Goal: Task Accomplishment & Management: Complete application form

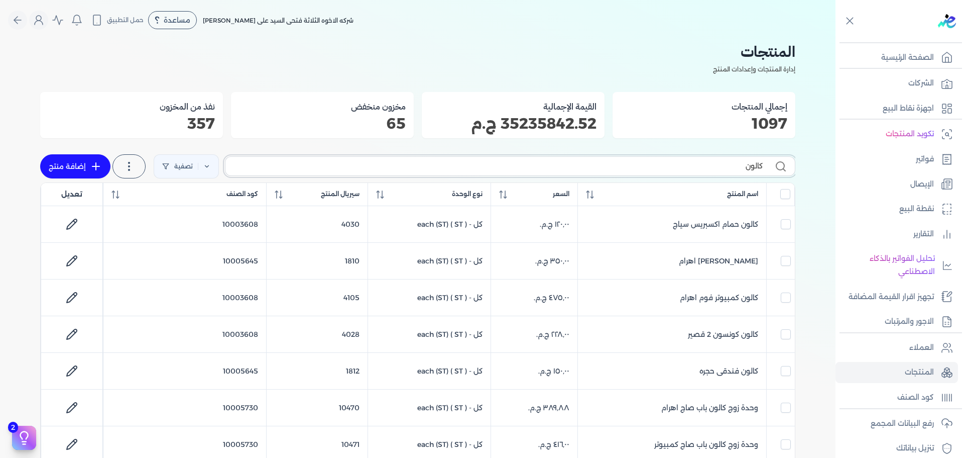
click at [554, 163] on input "كالون" at bounding box center [498, 166] width 529 height 11
type input "كالو"
checkbox input "false"
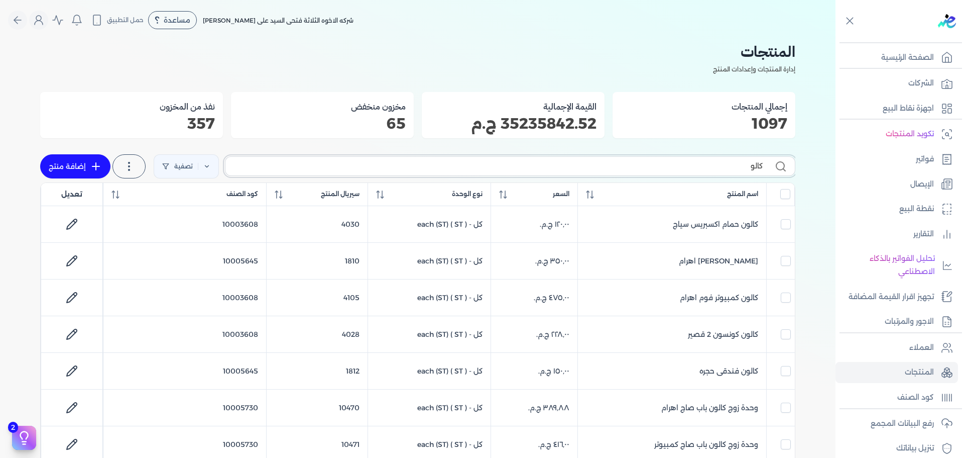
checkbox input "false"
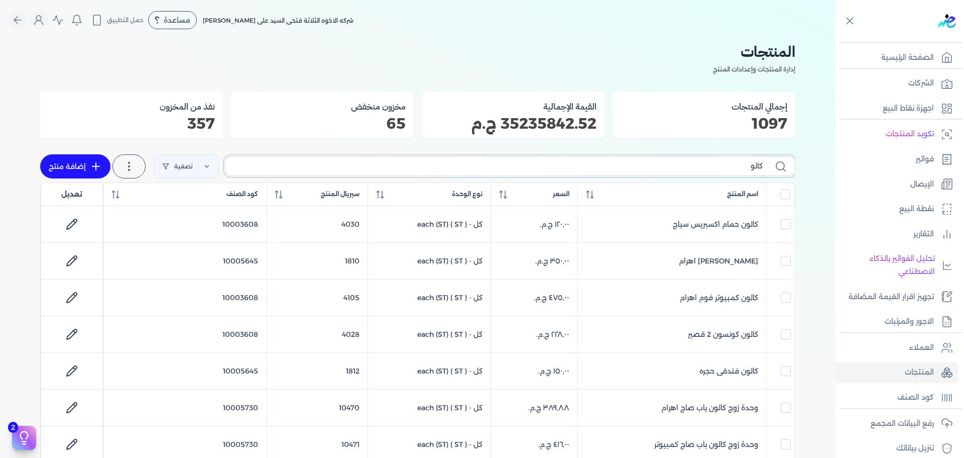
checkbox input "false"
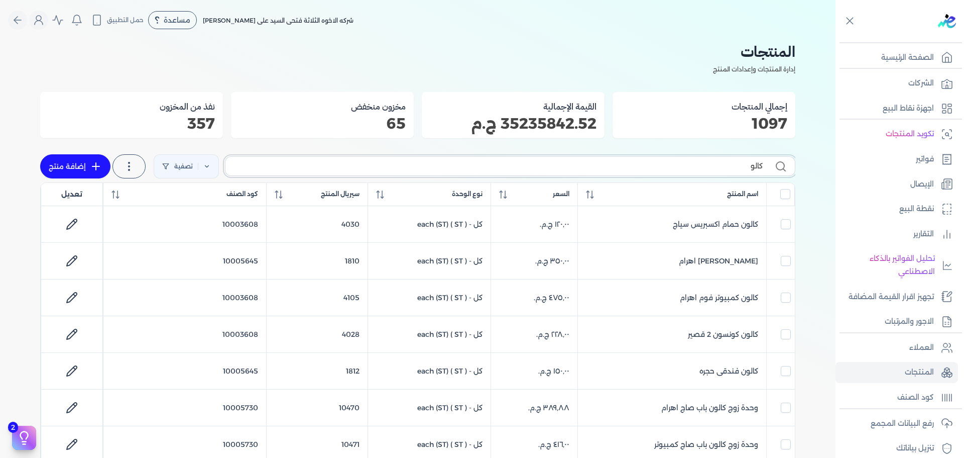
checkbox input "false"
type input "ك"
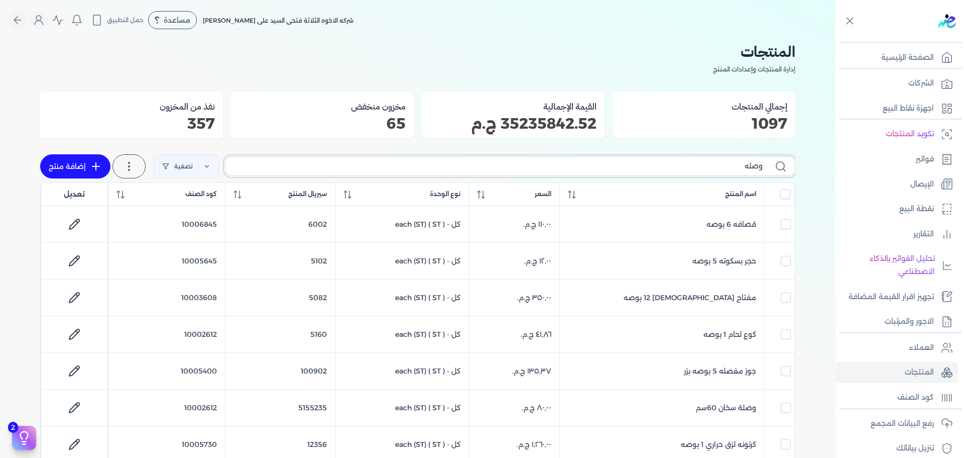
type input "وصله"
checkbox input "false"
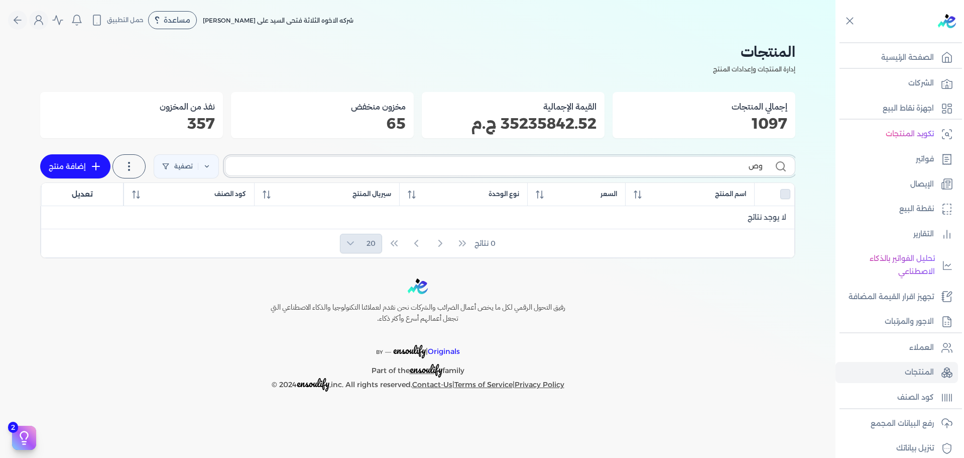
type input "و"
checkbox input "false"
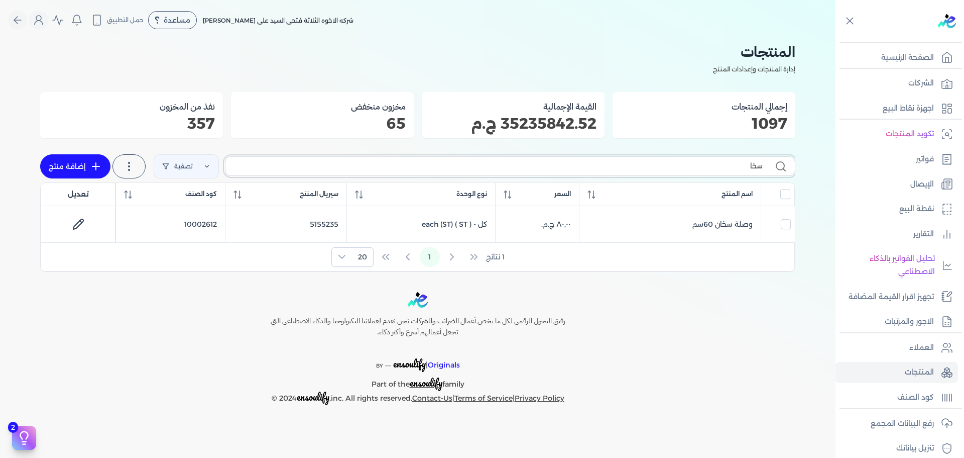
type input "سخان"
checkbox input "false"
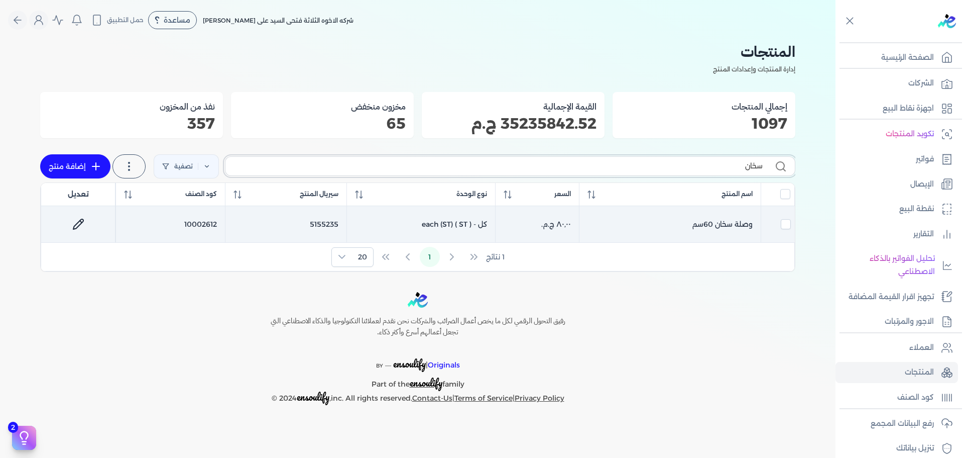
type input "سخان"
click at [73, 221] on icon at bounding box center [78, 224] width 12 height 12
select select "GS1"
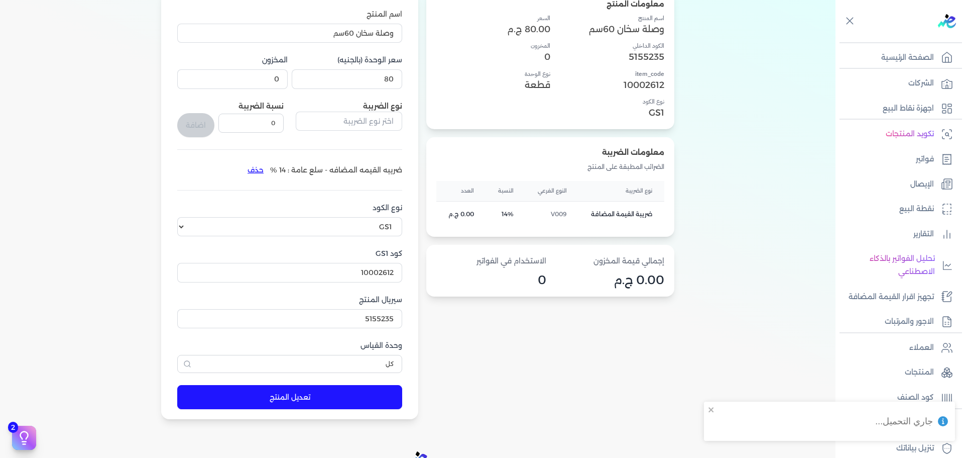
scroll to position [151, 0]
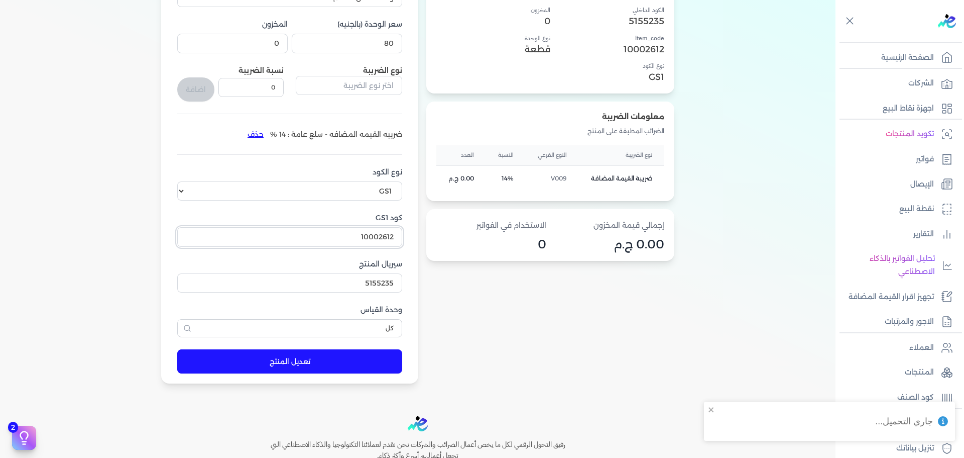
click at [351, 239] on input "10002612" at bounding box center [289, 236] width 225 height 19
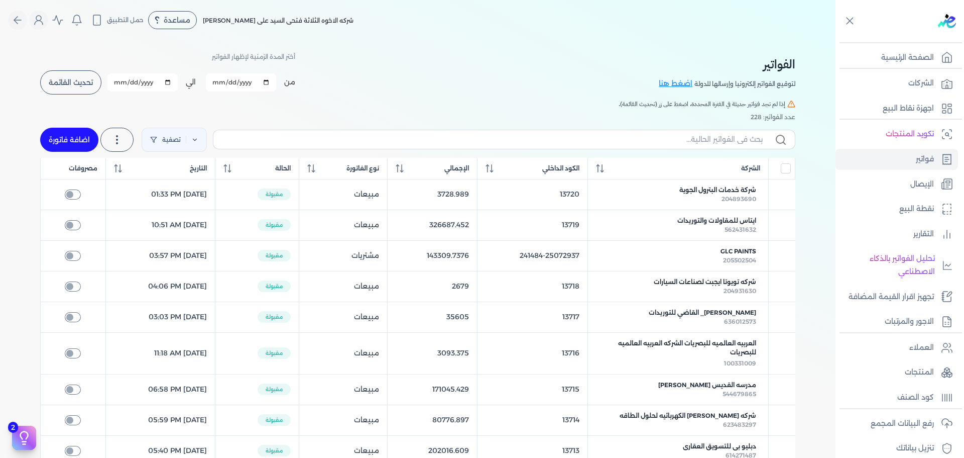
click at [76, 90] on button "تحديث القائمة" at bounding box center [70, 82] width 61 height 24
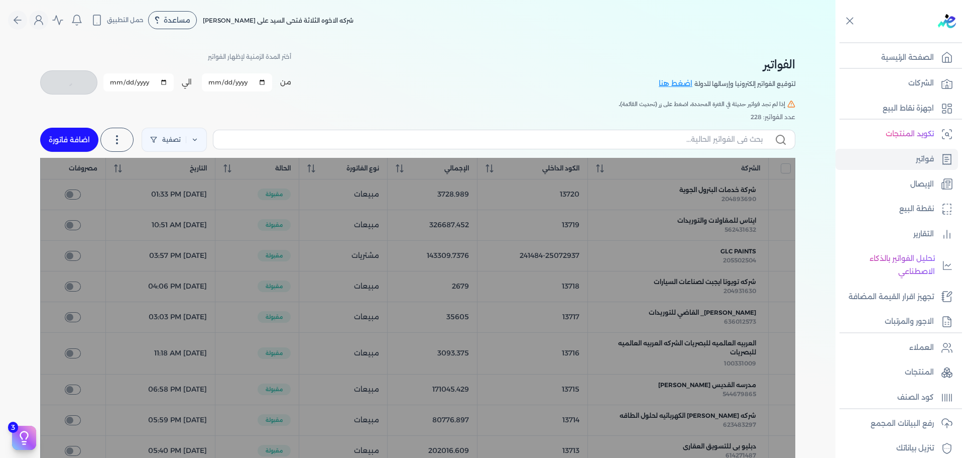
checkbox input "false"
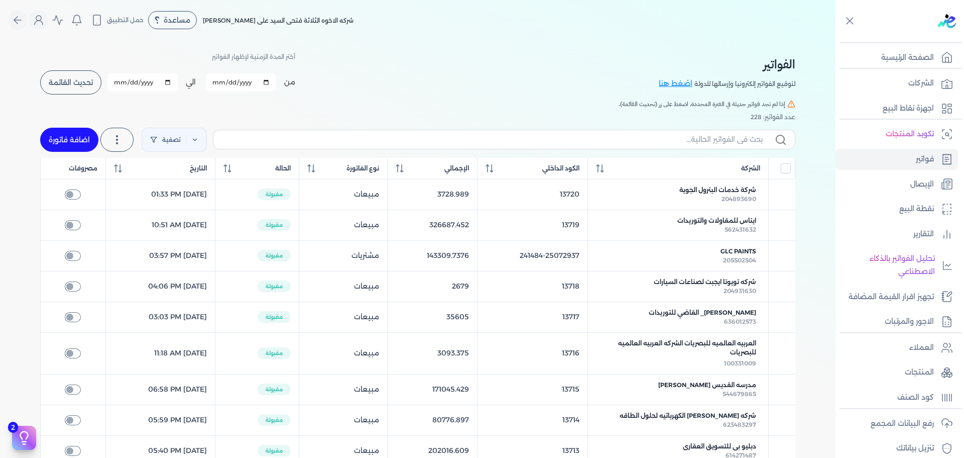
click at [88, 139] on link "اضافة فاتورة" at bounding box center [69, 140] width 58 height 24
select select "EGP"
select select "B"
select select "EGS"
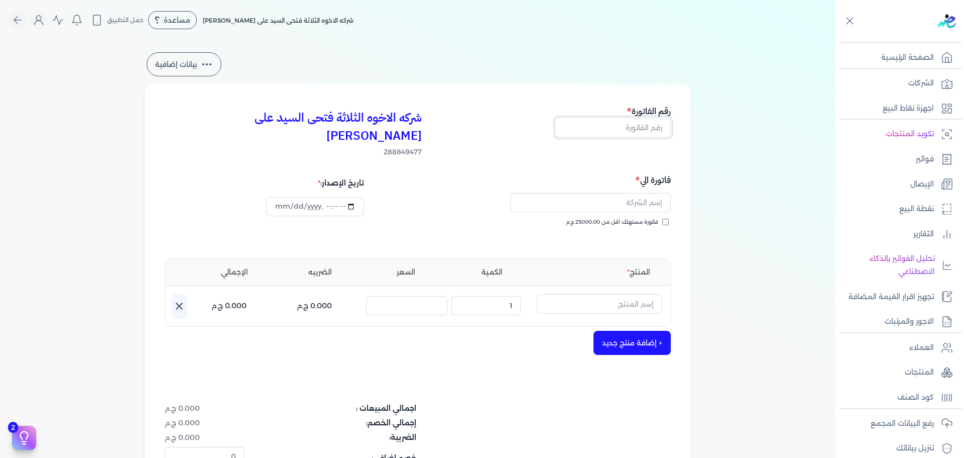
click at [646, 126] on input "text" at bounding box center [614, 127] width 116 height 19
type input "13721"
click at [633, 193] on input "text" at bounding box center [590, 202] width 161 height 19
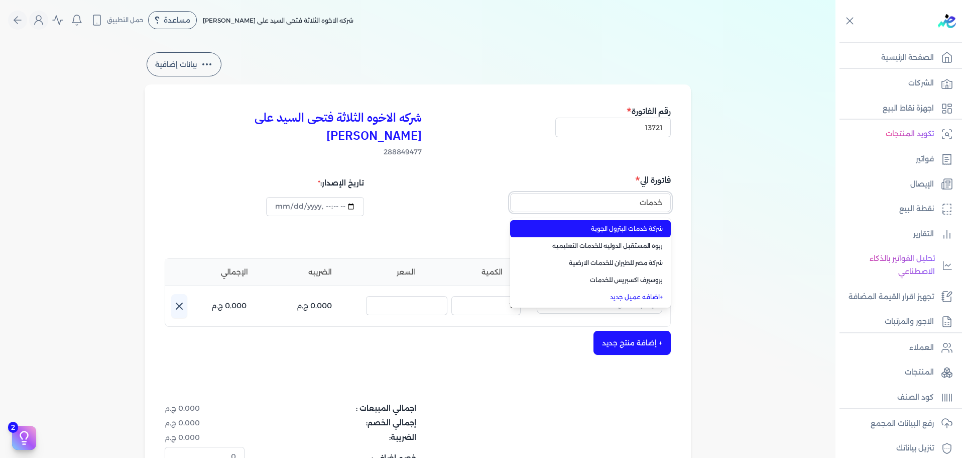
click at [510, 193] on button "خدمات" at bounding box center [590, 204] width 161 height 23
click at [620, 224] on span "شركة خدمات البترول الجوية" at bounding box center [596, 228] width 133 height 9
type input "شركة خدمات البترول الجوية"
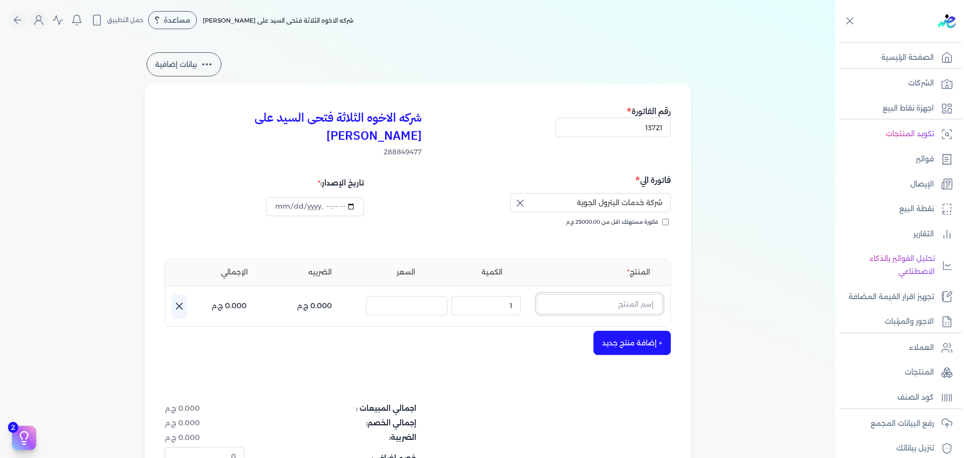
click at [613, 294] on input "text" at bounding box center [600, 303] width 126 height 19
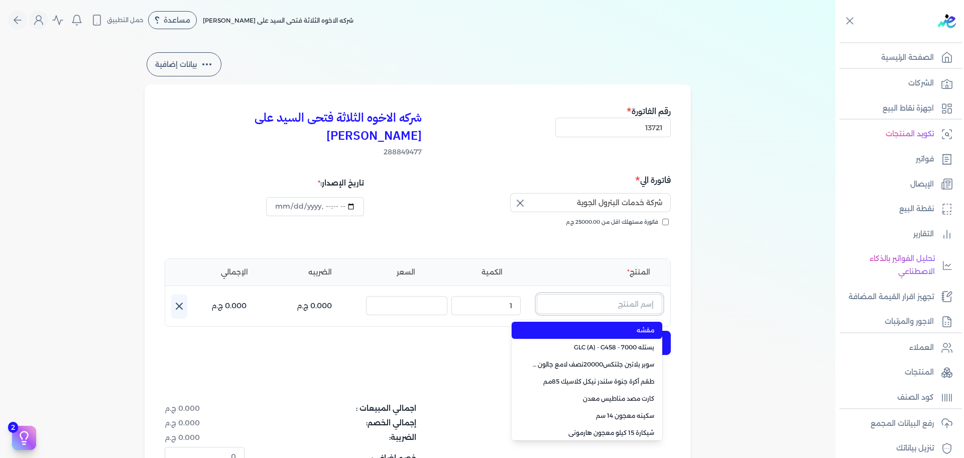
type input "م"
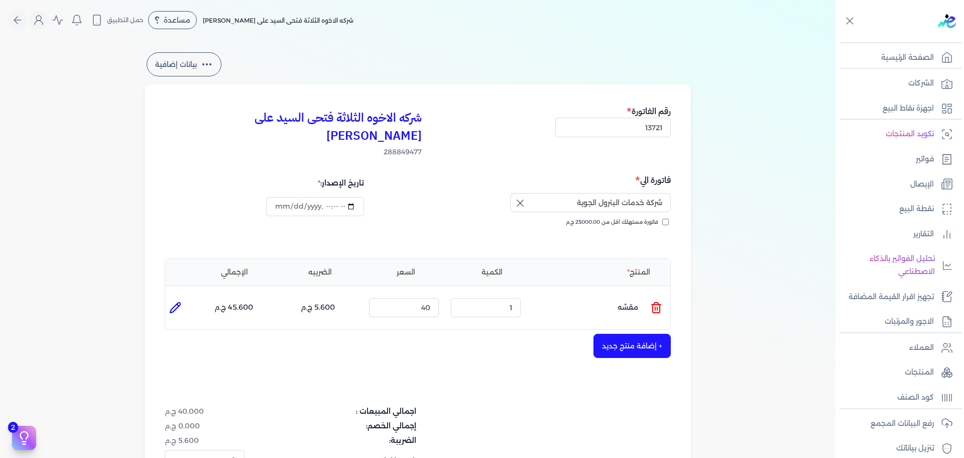
click at [655, 304] on icon at bounding box center [656, 308] width 7 height 8
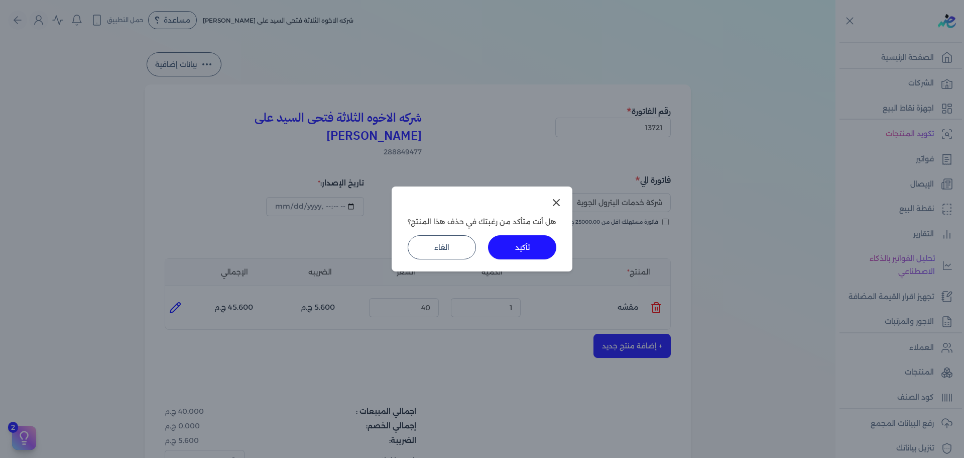
click at [532, 248] on button "تأكيد" at bounding box center [522, 247] width 68 height 24
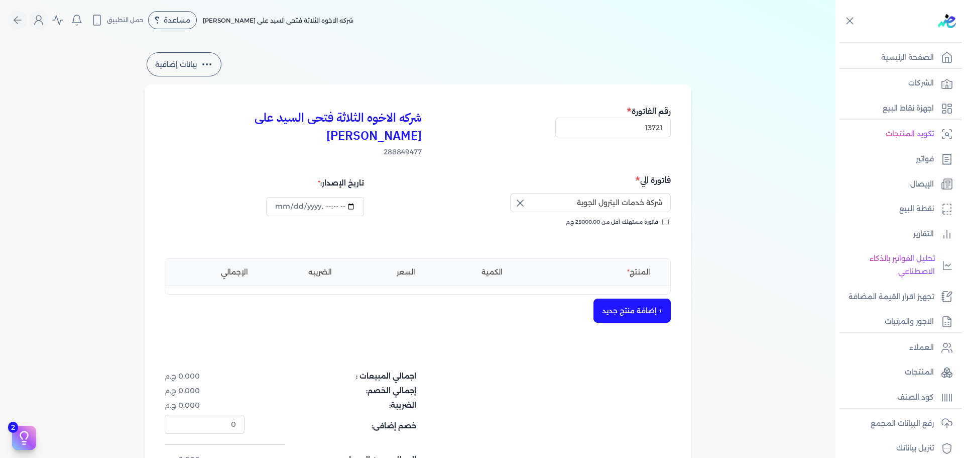
click at [650, 298] on button "+ إضافة منتج جديد" at bounding box center [632, 310] width 77 height 24
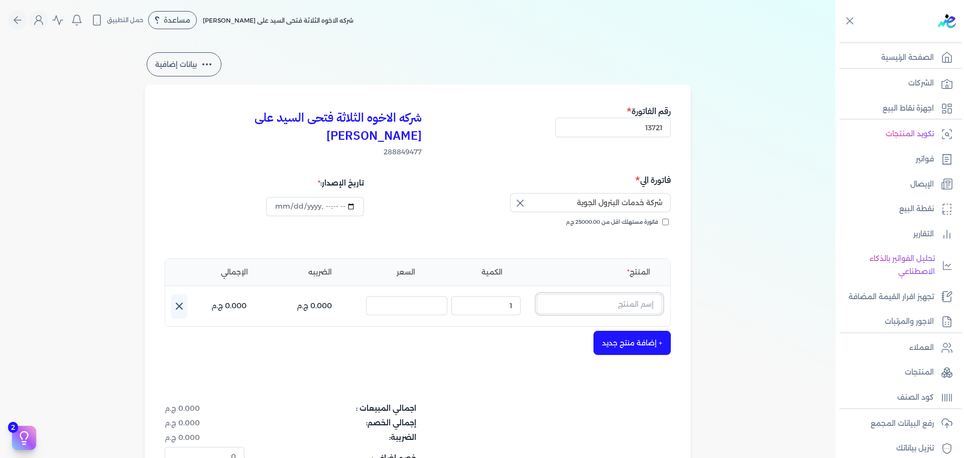
click at [639, 294] on input "text" at bounding box center [600, 303] width 126 height 19
type input "ماسور"
click at [597, 339] on li "متر ماسورة" at bounding box center [587, 347] width 151 height 17
click at [180, 301] on icon at bounding box center [175, 307] width 12 height 12
type input "متر ماسورة"
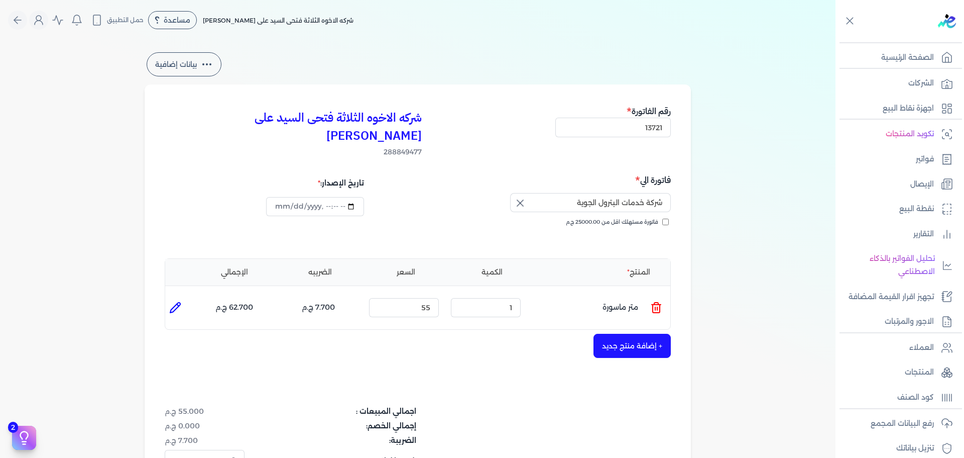
type input "55"
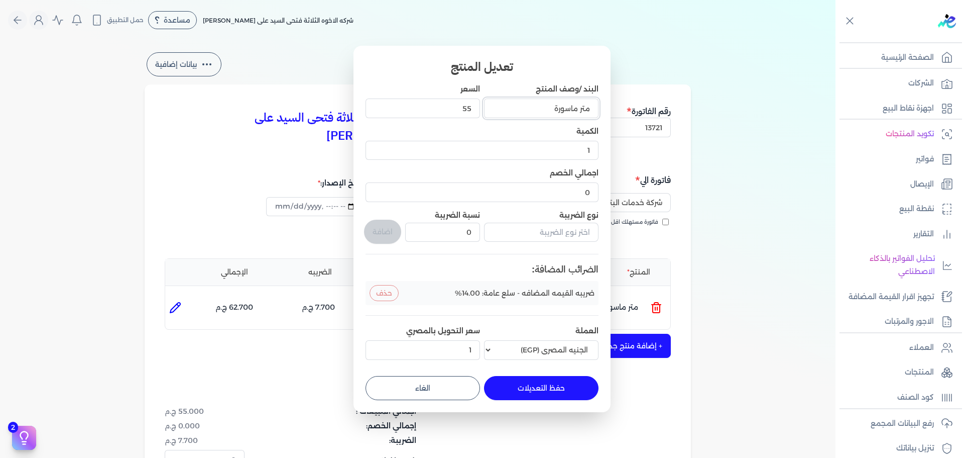
drag, startPoint x: 554, startPoint y: 108, endPoint x: 562, endPoint y: 108, distance: 7.5
click at [562, 108] on input "متر ماسورة" at bounding box center [541, 107] width 115 height 19
drag, startPoint x: 581, startPoint y: 109, endPoint x: 619, endPoint y: 113, distance: 38.9
click at [619, 113] on dialog "تعديل المنتج البند /وصف المنتج متر ماسورة السعر 55 الكمية 1 اجمالي الخصم 0 نوع …" at bounding box center [482, 229] width 964 height 458
click at [541, 109] on input "ماسورة" at bounding box center [541, 107] width 115 height 19
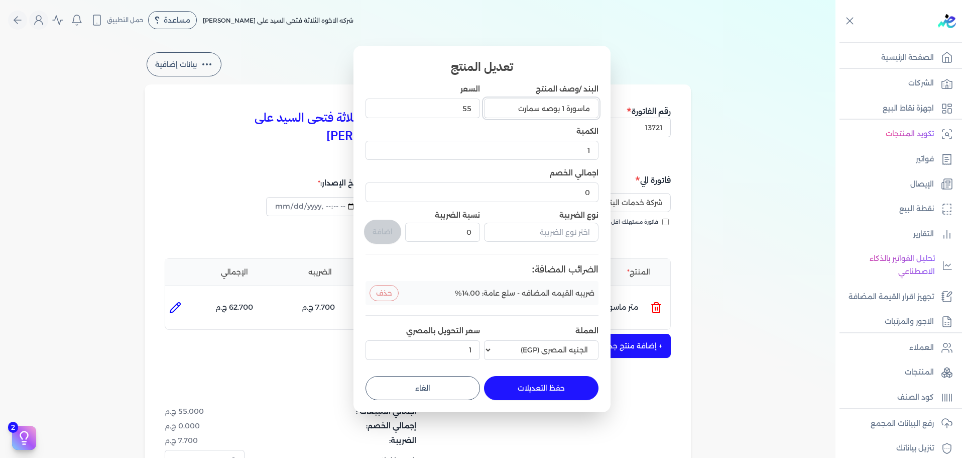
type input "ماسورة 1 بوصه سمارت"
drag, startPoint x: 447, startPoint y: 112, endPoint x: 545, endPoint y: 100, distance: 98.6
click at [545, 100] on div "البند /وصف المنتج ماسورة 1 بوصه سمارت السعر 55 الكمية 1 اجمالي الخصم 0 نوع الضر…" at bounding box center [482, 223] width 233 height 279
type input "220"
click at [544, 381] on button "حفظ التعديلات" at bounding box center [541, 388] width 115 height 24
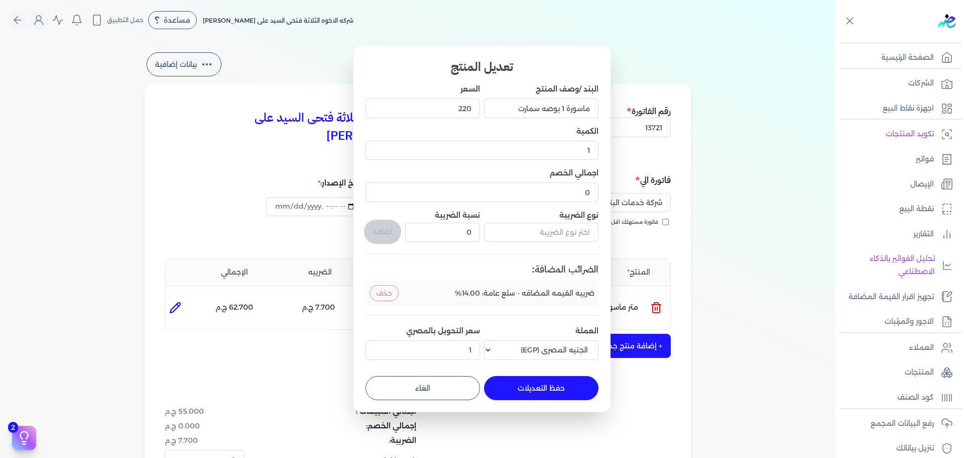
type input "0"
type input "220"
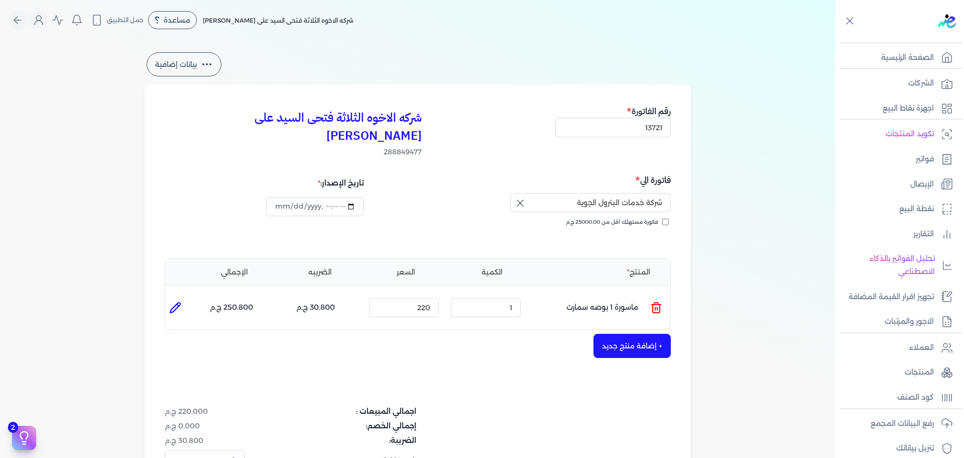
click at [645, 334] on button "+ إضافة منتج جديد" at bounding box center [632, 346] width 77 height 24
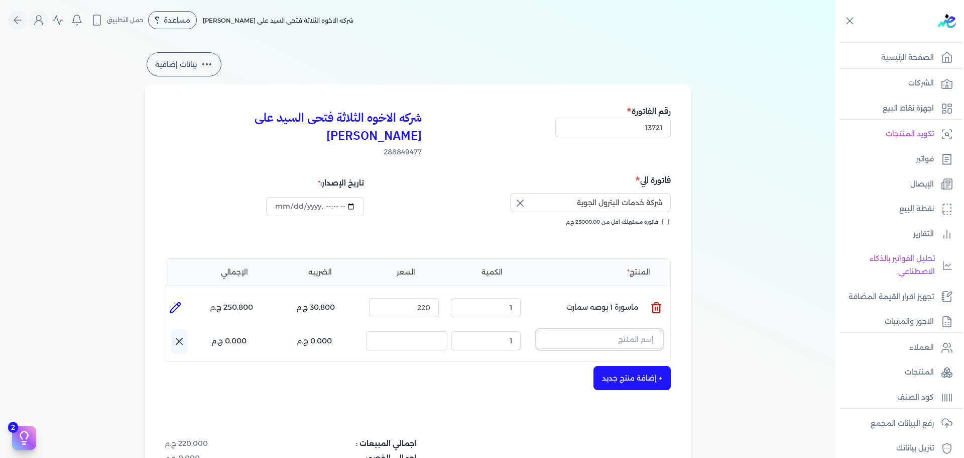
click at [634, 330] on input "text" at bounding box center [600, 339] width 126 height 19
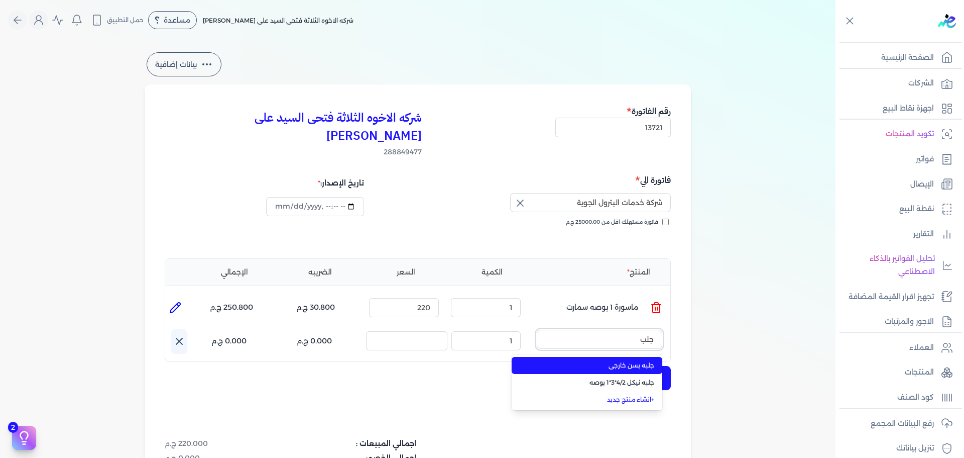
type input "جلب"
click at [642, 361] on span "جلبه بسن خارجى" at bounding box center [593, 365] width 123 height 9
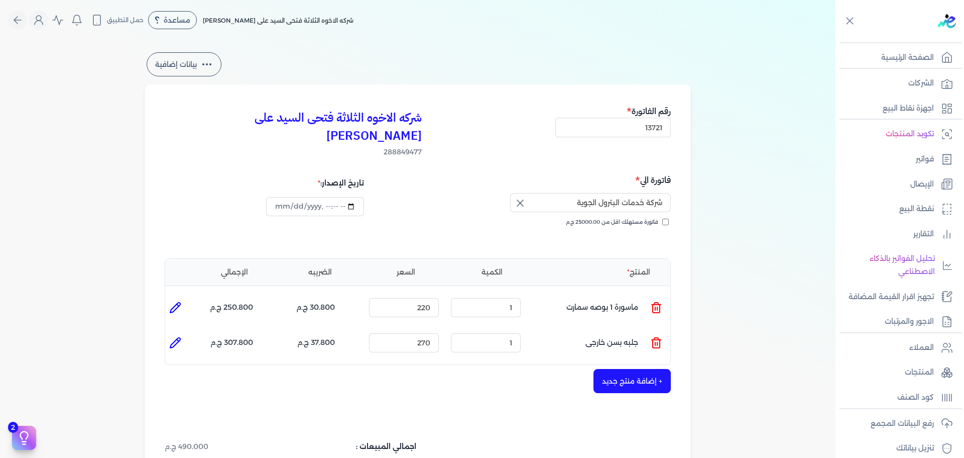
click at [177, 337] on icon at bounding box center [175, 343] width 12 height 12
type input "جلبه بسن خارجى"
type input "270"
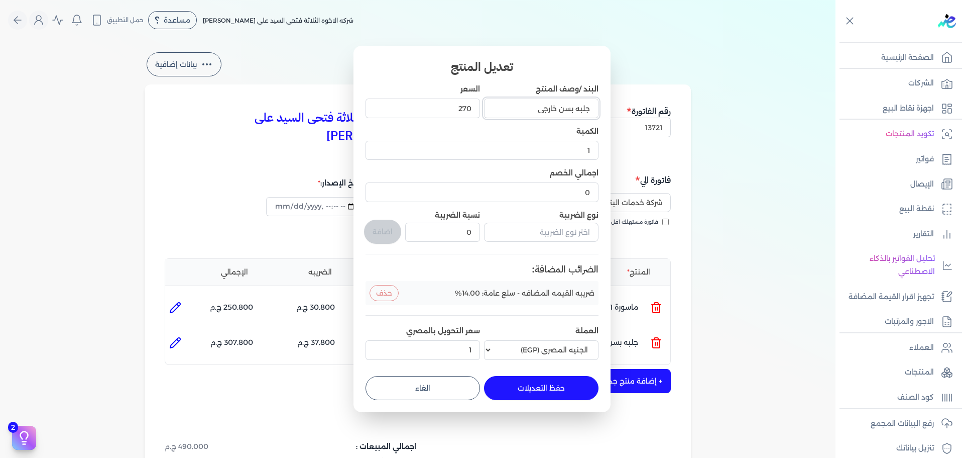
drag, startPoint x: 530, startPoint y: 104, endPoint x: 576, endPoint y: 104, distance: 45.2
click at [576, 104] on input "جلبه بسن خارجى" at bounding box center [541, 107] width 115 height 19
type input "جلبه لحام 1 بوصه سمارت"
drag, startPoint x: 446, startPoint y: 110, endPoint x: 621, endPoint y: 112, distance: 174.8
click at [551, 109] on div "البند /وصف المنتج جلبه لحام 1 بوصه سمارت السعر 270 الكمية 1 اجمالي الخصم 0 نوع …" at bounding box center [482, 223] width 233 height 279
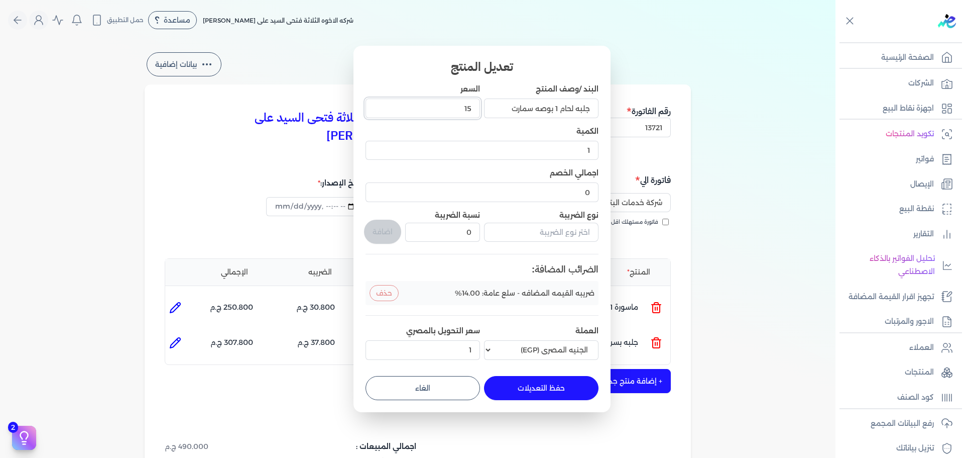
type input "15"
click at [570, 381] on button "حفظ التعديلات" at bounding box center [541, 388] width 115 height 24
type input "0"
type input "15"
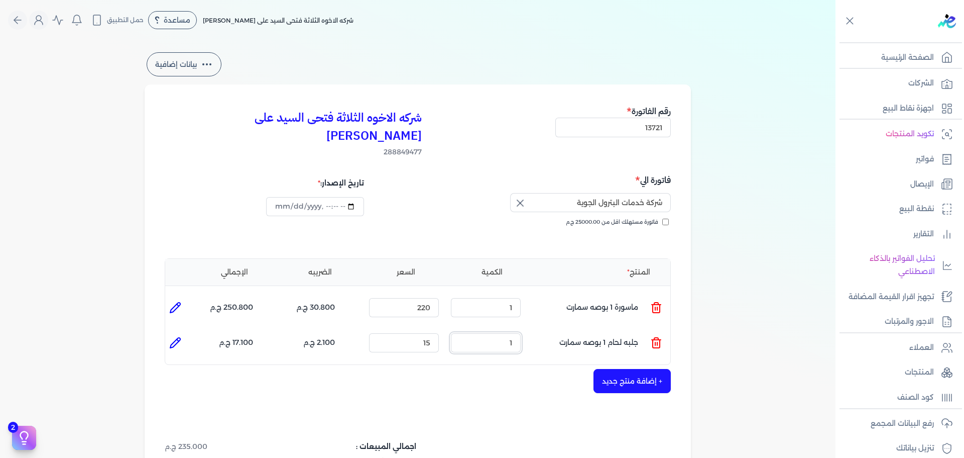
drag, startPoint x: 493, startPoint y: 326, endPoint x: 578, endPoint y: 315, distance: 85.5
click at [570, 329] on ul "المنتج : جلبه لحام 1 بوصه سمارت الكمية : 1 السعر : 15 الضريبه : 2.100 ج.م الإجم…" at bounding box center [417, 342] width 505 height 27
type input "15"
click at [176, 337] on icon at bounding box center [175, 343] width 12 height 12
type input "جلبه لحام 1 بوصه سمارت"
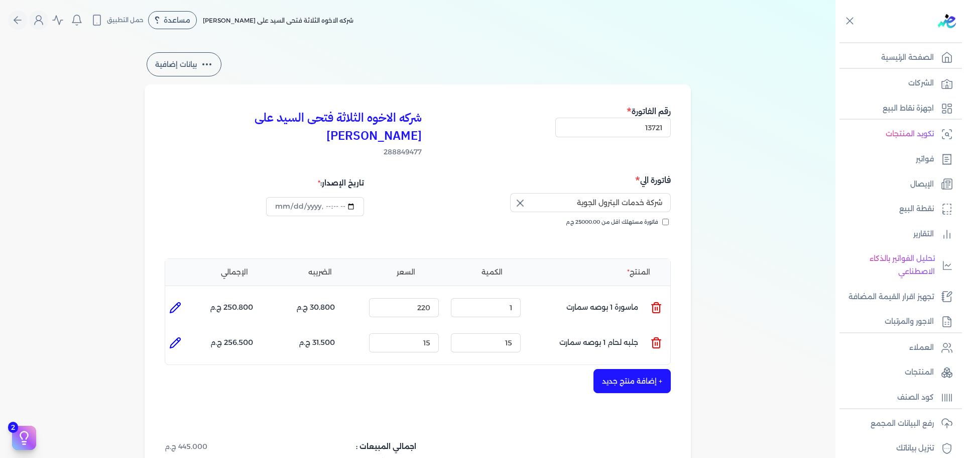
type input "15"
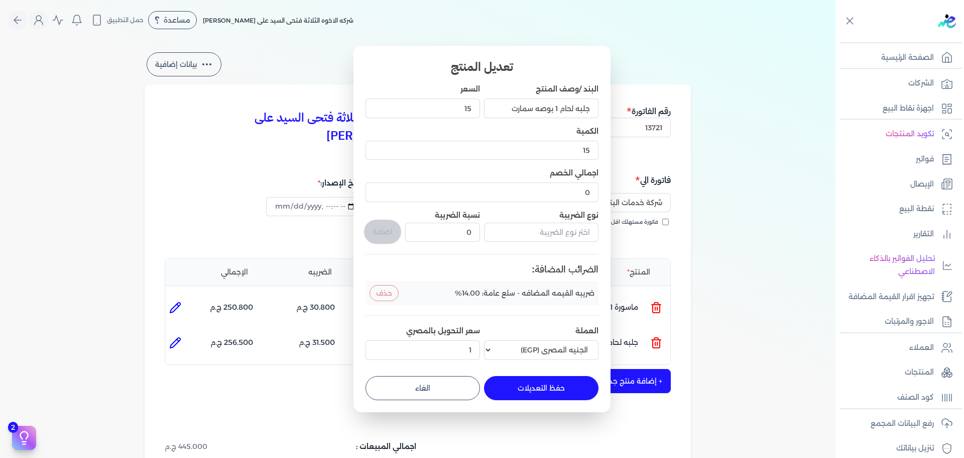
click at [546, 384] on button "حفظ التعديلات" at bounding box center [541, 388] width 115 height 24
type input "0"
type input "1"
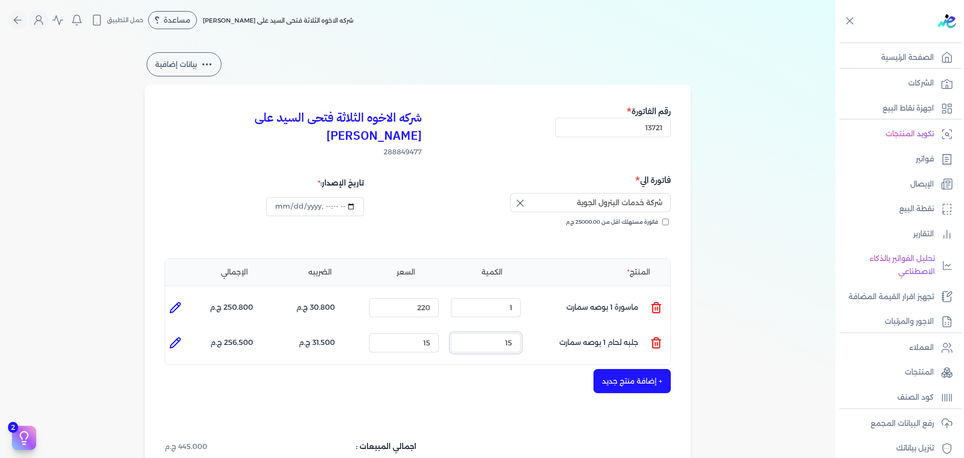
click at [542, 329] on ul "المنتج : جلبه لحام 1 بوصه سمارت الكمية : 15 السعر : 15 الضريبه : 31.500 ج.م الإ…" at bounding box center [417, 342] width 505 height 27
type input "7"
click at [642, 369] on button "+ إضافة منتج جديد" at bounding box center [632, 381] width 77 height 24
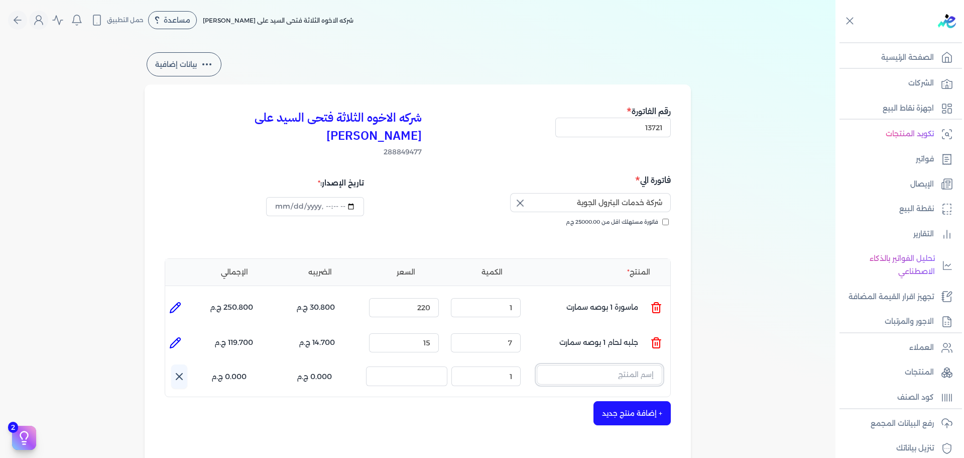
click at [613, 365] on input "text" at bounding box center [600, 374] width 126 height 19
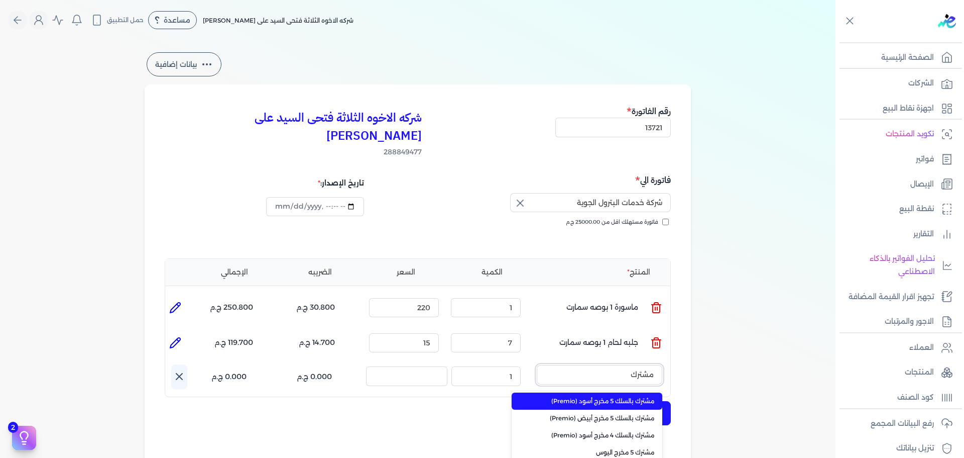
click at [537, 365] on button "مشترك" at bounding box center [600, 376] width 126 height 23
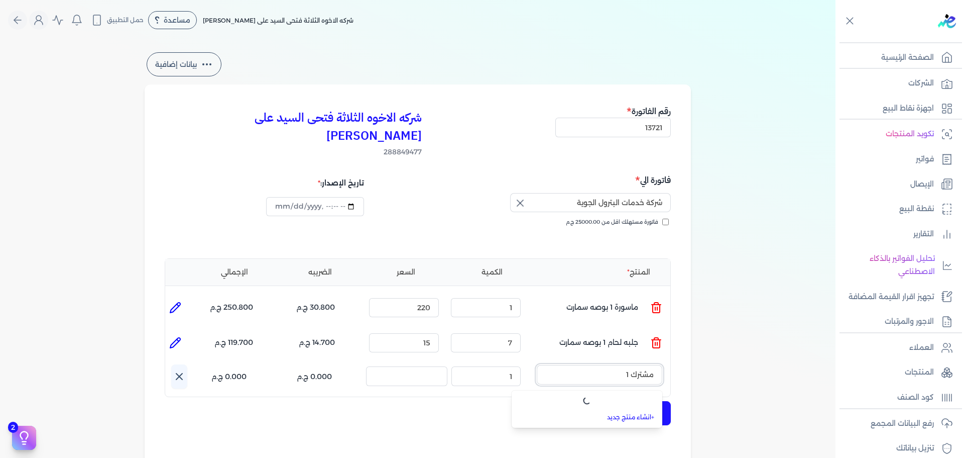
click at [537, 365] on button "مشترك 1" at bounding box center [600, 376] width 126 height 23
click at [537, 365] on button "مشترك 1 بوصه" at bounding box center [600, 376] width 126 height 23
type input "مشترك 1 بوصه"
drag, startPoint x: 592, startPoint y: 360, endPoint x: 669, endPoint y: 349, distance: 77.7
click at [669, 364] on div "اسم المنتج : مشترك 1 بوصه الكمية : 1 السعر : الضريبه : 0.000 ج.م الإجمالي : 0.0…" at bounding box center [420, 376] width 499 height 24
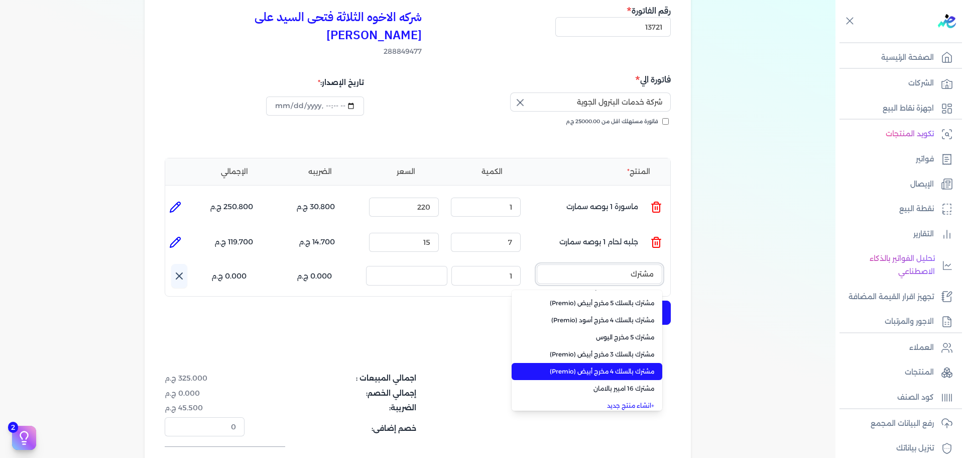
scroll to position [20, 0]
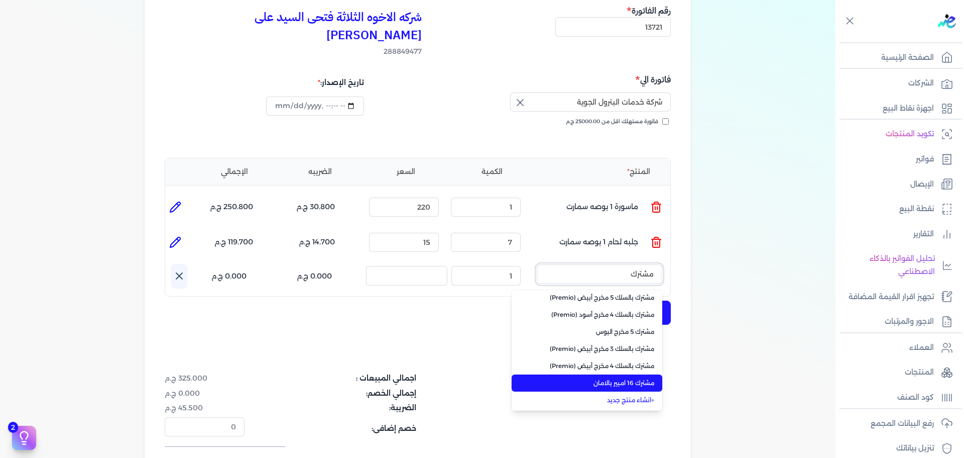
type input "مشترك"
click at [641, 378] on span "مشترك 16 امبير بالامان" at bounding box center [593, 382] width 123 height 9
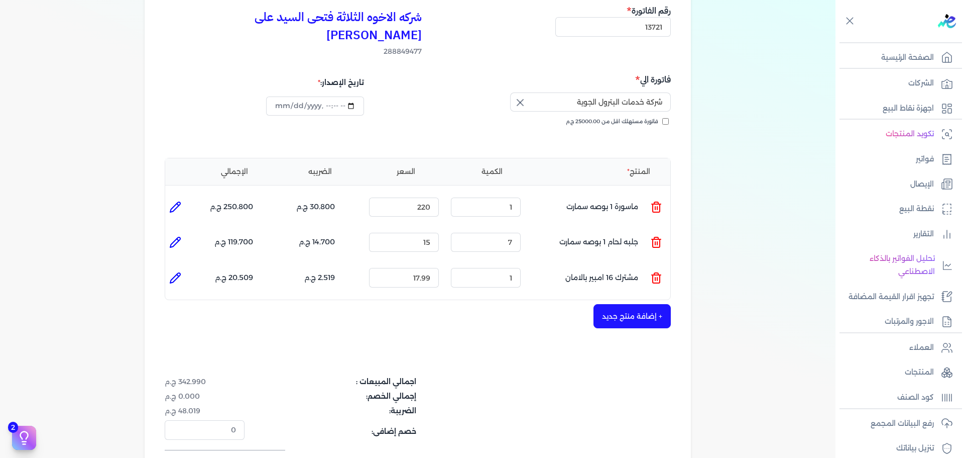
click at [179, 272] on icon at bounding box center [175, 278] width 12 height 12
type input "مشترك 16 امبير بالامان"
type input "17.99"
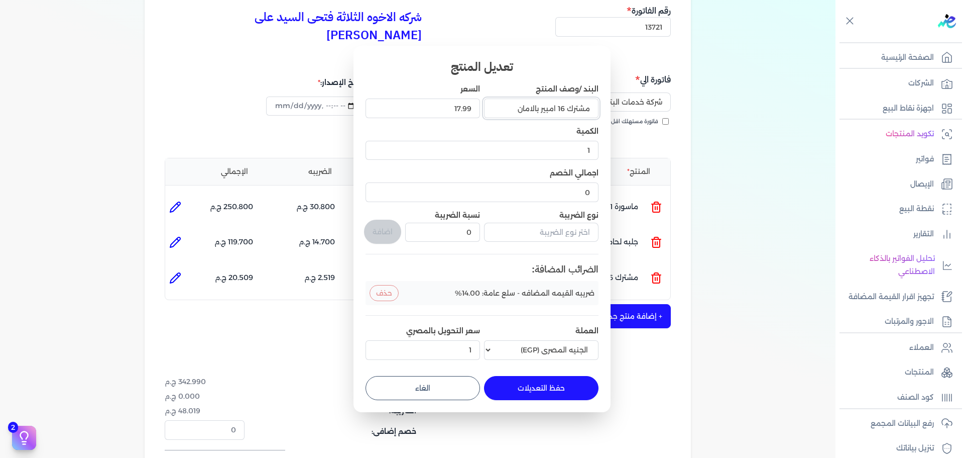
drag, startPoint x: 542, startPoint y: 106, endPoint x: 566, endPoint y: 109, distance: 24.7
click at [566, 109] on input "مشترك 16 امبير بالامان" at bounding box center [541, 107] width 115 height 19
type input "مشترك 1 بوصه مفتوح سمارت"
type input "25"
click at [564, 398] on button "حفظ التعديلات" at bounding box center [541, 388] width 115 height 24
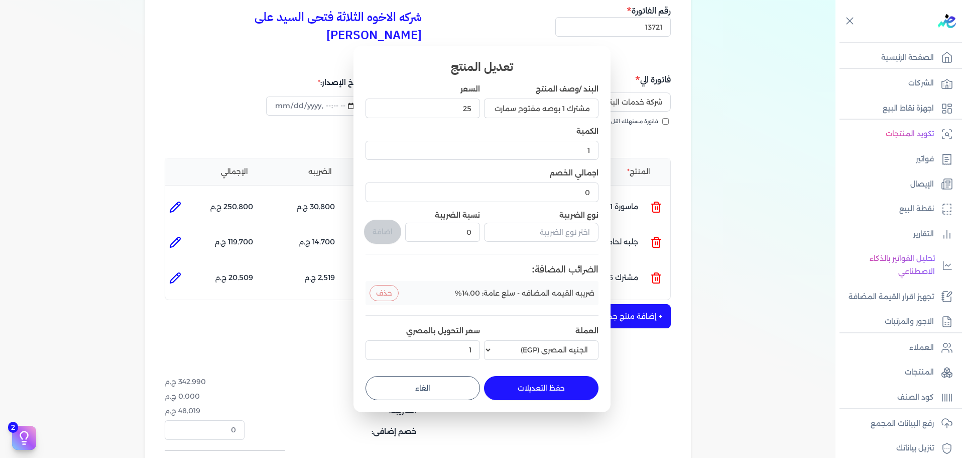
type input "0"
type input "25"
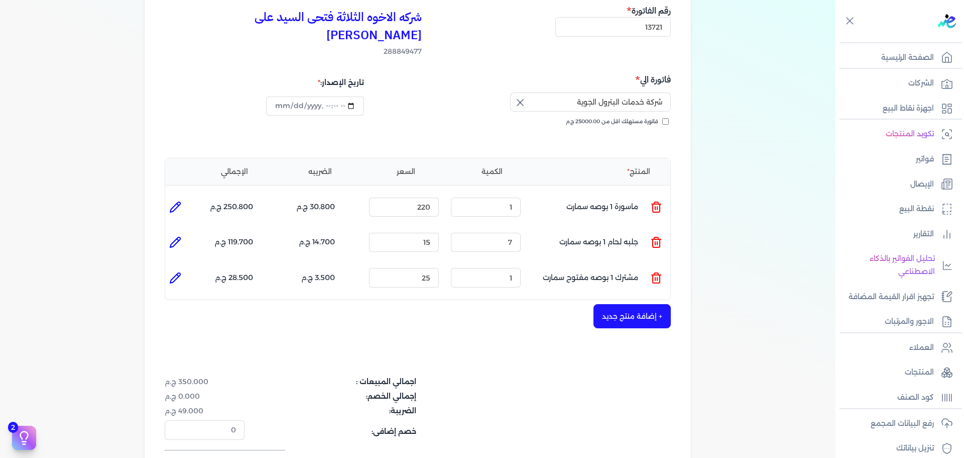
drag, startPoint x: 508, startPoint y: 252, endPoint x: 588, endPoint y: 256, distance: 80.5
click at [567, 264] on ul "المنتج : مشترك 1 بوصه مفتوح سمارت الكمية : 1 السعر : 25 الضريبه : 3.500 ج.م الإ…" at bounding box center [417, 277] width 505 height 27
drag, startPoint x: 509, startPoint y: 260, endPoint x: 526, endPoint y: 259, distance: 17.1
click at [525, 264] on div "الكمية : 1" at bounding box center [486, 277] width 78 height 27
type input "5"
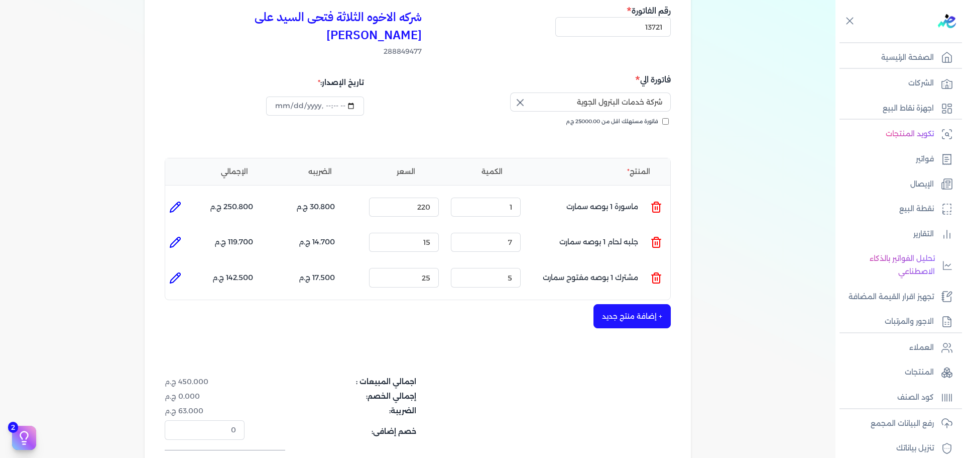
click at [648, 304] on button "+ إضافة منتج جديد" at bounding box center [632, 316] width 77 height 24
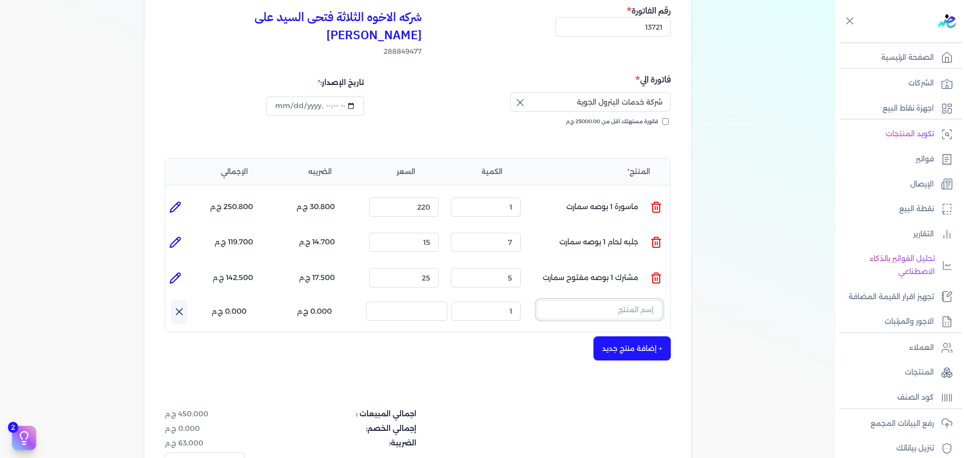
click at [625, 300] on input "text" at bounding box center [600, 309] width 126 height 19
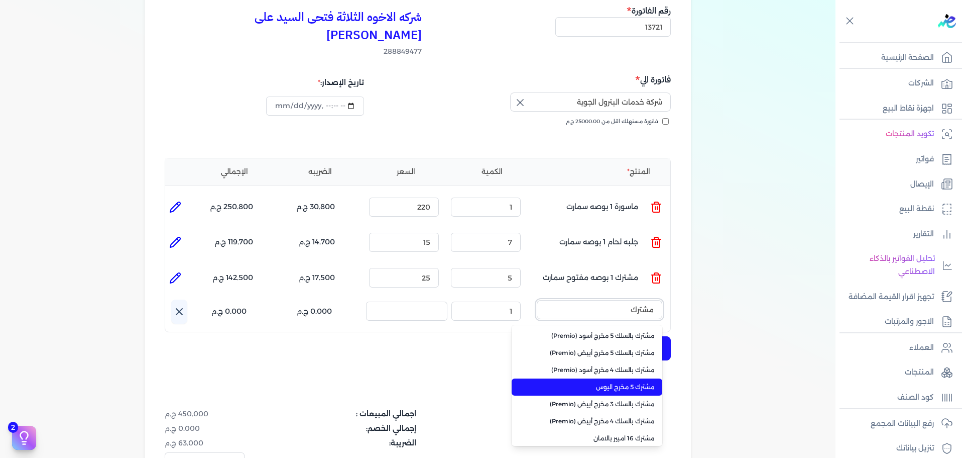
type input "مشترك"
click at [621, 382] on span "مشترك 5 مخرج اليوس" at bounding box center [593, 386] width 123 height 9
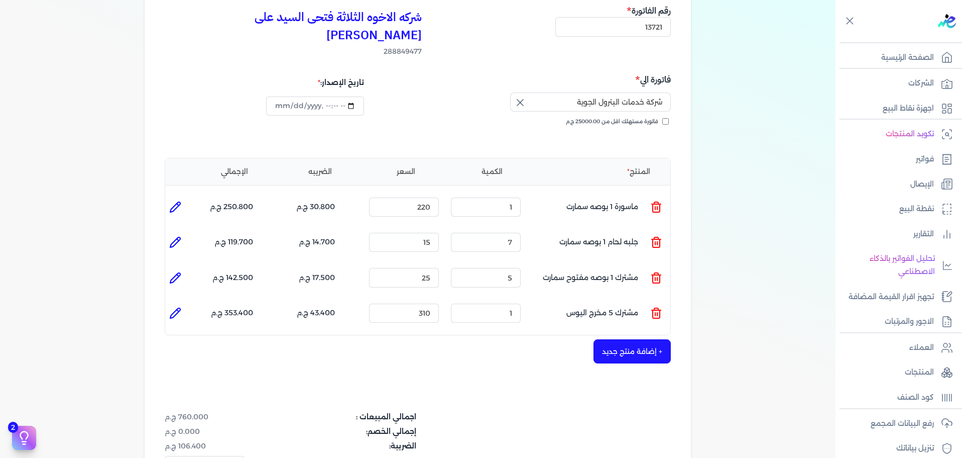
click at [177, 308] on icon at bounding box center [175, 313] width 10 height 10
type input "مشترك 5 مخرج اليوس"
type input "310"
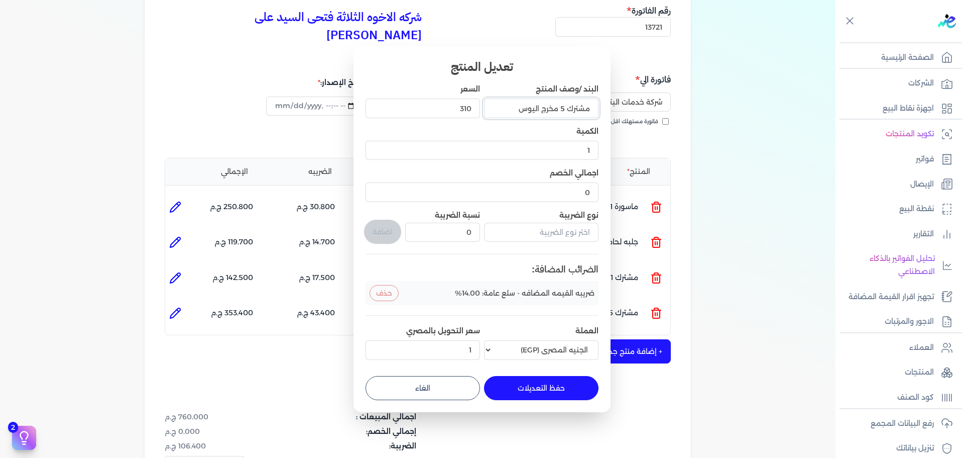
drag, startPoint x: 519, startPoint y: 104, endPoint x: 567, endPoint y: 111, distance: 48.1
click at [567, 111] on input "مشترك 5 مخرج اليوس" at bounding box center [541, 107] width 115 height 19
type input "مشترك 1 بوصه عاده سمارت"
click at [724, 109] on dialog "تعديل المنتج البند /وصف المنتج مشترك 1 بوصه عاده سمارت السعر 310 الكمية 1 اجمال…" at bounding box center [482, 229] width 964 height 458
drag, startPoint x: 529, startPoint y: 102, endPoint x: 686, endPoint y: 102, distance: 156.2
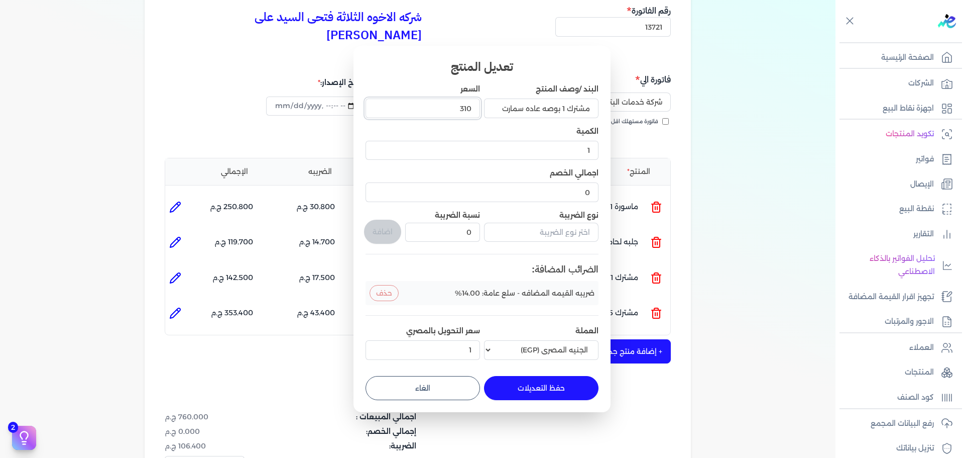
click at [662, 102] on dialog "تعديل المنتج البند /وصف المنتج مشترك 1 بوصه عاده سمارت السعر 310 الكمية 1 اجمال…" at bounding box center [482, 229] width 964 height 458
type input "21"
click at [550, 392] on button "حفظ التعديلات" at bounding box center [541, 388] width 115 height 24
type input "0"
type input "21"
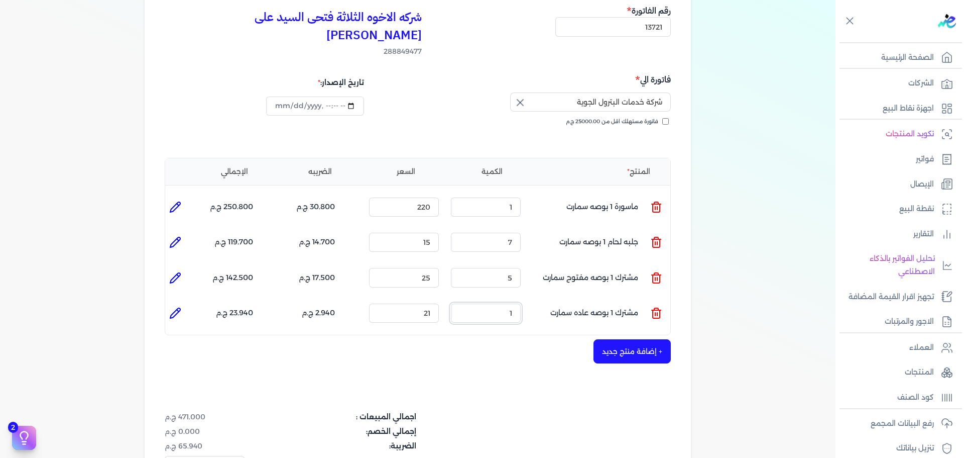
drag, startPoint x: 498, startPoint y: 301, endPoint x: 511, endPoint y: 294, distance: 14.8
click at [511, 303] on input "1" at bounding box center [486, 312] width 70 height 19
drag, startPoint x: 508, startPoint y: 290, endPoint x: 524, endPoint y: 292, distance: 16.2
click at [514, 303] on input "1" at bounding box center [486, 312] width 70 height 19
type input "5"
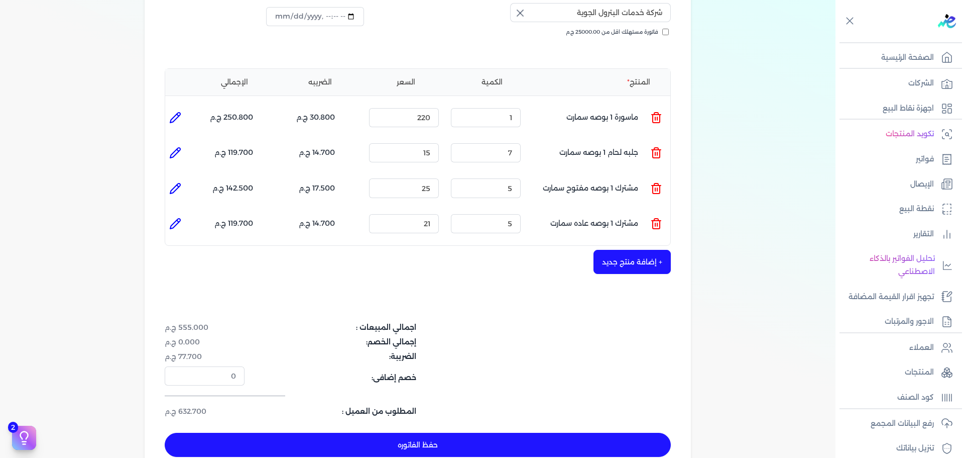
scroll to position [151, 0]
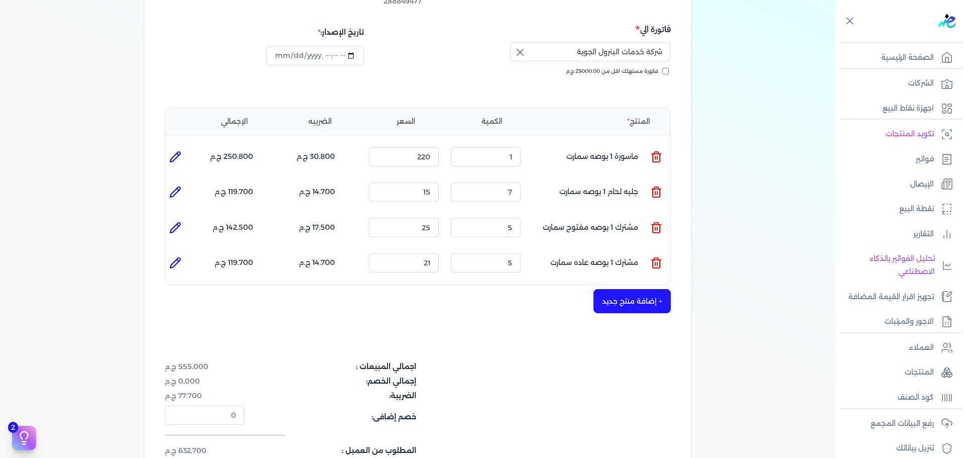
click at [179, 153] on icon at bounding box center [178, 154] width 2 height 2
type input "ماسورة 1 بوصه سمارت"
type input "220"
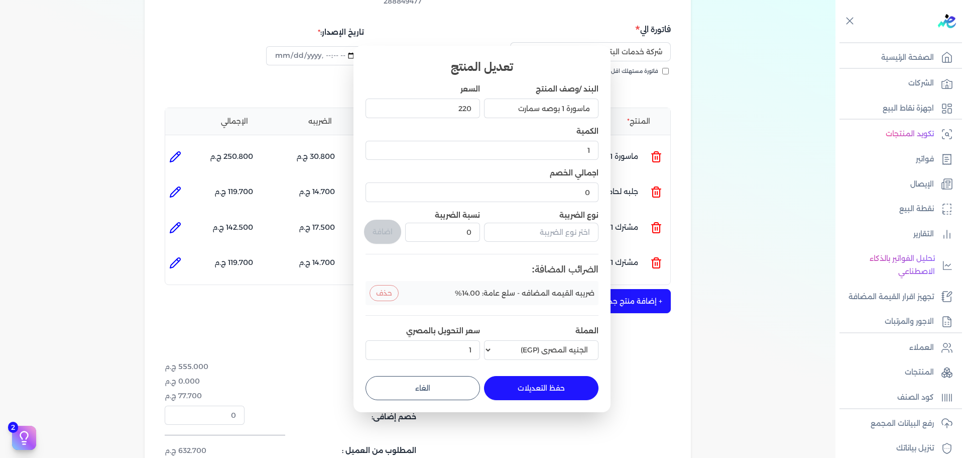
drag, startPoint x: 438, startPoint y: 389, endPoint x: 422, endPoint y: 383, distance: 16.4
click at [437, 389] on button "الغاء" at bounding box center [423, 388] width 115 height 24
type input "0"
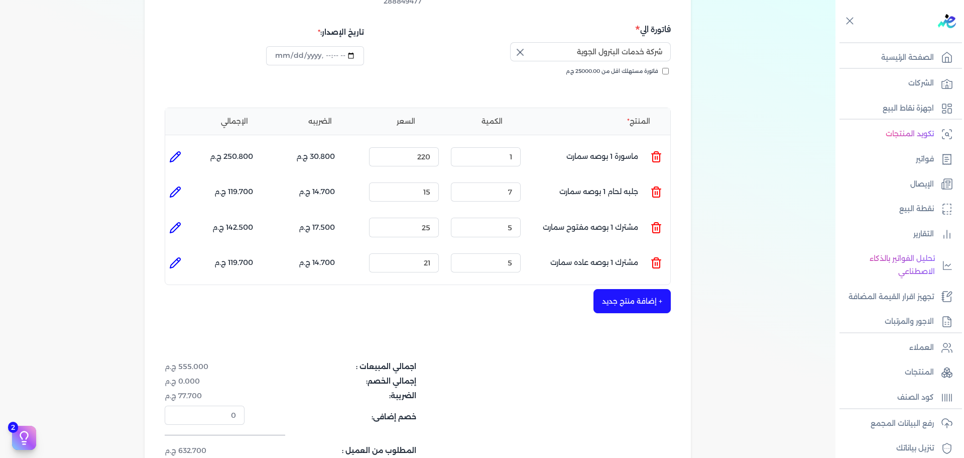
click at [181, 186] on icon at bounding box center [175, 192] width 12 height 12
type input "جلبه لحام 1 بوصه سمارت"
type input "15"
type input "7"
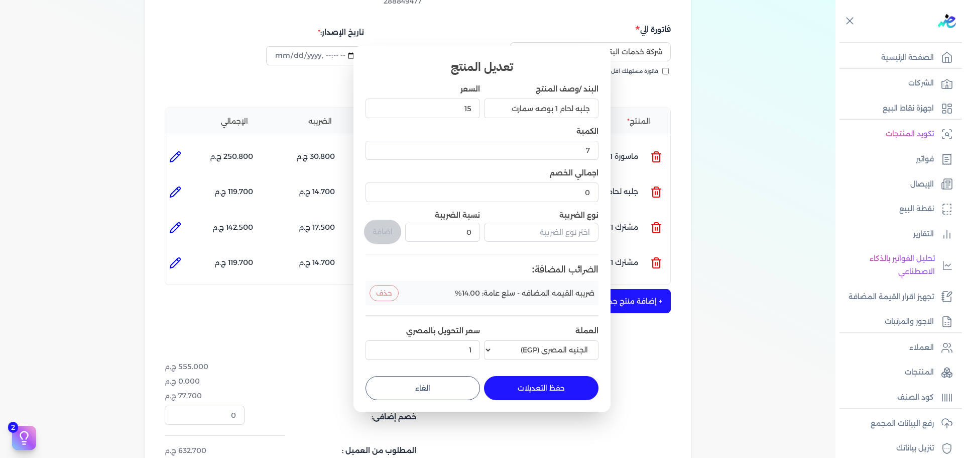
drag, startPoint x: 462, startPoint y: 402, endPoint x: 457, endPoint y: 401, distance: 5.0
click at [460, 402] on div "تعديل المنتج البند /وصف المنتج جلبه لحام 1 بوصه سمارت السعر 15 الكمية 7 اجمالي …" at bounding box center [482, 229] width 257 height 366
drag, startPoint x: 452, startPoint y: 381, endPoint x: 415, endPoint y: 374, distance: 36.8
click at [450, 381] on button "الغاء" at bounding box center [423, 388] width 115 height 24
type input "0"
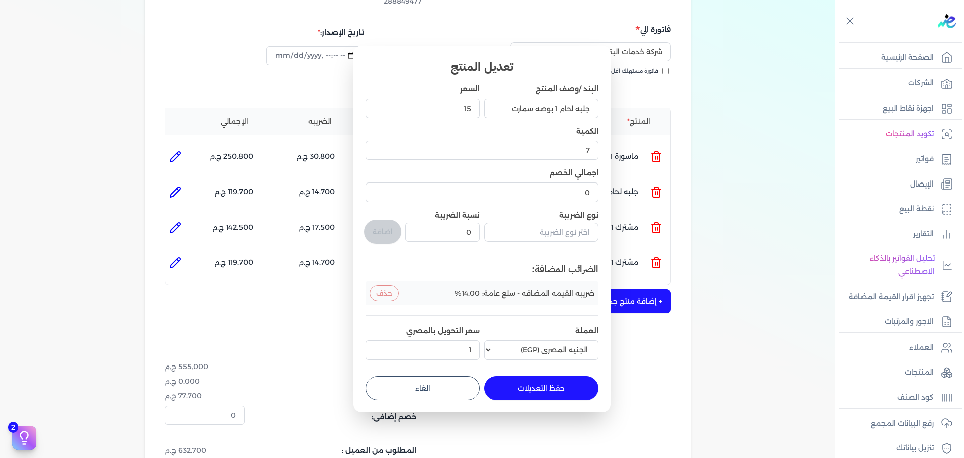
type input "1"
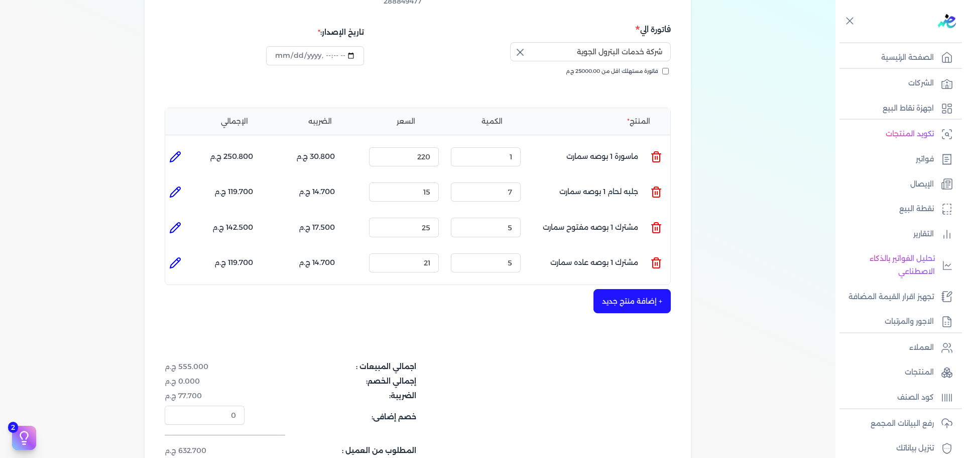
click at [173, 222] on icon at bounding box center [175, 228] width 12 height 12
type input "مشترك 1 بوصه مفتوح سمارت"
type input "25"
type input "5"
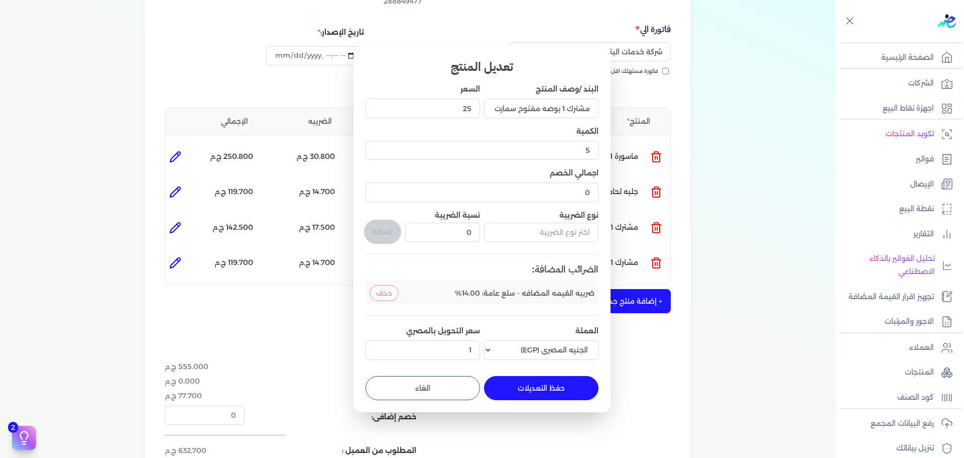
drag, startPoint x: 453, startPoint y: 384, endPoint x: 418, endPoint y: 378, distance: 34.6
click at [452, 384] on button "الغاء" at bounding box center [423, 388] width 115 height 24
type input "0"
type input "1"
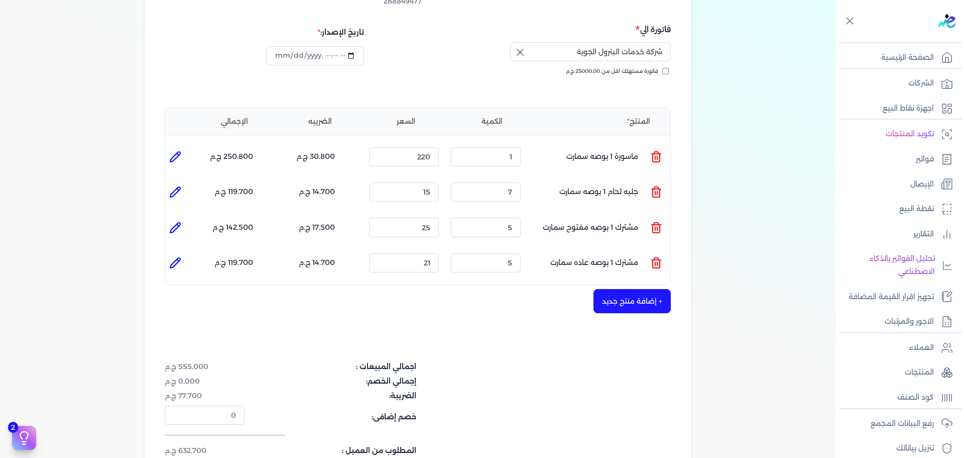
click at [174, 258] on icon at bounding box center [175, 263] width 10 height 10
type input "مشترك 1 بوصه عاده سمارت"
type input "21"
type input "5"
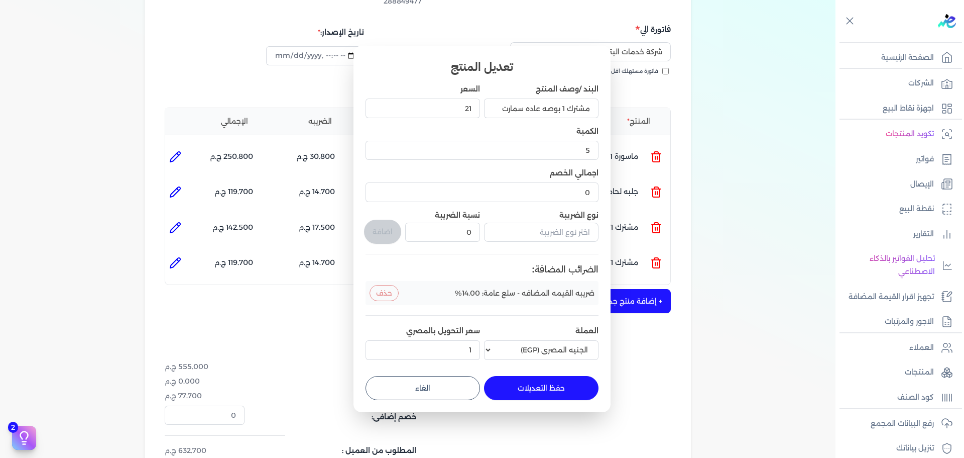
click at [458, 398] on button "الغاء" at bounding box center [423, 388] width 115 height 24
type input "0"
type input "1"
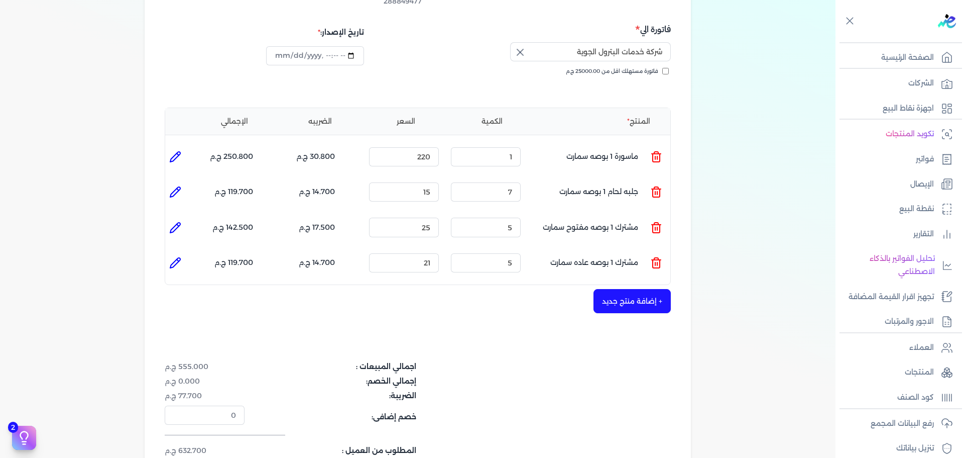
scroll to position [201, 0]
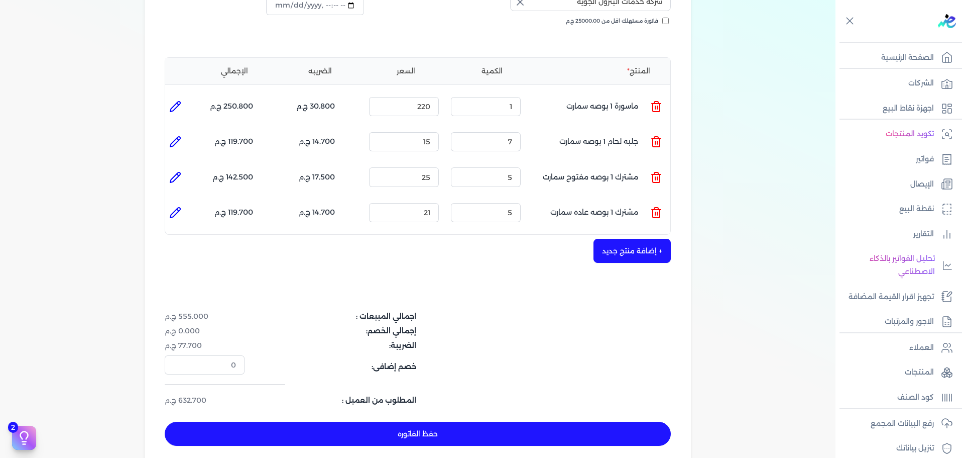
click at [540, 421] on button "حفظ الفاتوره" at bounding box center [418, 433] width 506 height 24
type input "[DATE]"
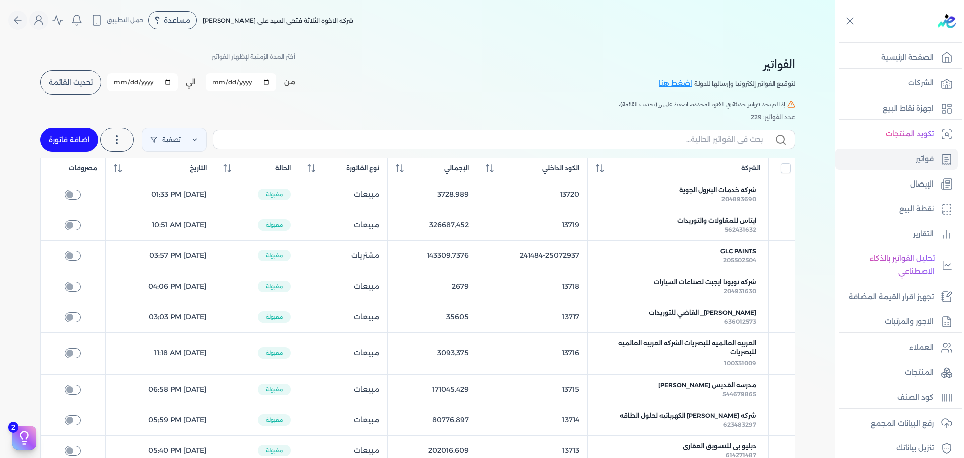
click at [61, 86] on span "تحديث القائمة" at bounding box center [71, 82] width 44 height 7
checkbox input "false"
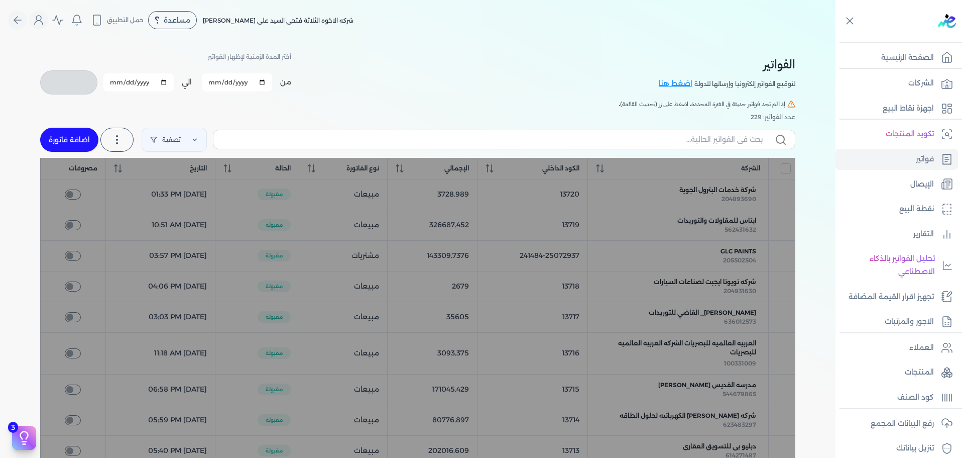
click at [75, 144] on link "اضافة فاتورة" at bounding box center [69, 140] width 58 height 24
select select "EGP"
select select "B"
select select "EGS"
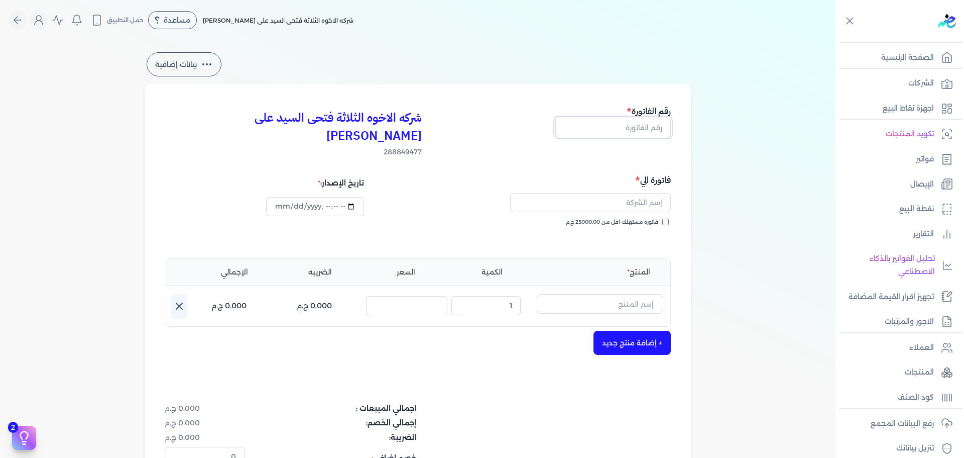
click at [577, 126] on input "text" at bounding box center [614, 127] width 116 height 19
type input "13722"
click at [638, 193] on input "text" at bounding box center [590, 202] width 161 height 19
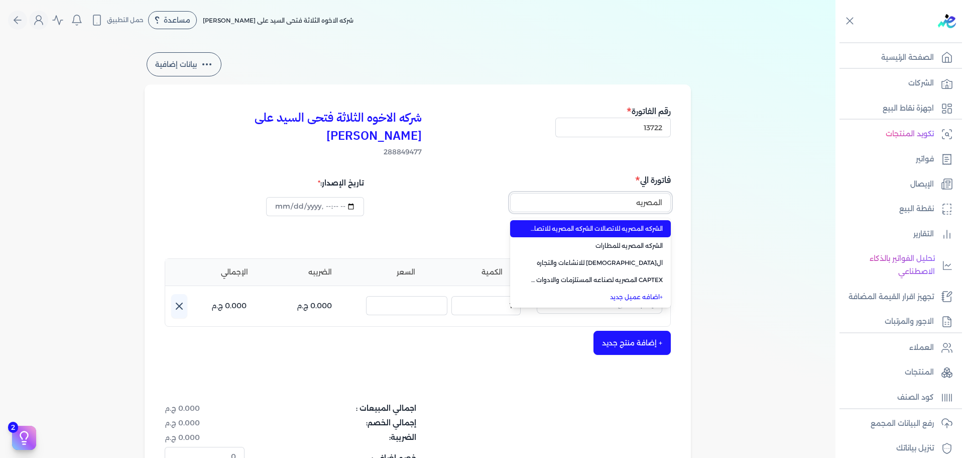
click at [510, 193] on button "المصريه" at bounding box center [590, 204] width 161 height 23
click at [616, 224] on span "الشركه المصريه للاتصالات الشركه المصريه للاتصالات" at bounding box center [596, 228] width 133 height 9
type input "الشركه المصريه للاتصالات الشركه المصريه للاتصالات"
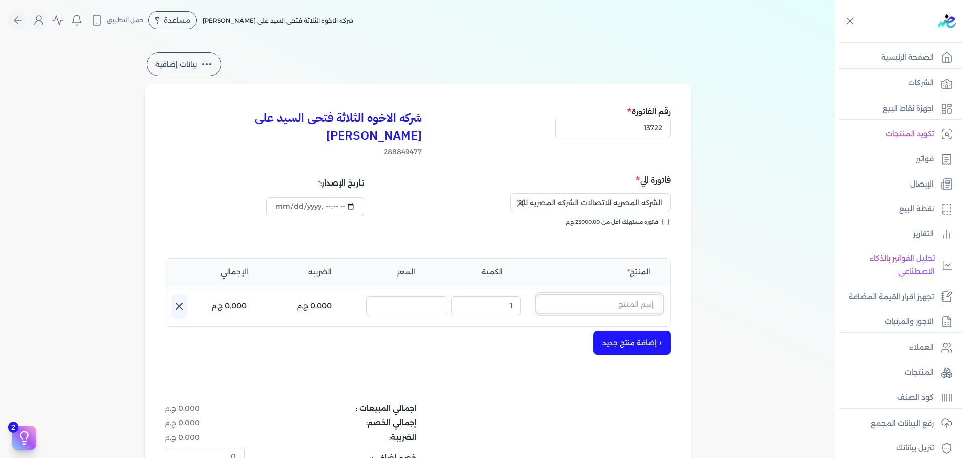
click at [643, 294] on input "text" at bounding box center [600, 303] width 126 height 19
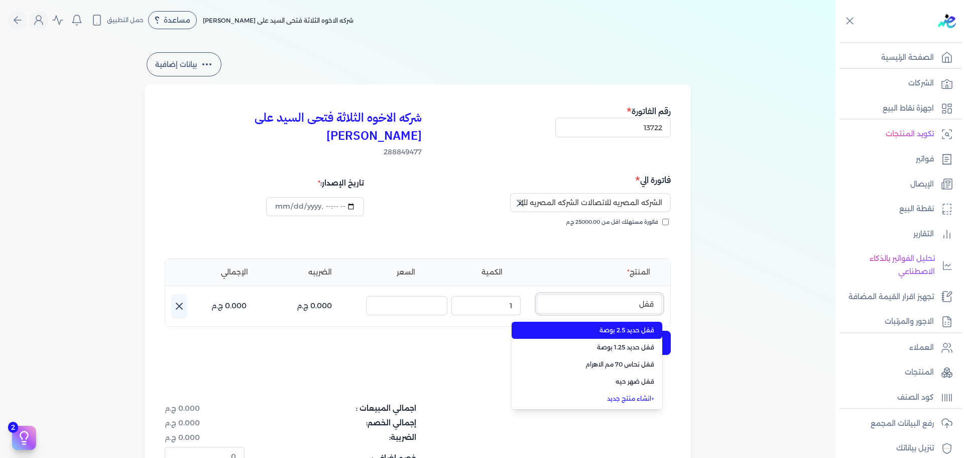
click at [537, 294] on button "قفل" at bounding box center [600, 305] width 126 height 23
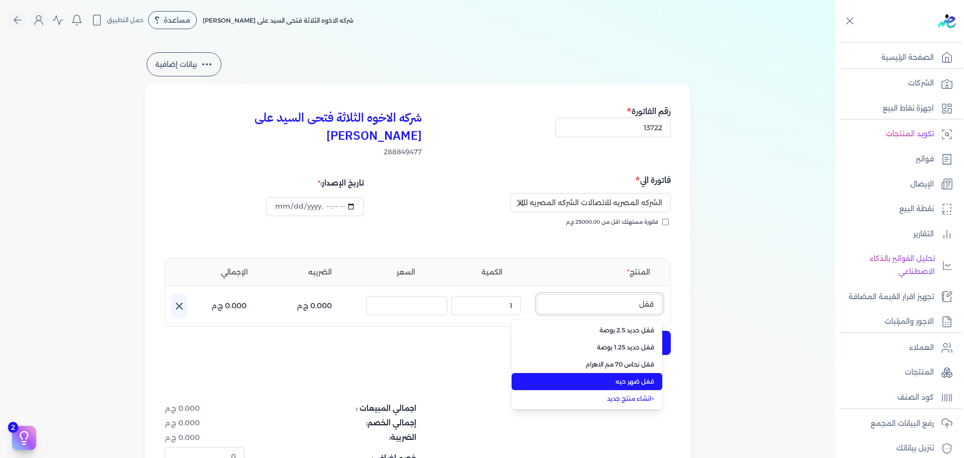
type input "قفل"
click at [647, 377] on span "قفل ضهر حيه" at bounding box center [593, 381] width 123 height 9
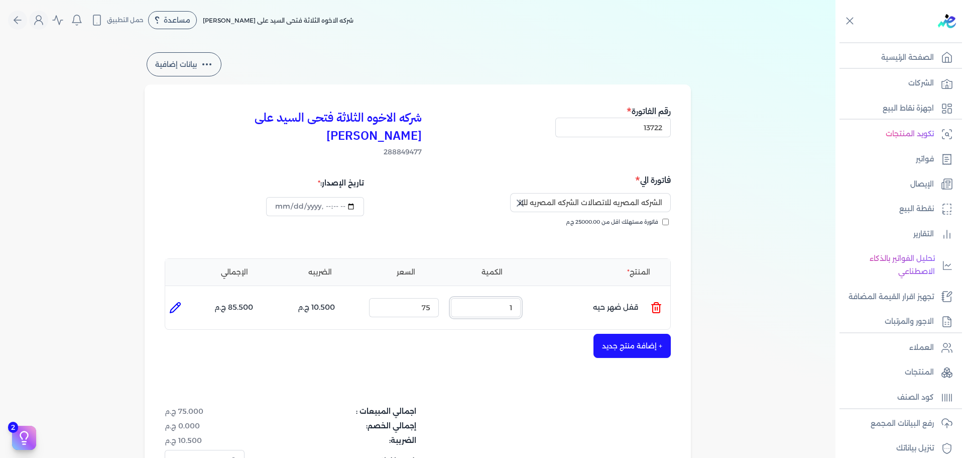
drag, startPoint x: 497, startPoint y: 289, endPoint x: 542, endPoint y: 297, distance: 45.5
click at [539, 297] on ul "المنتج : قفل ضهر حيه الكمية : 1 السعر : 75 الضريبه : 10.500 ج.م الإجمالي : 85.5…" at bounding box center [417, 307] width 505 height 27
type input "2"
click at [492, 294] on ul "المنتج : قفل ضهر حيه الكمية : 2 السعر : 75 الضريبه : 21.000 ج.م الإجمالي : 171.…" at bounding box center [417, 307] width 505 height 27
type input "80"
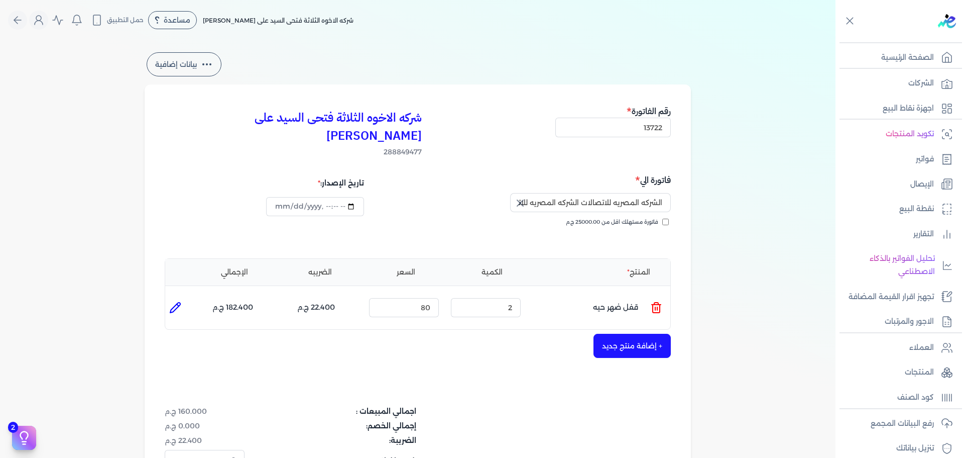
drag, startPoint x: 642, startPoint y: 325, endPoint x: 606, endPoint y: 335, distance: 37.7
click at [642, 334] on button "+ إضافة منتج جديد" at bounding box center [632, 346] width 77 height 24
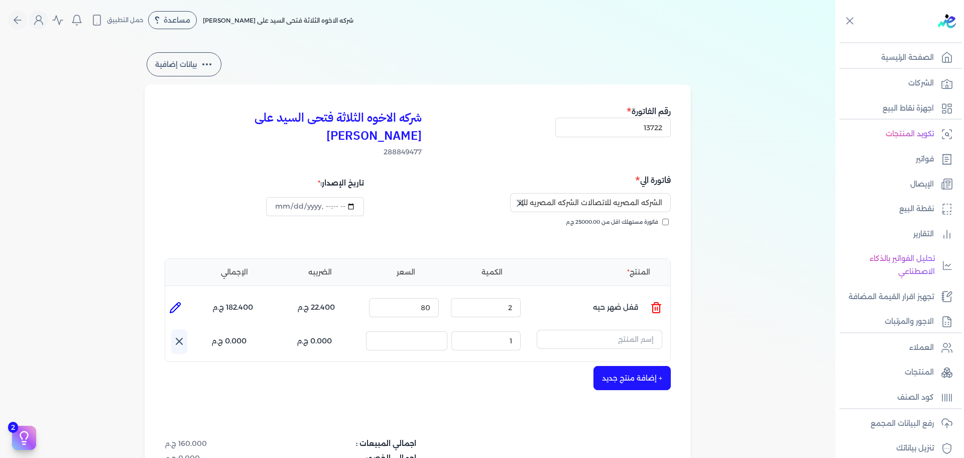
click at [177, 301] on icon at bounding box center [175, 307] width 12 height 12
type input "قفل ضهر حيه"
type input "80"
type input "2"
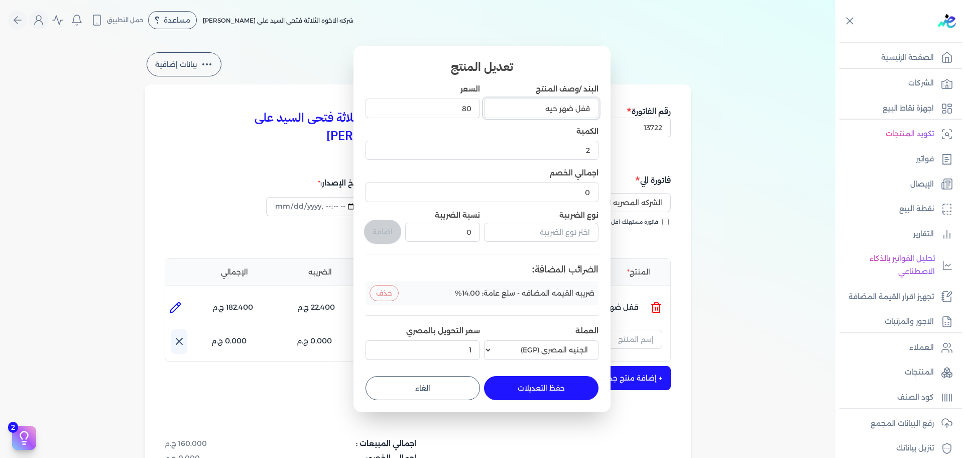
click at [575, 110] on input "قفل ضهر حيه" at bounding box center [541, 107] width 115 height 19
type input "قفل كمبيوتر ضهر حيه"
click at [567, 391] on button "حفظ التعديلات" at bounding box center [541, 388] width 115 height 24
type input "0"
type input "1"
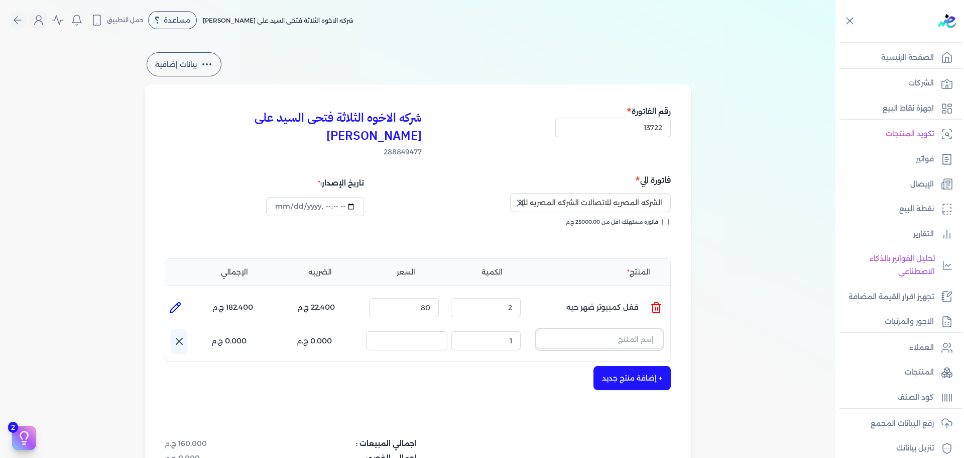
drag, startPoint x: 565, startPoint y: 321, endPoint x: 515, endPoint y: 330, distance: 50.4
click at [564, 330] on input "text" at bounding box center [600, 339] width 126 height 19
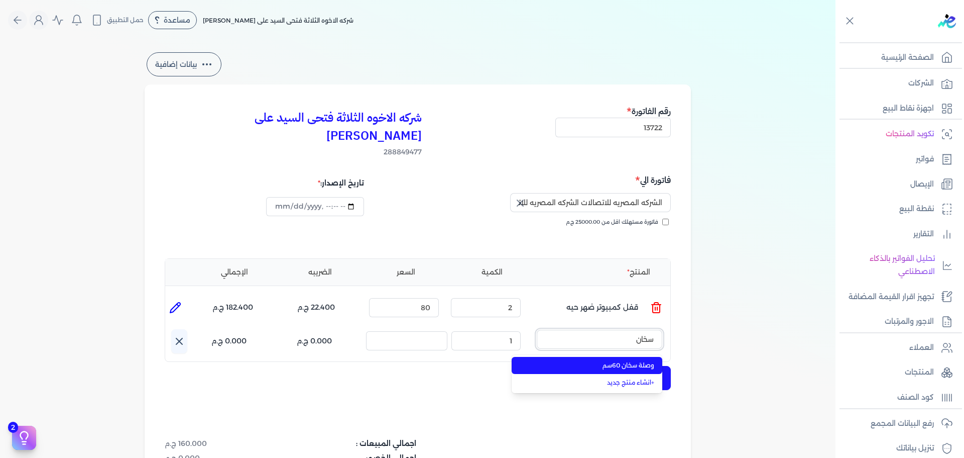
type input "سخان"
click at [572, 361] on span "وصلة سخان 60سم" at bounding box center [593, 365] width 123 height 9
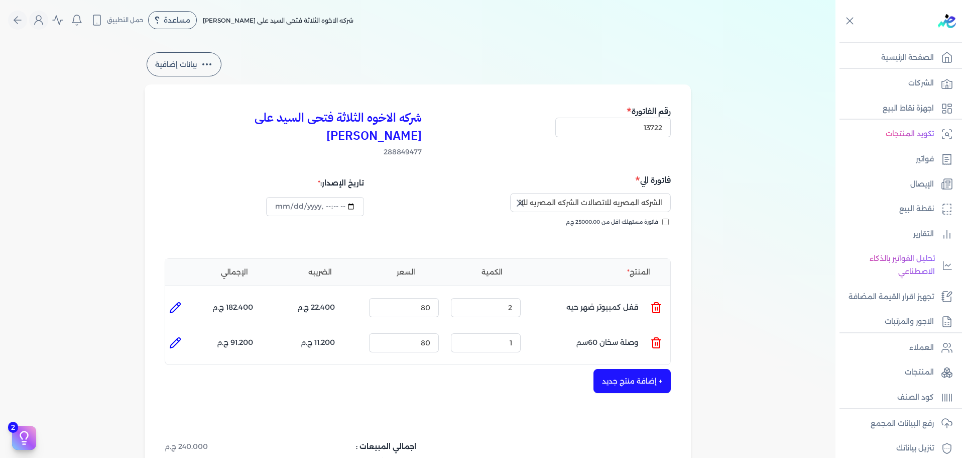
click at [181, 337] on icon at bounding box center [175, 343] width 12 height 12
type input "وصلة سخان 60سم"
type input "80"
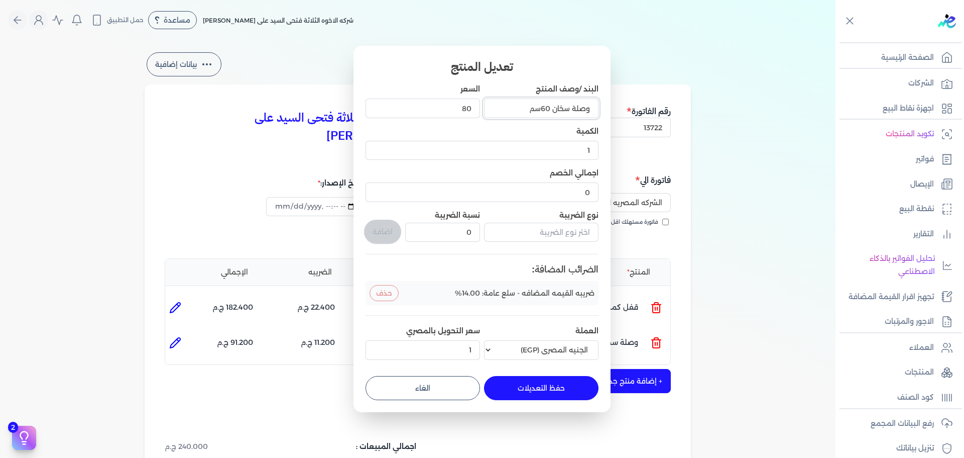
drag, startPoint x: 550, startPoint y: 109, endPoint x: 406, endPoint y: 108, distance: 143.7
click at [406, 108] on div "البند /وصف المنتج وصلة سخان 60سم السعر 80 الكمية 1 اجمالي الخصم 0 نوع الضريبة ن…" at bounding box center [482, 223] width 233 height 279
type input "وصلة سخان 60سم"
click at [550, 388] on button "حفظ التعديلات" at bounding box center [541, 388] width 115 height 24
type input "0"
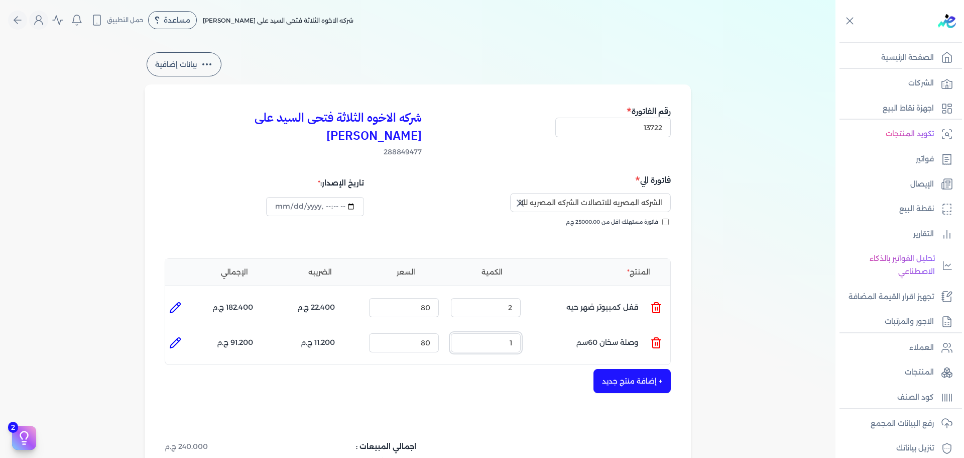
click at [533, 329] on ul "المنتج : وصلة سخان 60سم الكمية : 1 السعر : 80 الضريبه : 11.200 ج.م الإجمالي : 9…" at bounding box center [417, 342] width 505 height 27
type input "3"
drag, startPoint x: 421, startPoint y: 324, endPoint x: 528, endPoint y: 329, distance: 107.1
click at [523, 329] on ul "المنتج : وصلة سخان 60سم الكمية : 3 السعر : 80 الضريبه : 33.600 ج.م الإجمالي : 2…" at bounding box center [417, 342] width 505 height 27
type input "90"
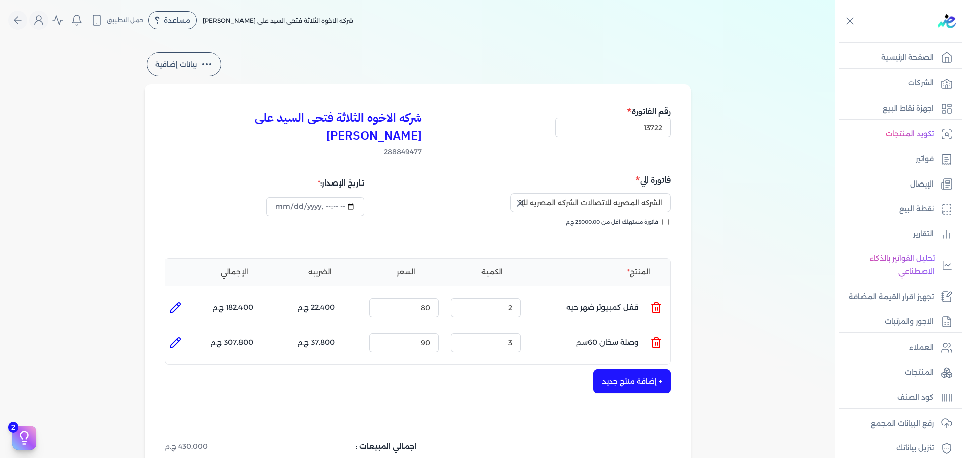
click at [176, 337] on icon at bounding box center [175, 343] width 12 height 12
type input "وصلة سخان 60سم"
type input "90"
type input "3"
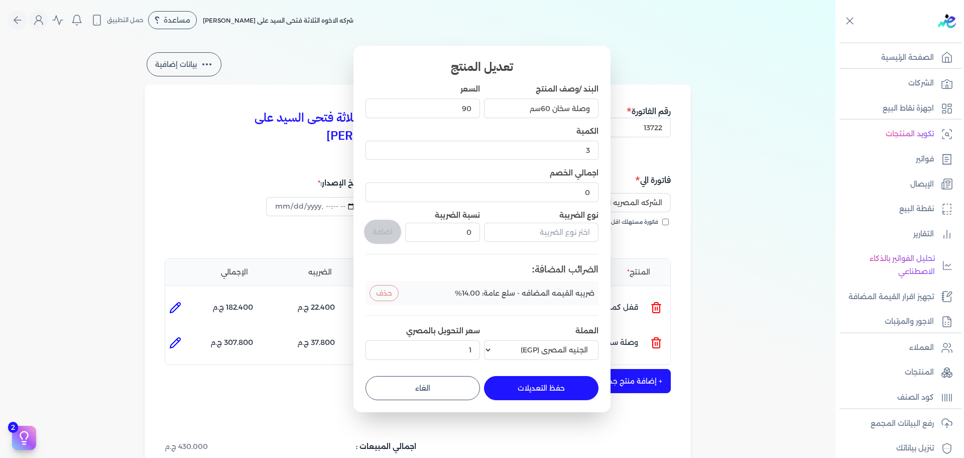
drag, startPoint x: 544, startPoint y: 395, endPoint x: 617, endPoint y: 372, distance: 76.4
click at [546, 392] on button "حفظ التعديلات" at bounding box center [541, 388] width 115 height 24
type input "0"
type input "1"
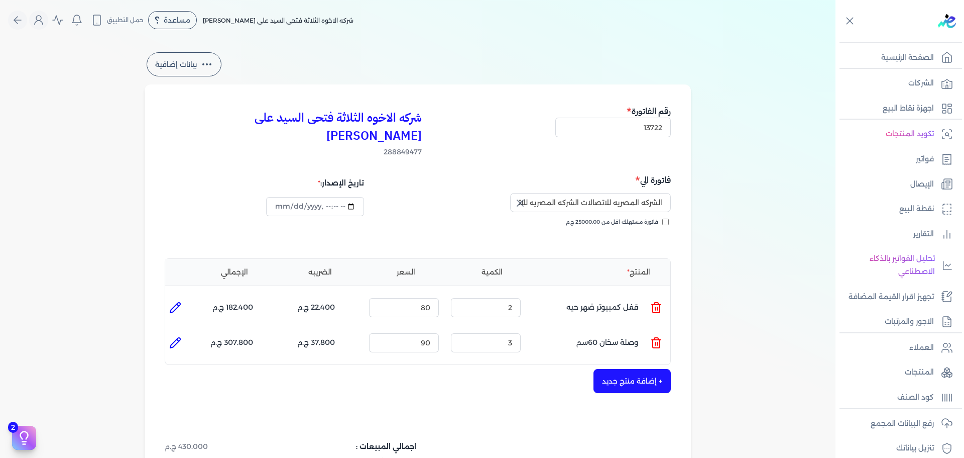
click at [628, 372] on button "+ إضافة منتج جديد" at bounding box center [632, 381] width 77 height 24
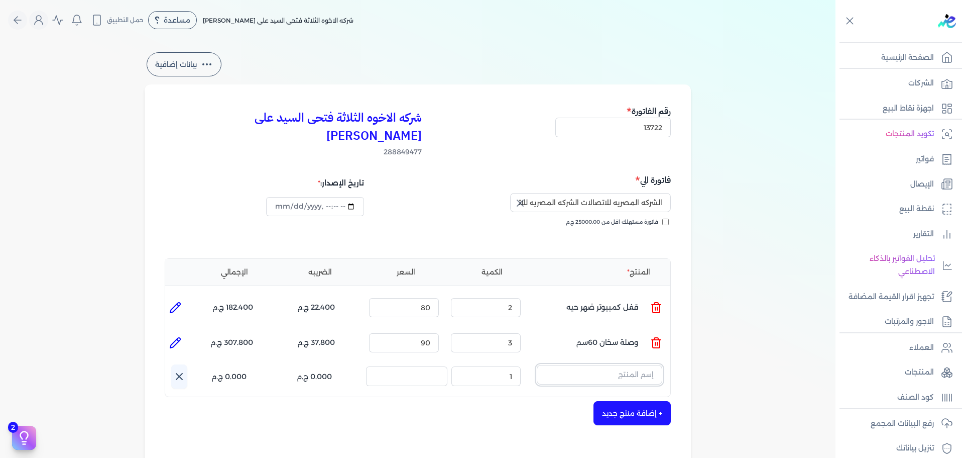
click at [637, 365] on input "text" at bounding box center [600, 374] width 126 height 19
type input "ايطال"
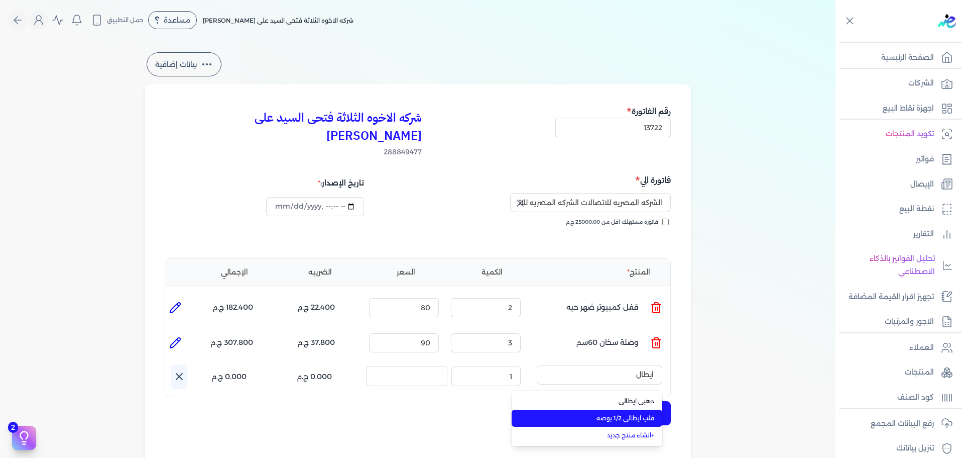
click at [639, 413] on span "قلب ايطالى 1/2 بوصه" at bounding box center [593, 417] width 123 height 9
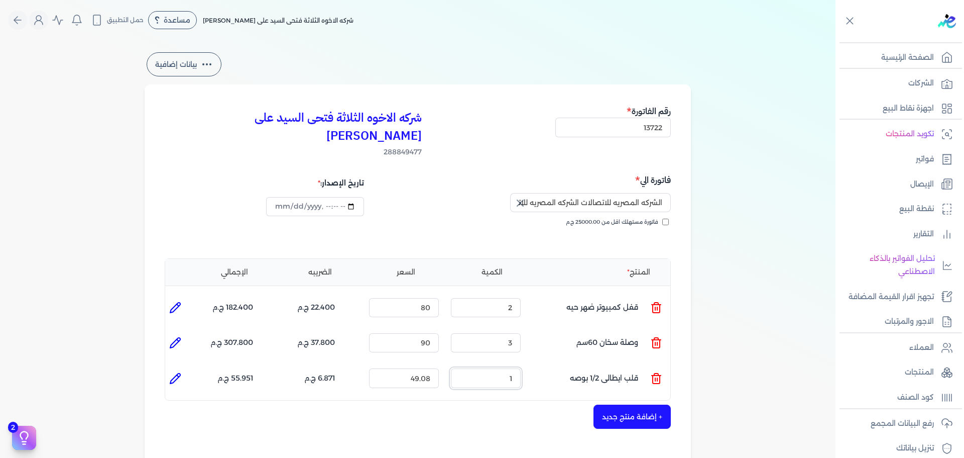
drag, startPoint x: 556, startPoint y: 351, endPoint x: 724, endPoint y: 347, distance: 168.3
click at [656, 364] on ul "المنتج : قلب ايطالى 1/2 بوصه الكمية : 1 السعر : 49.08 الضريبه : 6.871 ج.م الإجم…" at bounding box center [417, 377] width 505 height 27
type input "2"
type input "45"
click at [644, 404] on button "+ إضافة منتج جديد" at bounding box center [632, 416] width 77 height 24
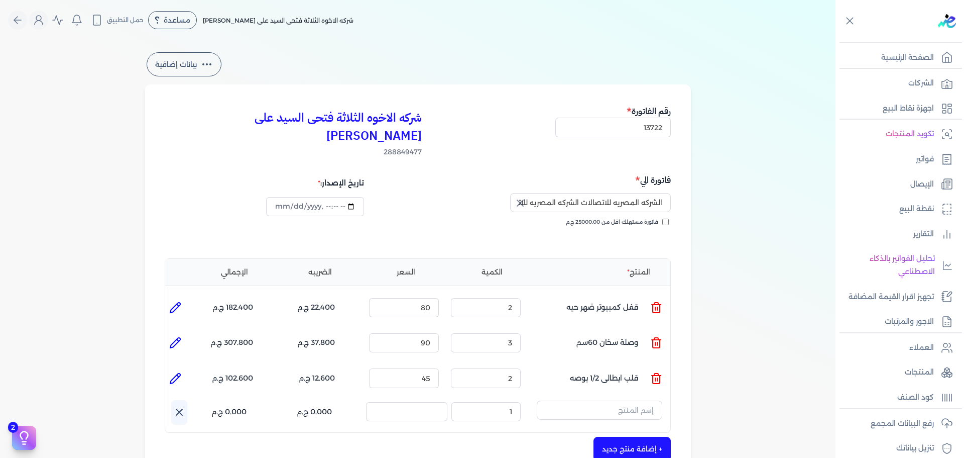
drag, startPoint x: 170, startPoint y: 364, endPoint x: 324, endPoint y: 380, distance: 155.1
click at [171, 368] on li at bounding box center [175, 378] width 20 height 20
type input "قلب ايطالى 1/2 بوصه"
type input "45"
type input "2"
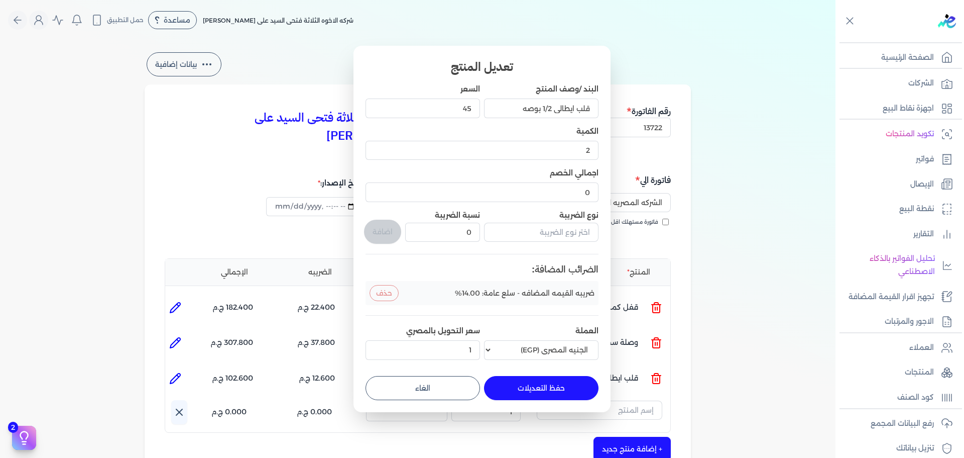
drag, startPoint x: 531, startPoint y: 389, endPoint x: 535, endPoint y: 384, distance: 6.4
click at [531, 388] on button "حفظ التعديلات" at bounding box center [541, 388] width 115 height 24
type input "0"
type input "1"
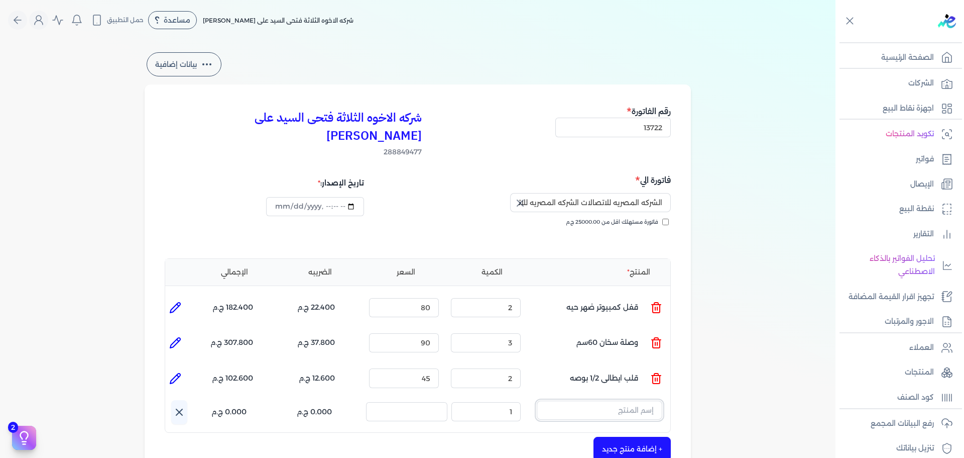
click at [595, 400] on input "text" at bounding box center [600, 409] width 126 height 19
click at [537, 400] on button "وصله" at bounding box center [600, 411] width 126 height 23
type input "و"
type input "سخان"
click at [741, 394] on div "بيانات إضافية شركه الاخوه الثلاثة فتحى السيد على [PERSON_NAME] 288849477 رقم ال…" at bounding box center [418, 356] width 836 height 613
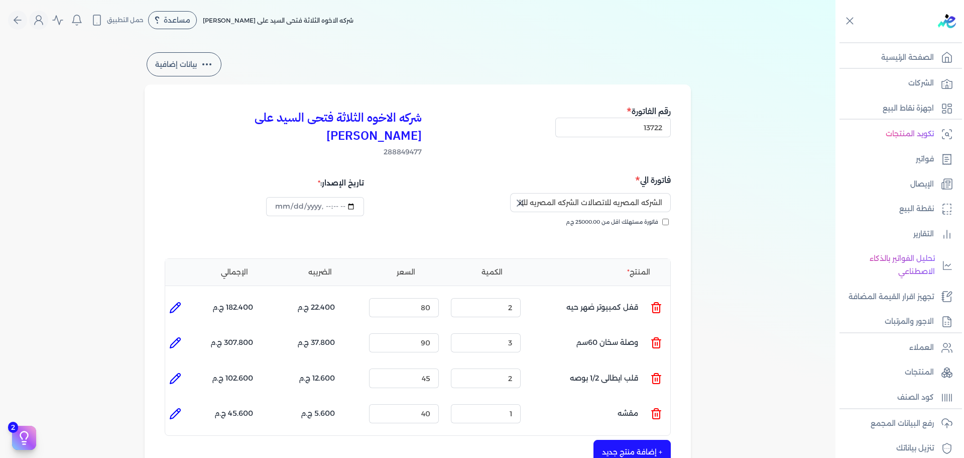
click at [663, 403] on li at bounding box center [657, 413] width 12 height 27
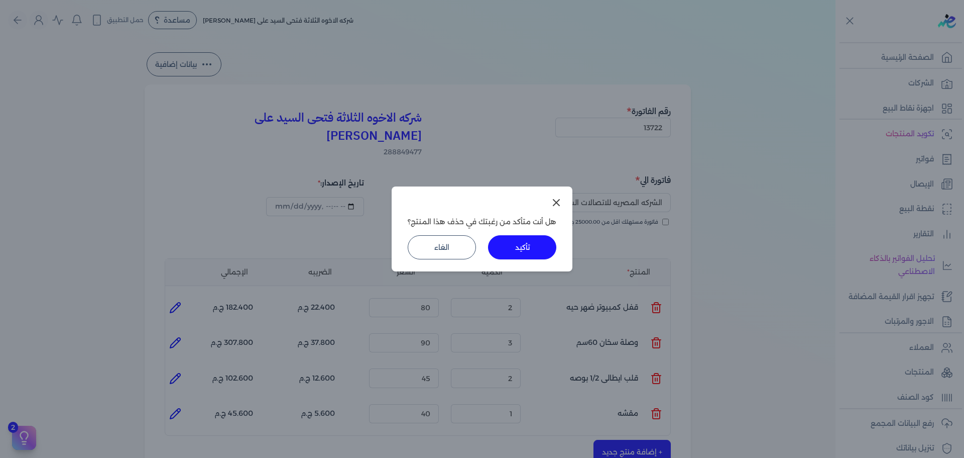
drag, startPoint x: 553, startPoint y: 260, endPoint x: 608, endPoint y: 343, distance: 99.6
click at [554, 259] on div "هل أنت متأكد من رغبتك في حذف هذا المنتج؟ تأكيد الغاء" at bounding box center [482, 228] width 181 height 85
click at [553, 262] on div "هل أنت متأكد من رغبتك في حذف هذا المنتج؟ تأكيد الغاء" at bounding box center [482, 228] width 181 height 85
click at [519, 243] on button "تأكيد" at bounding box center [522, 247] width 68 height 24
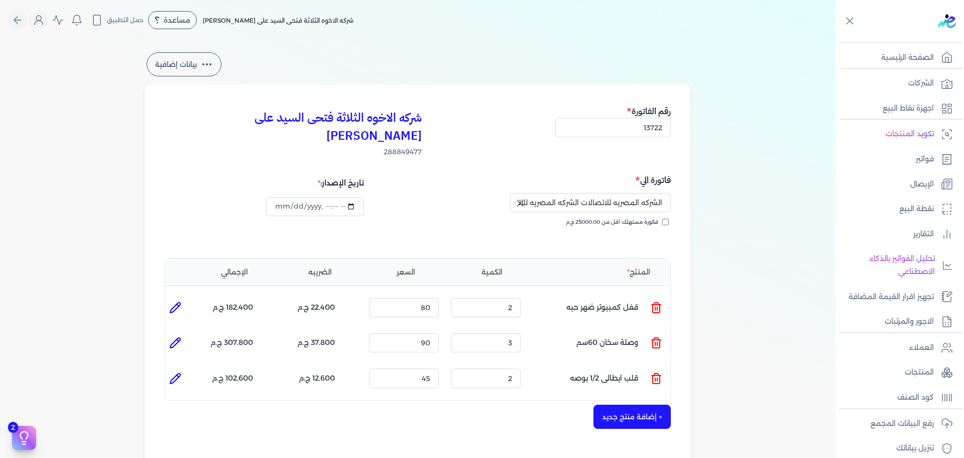
click at [640, 404] on button "+ إضافة منتج جديد" at bounding box center [632, 416] width 77 height 24
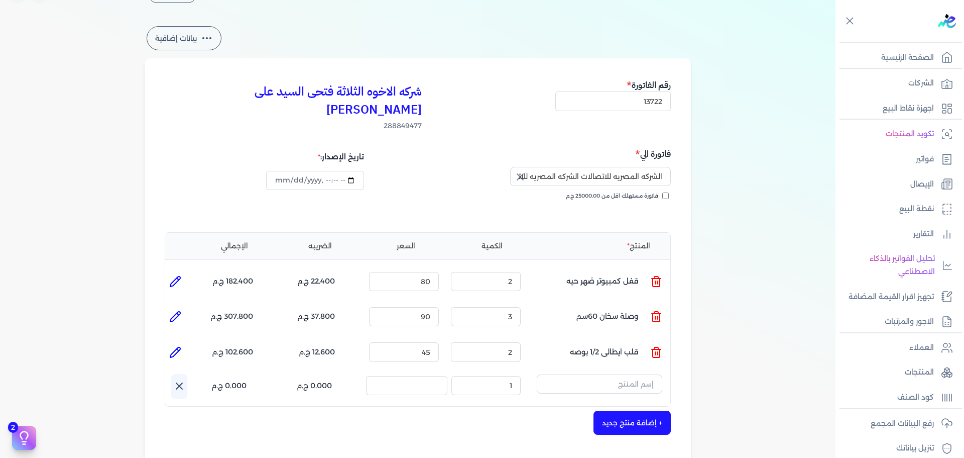
scroll to position [50, 0]
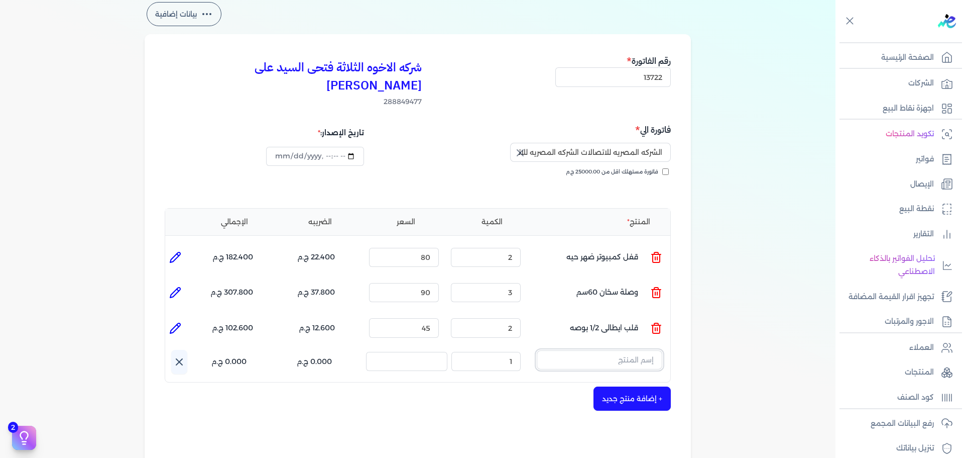
click at [623, 350] on input "text" at bounding box center [600, 359] width 126 height 19
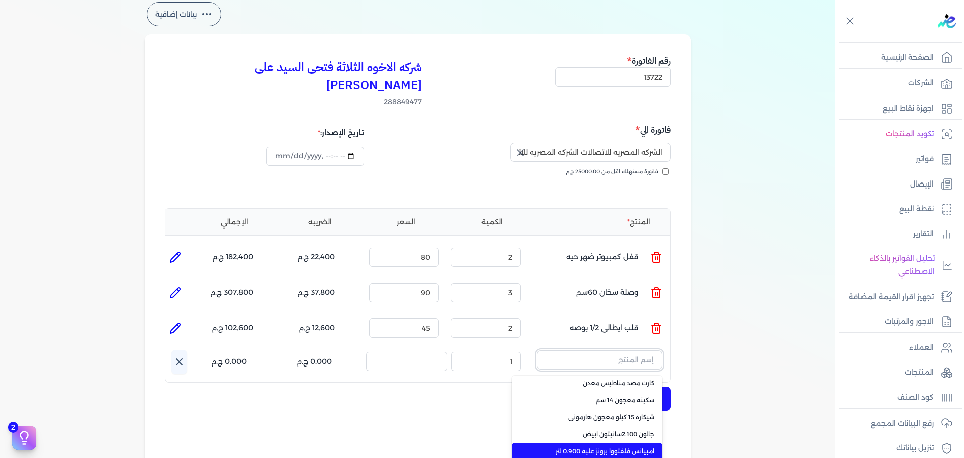
scroll to position [100, 0]
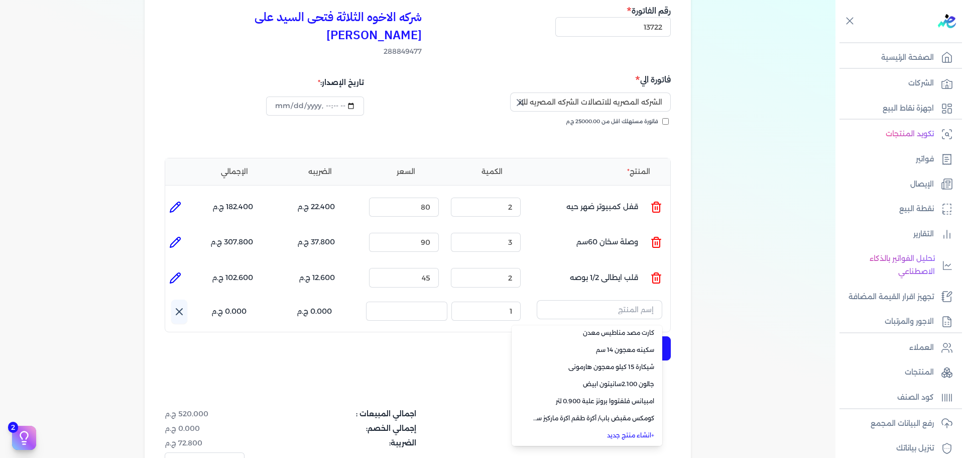
drag, startPoint x: 656, startPoint y: 413, endPoint x: 565, endPoint y: 292, distance: 150.7
click at [655, 431] on span "+" at bounding box center [653, 435] width 3 height 8
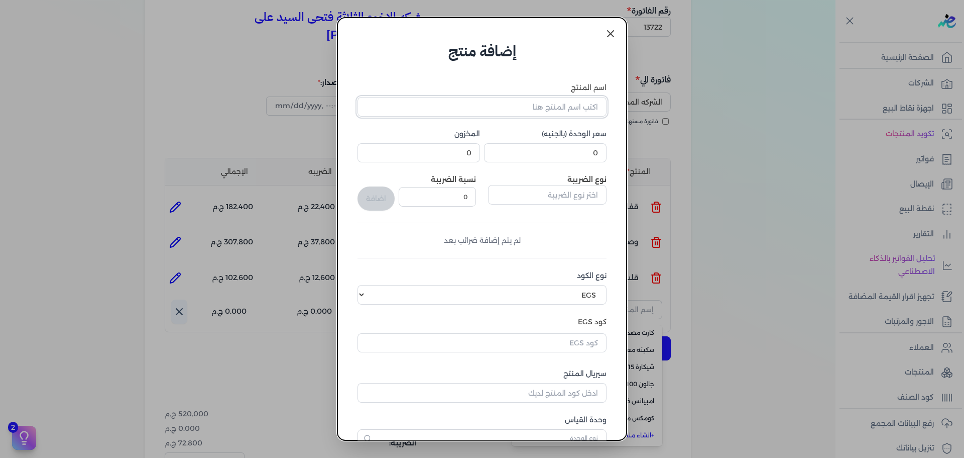
click at [558, 105] on input "اسم المنتج" at bounding box center [482, 106] width 249 height 19
type input "وصله سخان 1 متر لافيتا"
drag, startPoint x: 559, startPoint y: 148, endPoint x: 709, endPoint y: 151, distance: 150.2
click at [702, 156] on dialog "إضافة منتج اسم المنتج وصله سخان 1 متر لافيتا سعر الوحدة (بالجنيه) 0 المخزون 0 ن…" at bounding box center [482, 229] width 964 height 458
type input "125"
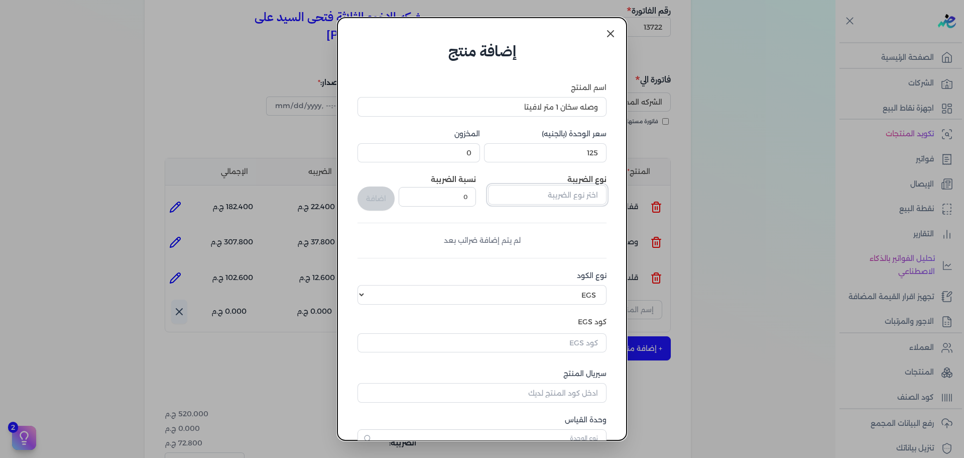
click at [587, 195] on input "text" at bounding box center [547, 194] width 119 height 19
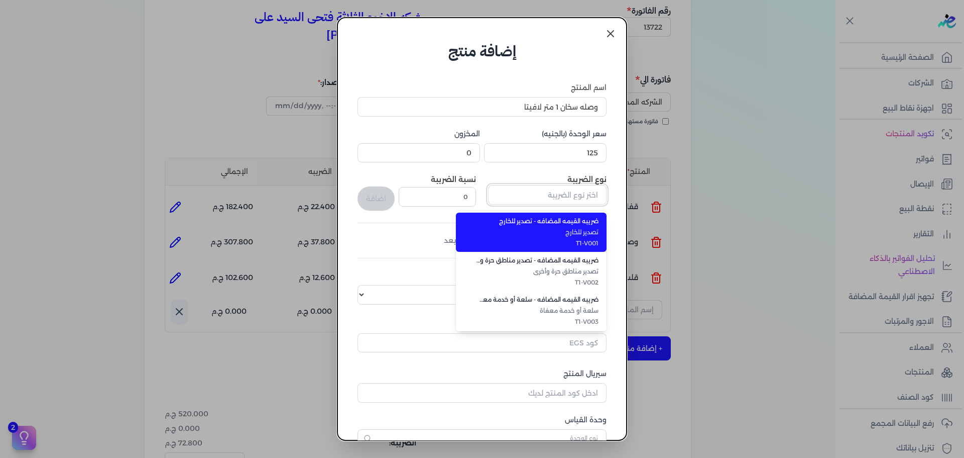
type input "T"
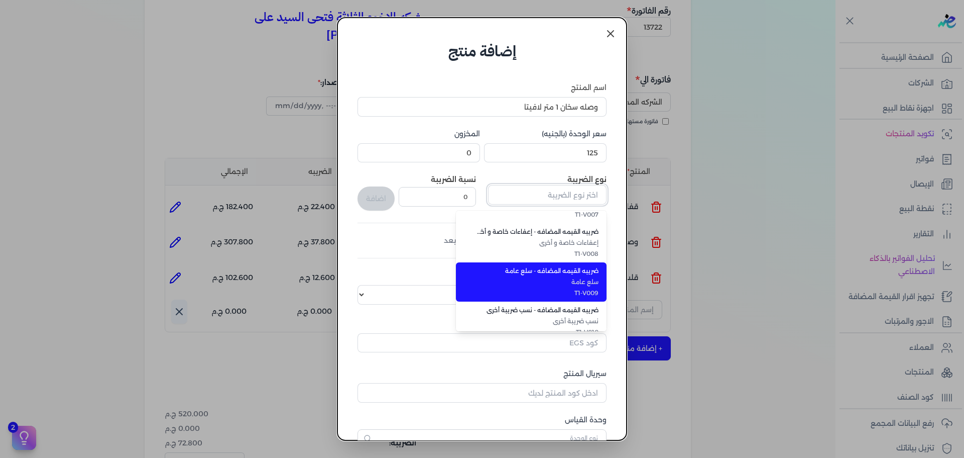
scroll to position [275, 0]
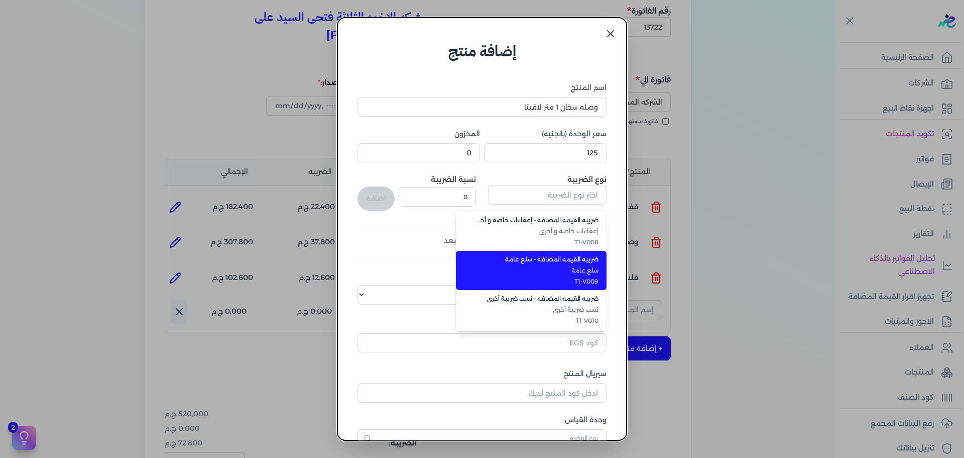
drag, startPoint x: 574, startPoint y: 279, endPoint x: 438, endPoint y: 218, distance: 148.8
click at [569, 275] on li "ضريبه القيمه المضافه - سلع عامة سلع عامة T1-V009" at bounding box center [531, 270] width 151 height 39
type input "ضريبه القيمه المضافه - سلع عامة"
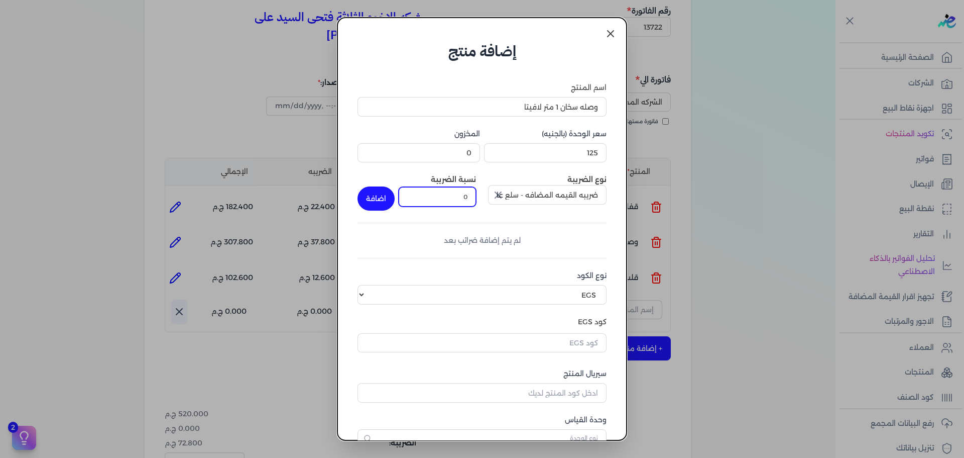
click at [484, 199] on div "نوع الضريبة ضريبه القيمه المضافه - سلع عامة نسبة الضريبة 0 اضافة" at bounding box center [482, 192] width 249 height 36
type input "14"
click at [392, 196] on button "اضافة" at bounding box center [376, 198] width 37 height 24
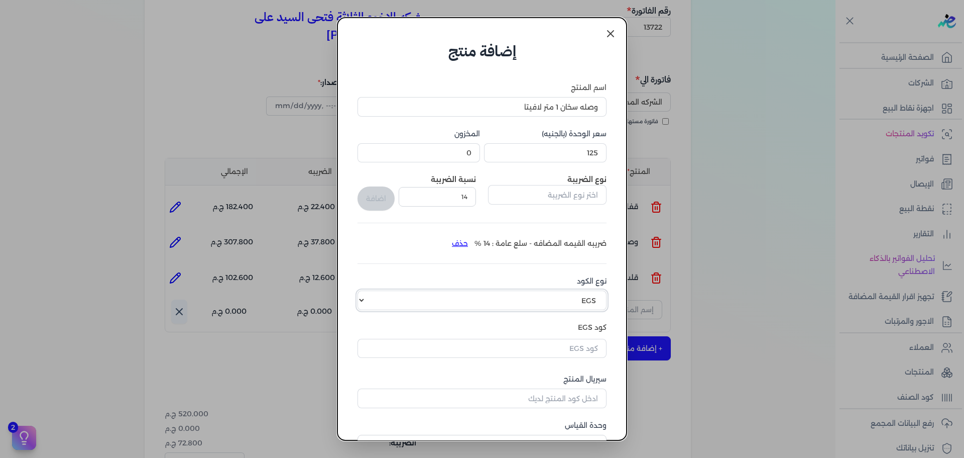
drag, startPoint x: 543, startPoint y: 302, endPoint x: 563, endPoint y: 305, distance: 20.2
click at [543, 302] on select "اختر نوع الكود EGS GS1" at bounding box center [482, 299] width 249 height 19
select select "GS1"
click at [365, 290] on select "اختر نوع الكود EGS GS1" at bounding box center [482, 299] width 249 height 19
click at [575, 345] on input "كود GS1" at bounding box center [482, 346] width 249 height 19
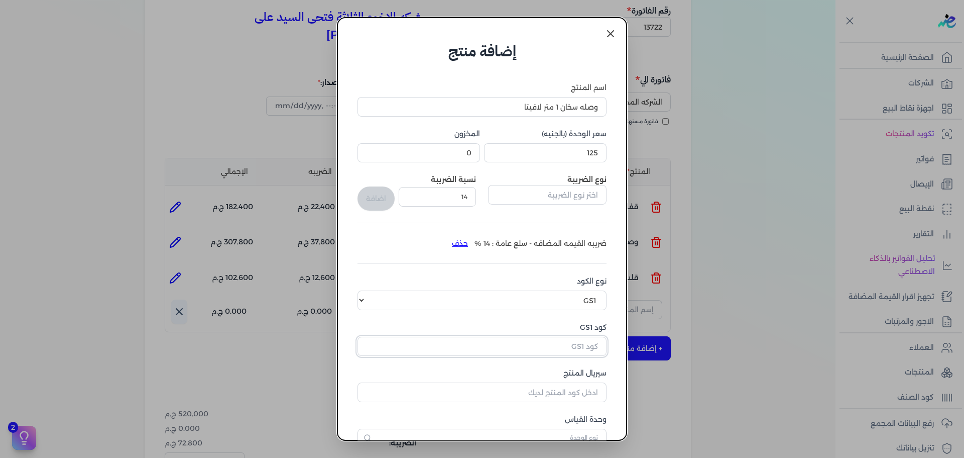
paste input "10002612"
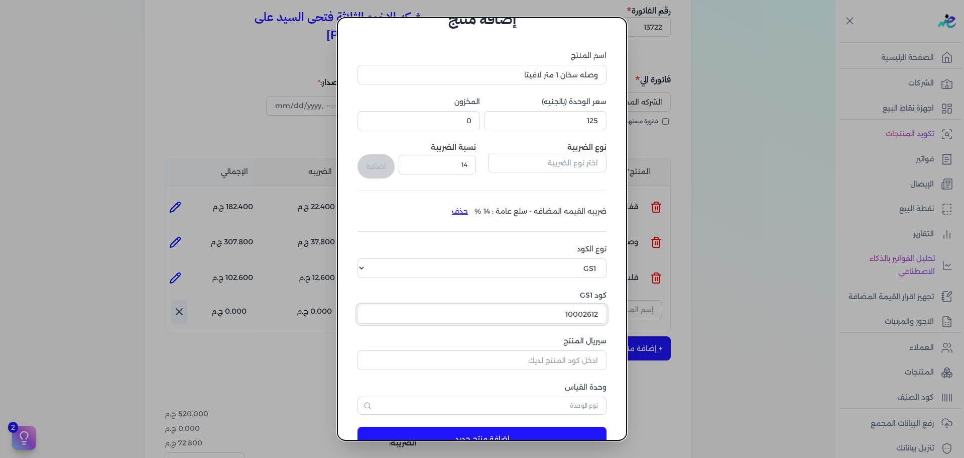
scroll to position [63, 0]
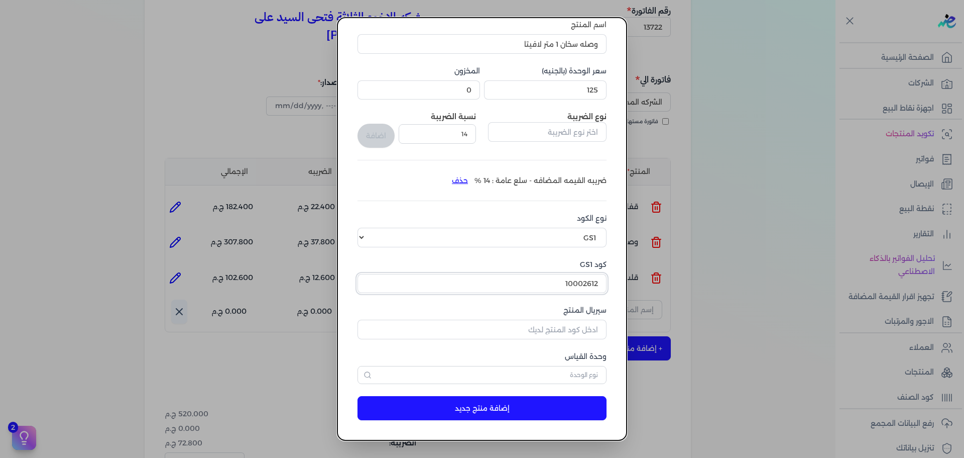
type input "10002612"
click at [555, 329] on input "سيريال المنتج" at bounding box center [482, 328] width 249 height 19
type input "132156"
click at [528, 381] on input "text" at bounding box center [482, 375] width 249 height 18
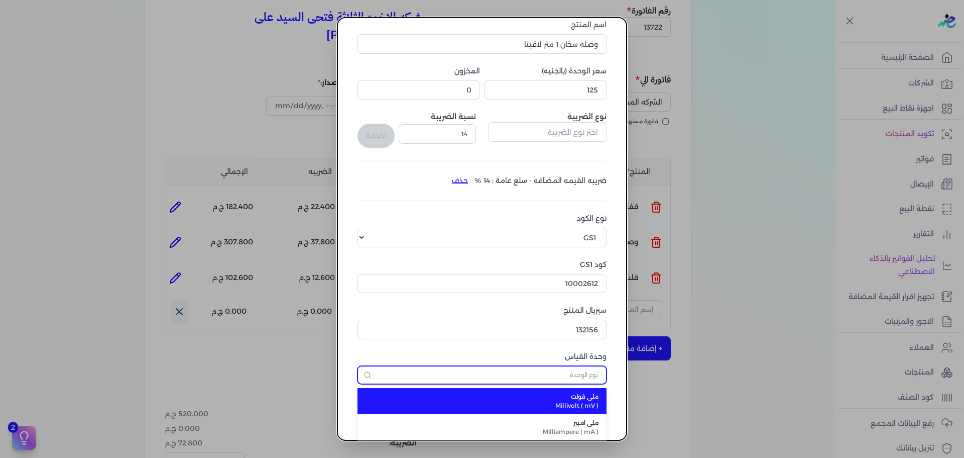
type input "ث"
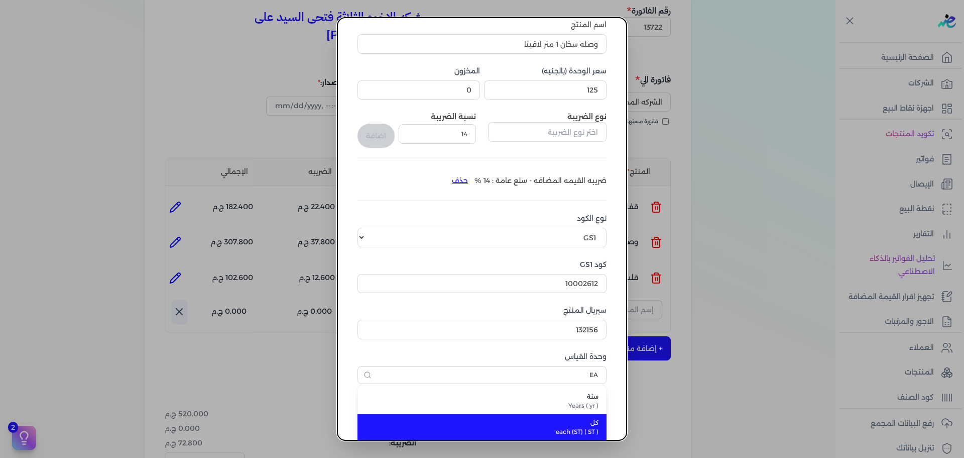
click at [535, 419] on span "كل" at bounding box center [488, 422] width 221 height 9
type input "كل"
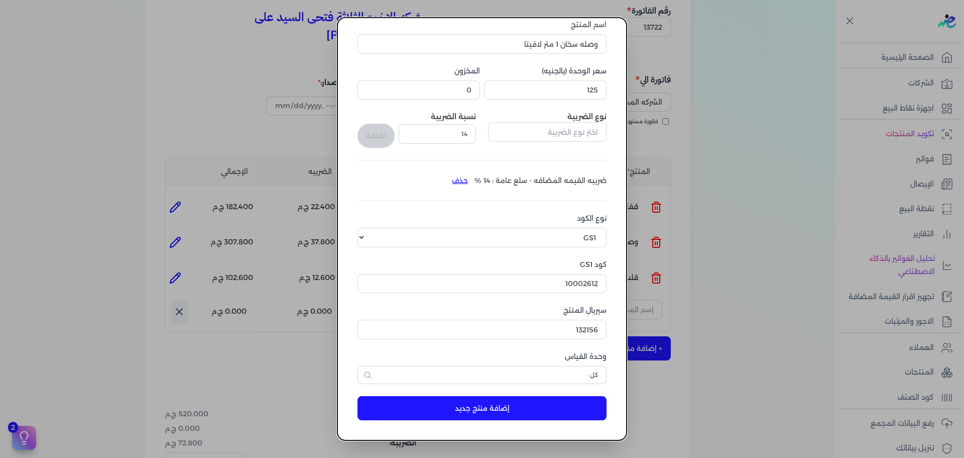
click at [532, 412] on button "إضافة منتج جديد" at bounding box center [482, 408] width 249 height 24
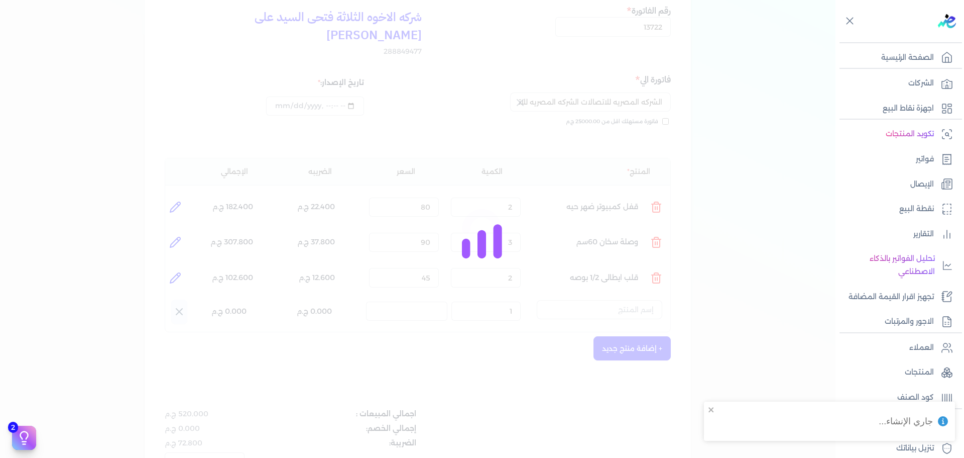
select select "EGS"
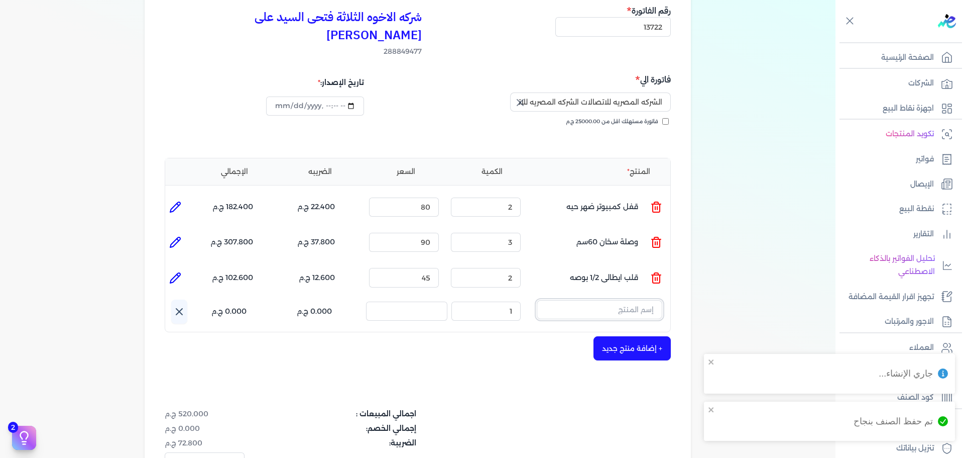
click at [616, 300] on input "text" at bounding box center [600, 309] width 126 height 19
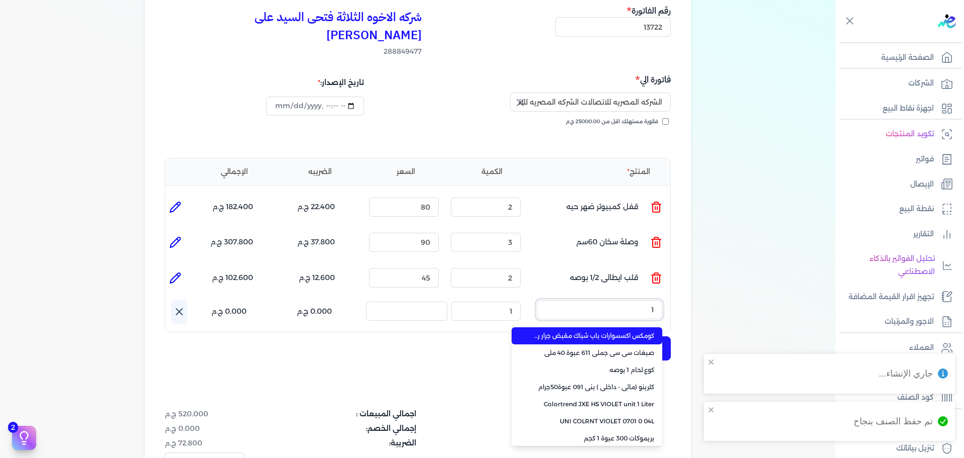
click at [537, 300] on button "1" at bounding box center [600, 311] width 126 height 23
type input "1"
click at [537, 300] on button "1" at bounding box center [600, 311] width 126 height 23
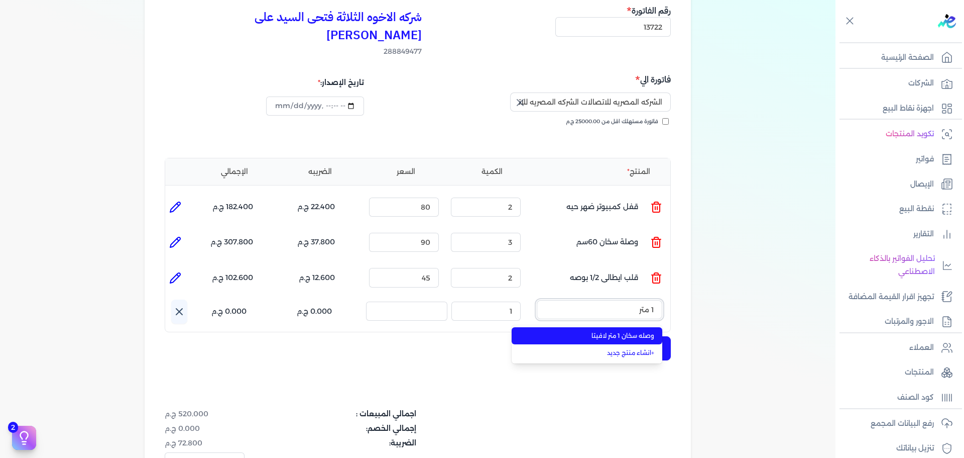
type input "1 متر"
click at [611, 331] on span "وصله سخان 1 متر لافيتا" at bounding box center [593, 335] width 123 height 9
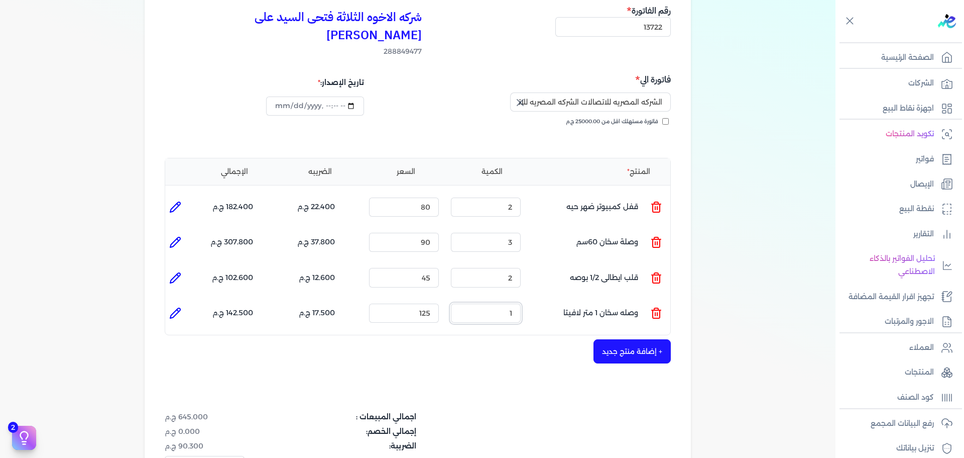
click at [678, 291] on div "شركه الاخوه الثلاثة فتحى السيد على [PERSON_NAME] 288849477 رقم الفاتورة 13722 ف…" at bounding box center [418, 275] width 547 height 582
type input "2"
click at [657, 339] on button "+ إضافة منتج جديد" at bounding box center [632, 351] width 77 height 24
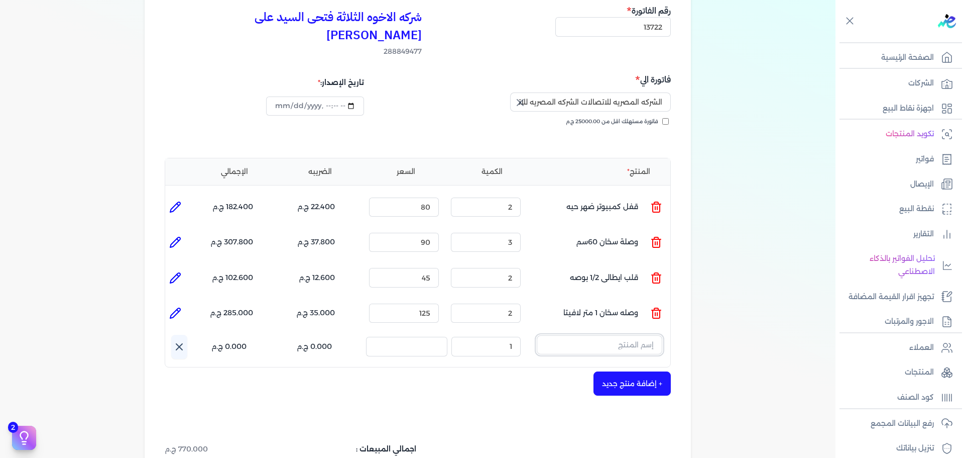
click at [606, 335] on input "text" at bounding box center [600, 344] width 126 height 19
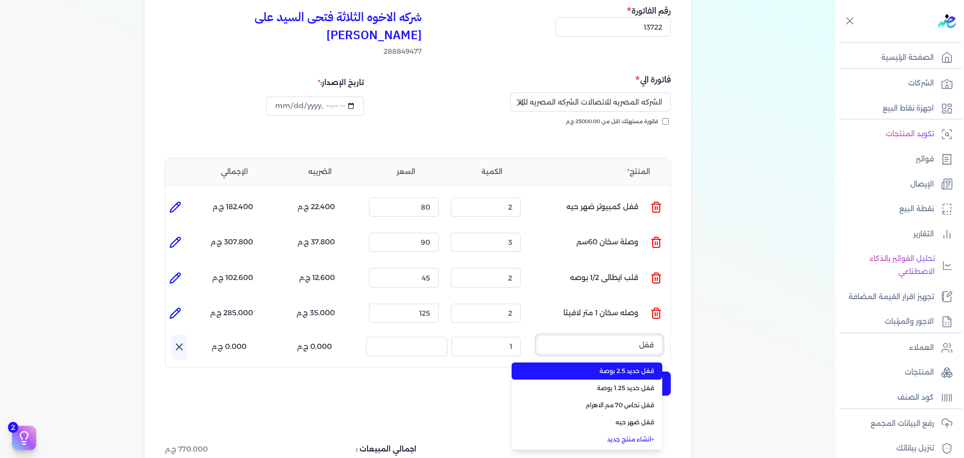
click at [537, 335] on button "قفل" at bounding box center [600, 346] width 126 height 23
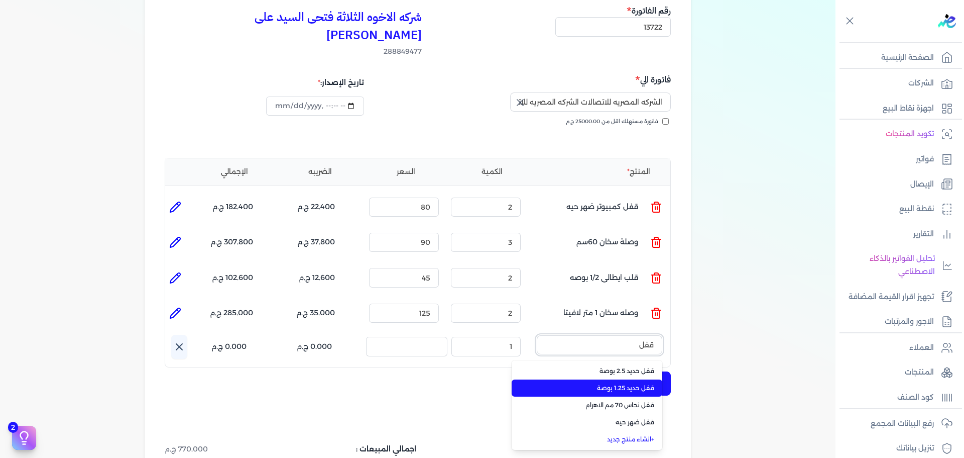
type input "قفل"
click at [573, 383] on span "قفل حديد 1.25 بوصة" at bounding box center [593, 387] width 123 height 9
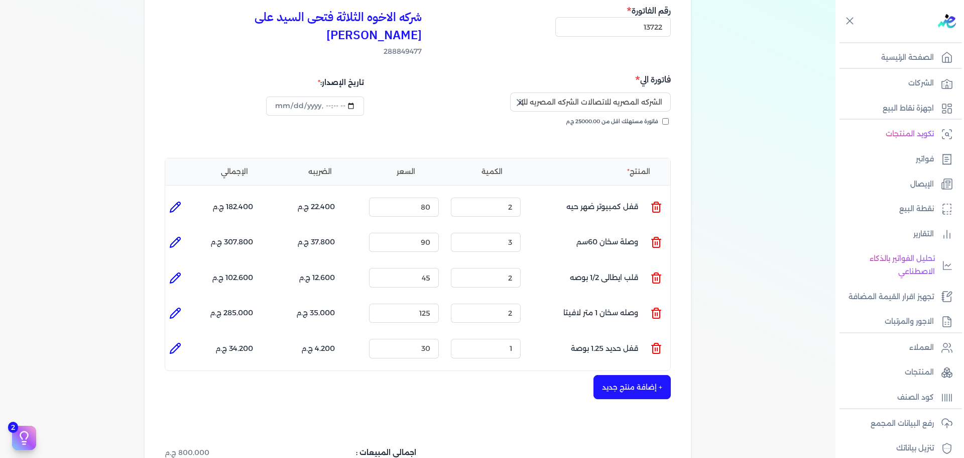
click at [659, 342] on icon at bounding box center [657, 348] width 12 height 12
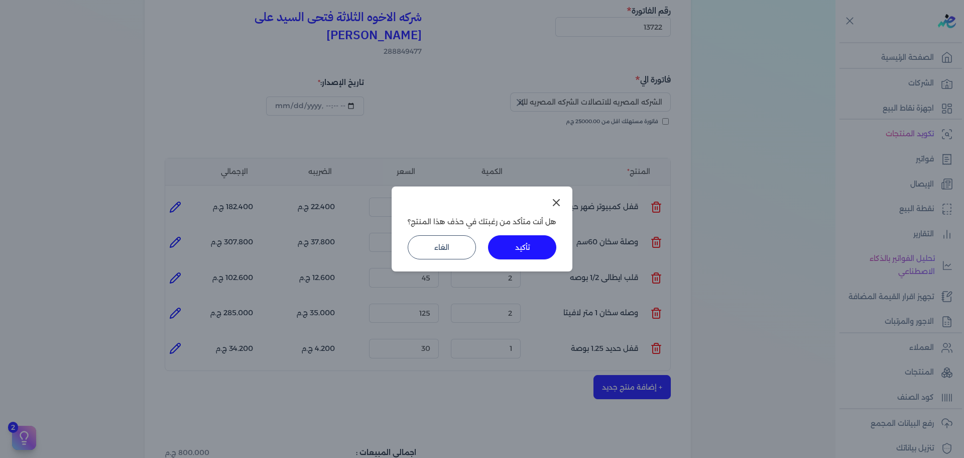
click at [530, 258] on button "تأكيد" at bounding box center [522, 247] width 68 height 24
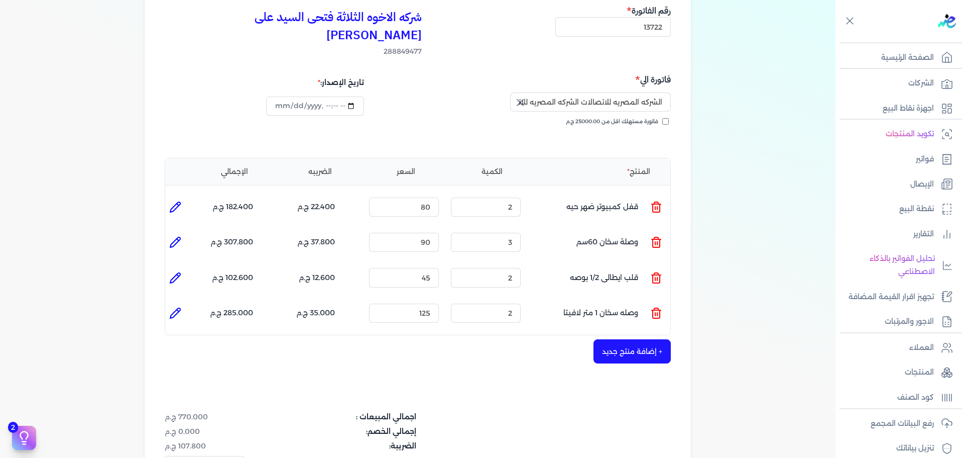
click at [651, 339] on button "+ إضافة منتج جديد" at bounding box center [632, 351] width 77 height 24
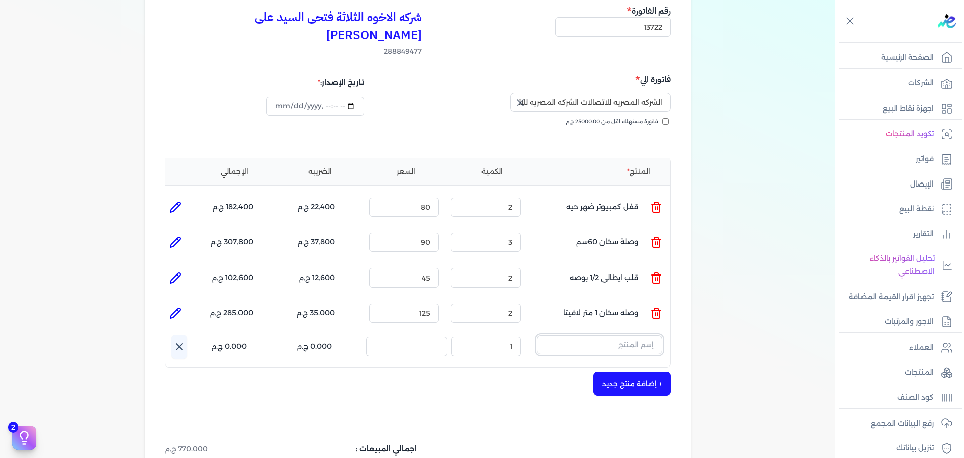
click at [649, 335] on input "text" at bounding box center [600, 344] width 126 height 19
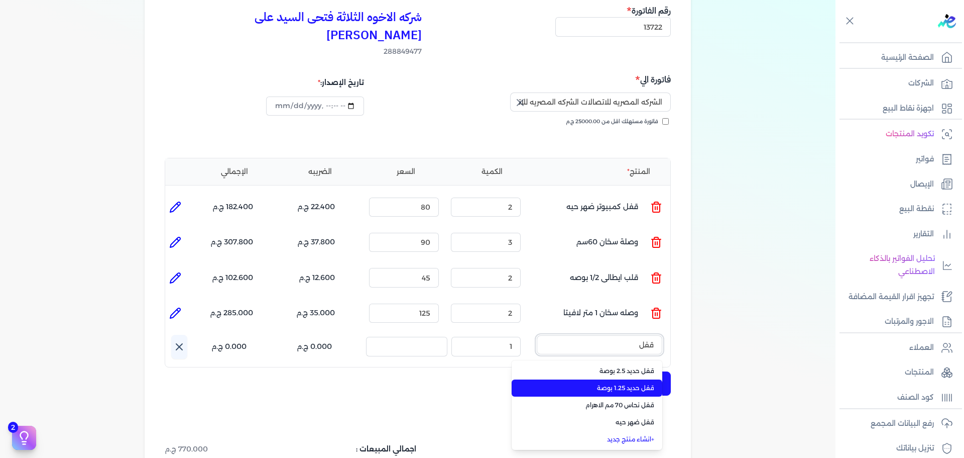
type input "قفل"
click at [641, 379] on li "قفل حديد 1.25 بوصة" at bounding box center [587, 387] width 151 height 17
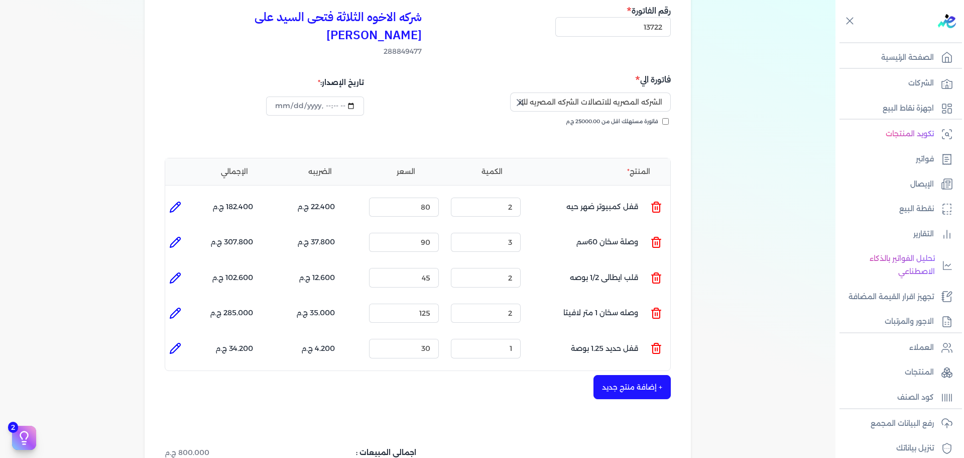
drag, startPoint x: 183, startPoint y: 327, endPoint x: 444, endPoint y: 251, distance: 271.9
click at [180, 343] on icon at bounding box center [175, 348] width 10 height 10
type input "قفل حديد 1.25 بوصة"
type input "30"
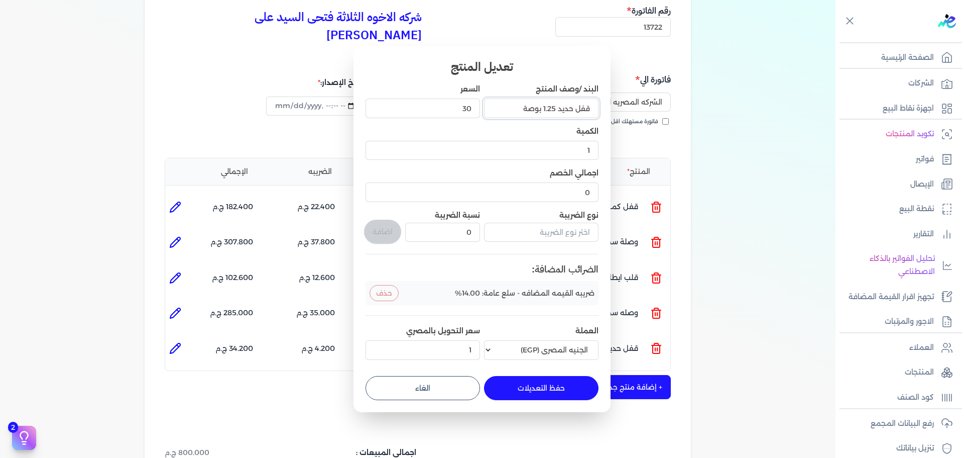
drag, startPoint x: 549, startPoint y: 108, endPoint x: 555, endPoint y: 113, distance: 7.9
click at [555, 113] on input "قفل حديد 1.25 بوصة" at bounding box center [541, 107] width 115 height 19
type input "قفل حديد 1.5 بوصة"
drag, startPoint x: 444, startPoint y: 101, endPoint x: 531, endPoint y: 102, distance: 87.9
click at [531, 102] on div "البند /وصف المنتج قفل حديد 1.5 بوصة السعر 30 الكمية 1 اجمالي الخصم 0 نوع الضريب…" at bounding box center [482, 223] width 233 height 279
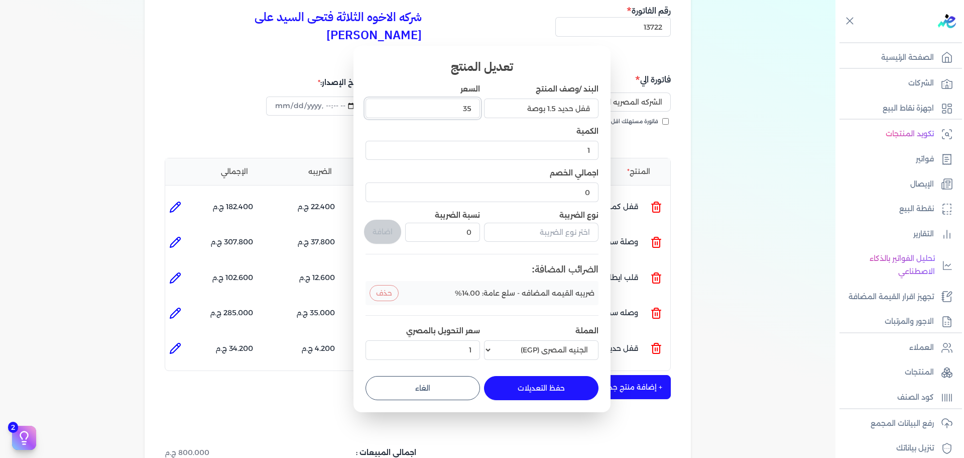
type input "35"
click at [553, 381] on button "حفظ التعديلات" at bounding box center [541, 388] width 115 height 24
type input "0"
type input "35"
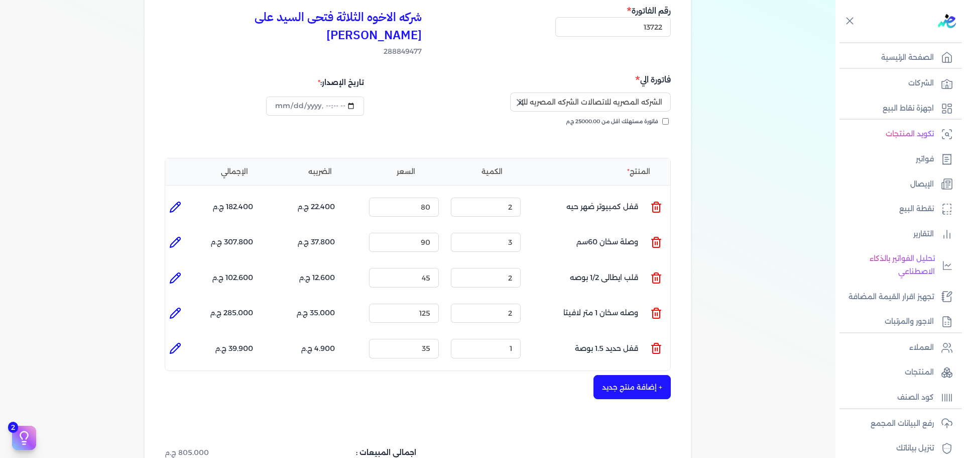
click at [657, 375] on button "+ إضافة منتج جديد" at bounding box center [632, 387] width 77 height 24
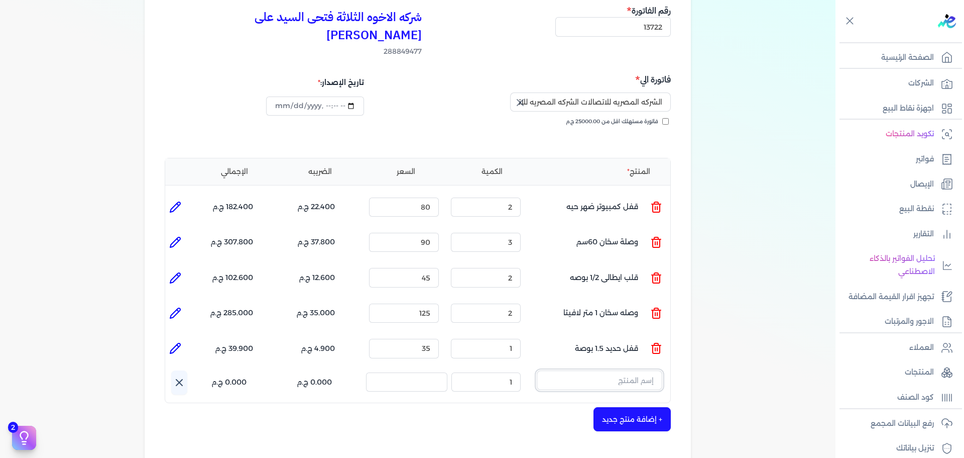
click at [633, 370] on input "text" at bounding box center [600, 379] width 126 height 19
type input "ساق"
click at [611, 402] on span "ساقطه" at bounding box center [593, 406] width 123 height 9
drag, startPoint x: 419, startPoint y: 366, endPoint x: 481, endPoint y: 350, distance: 63.8
click at [469, 370] on ul "المنتج : ساقطه الكمية : 1 السعر : 10 الضريبه : 1.400 ج.م الإجمالي : 11.400 ج.م" at bounding box center [417, 383] width 505 height 27
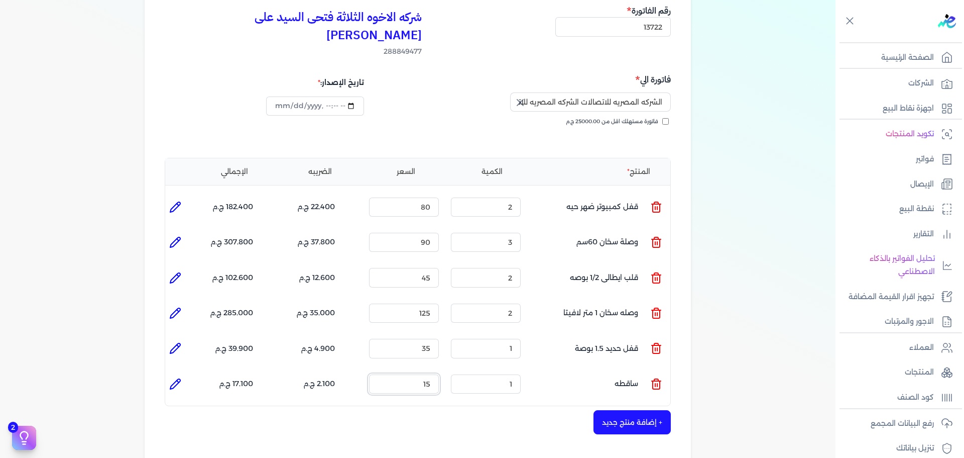
type input "15"
click at [168, 374] on li at bounding box center [175, 384] width 20 height 20
type input "ساقطه"
type input "15"
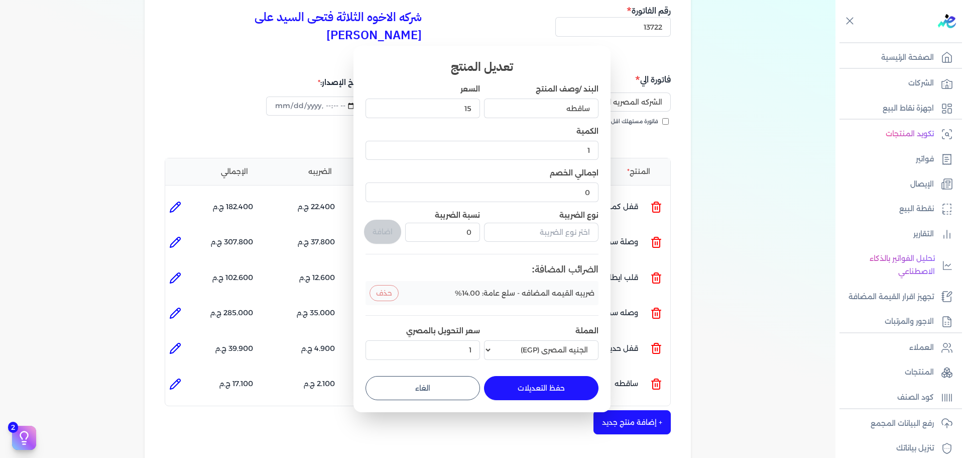
drag, startPoint x: 546, startPoint y: 385, endPoint x: 620, endPoint y: 389, distance: 74.0
click at [547, 385] on button "حفظ التعديلات" at bounding box center [541, 388] width 115 height 24
type input "0"
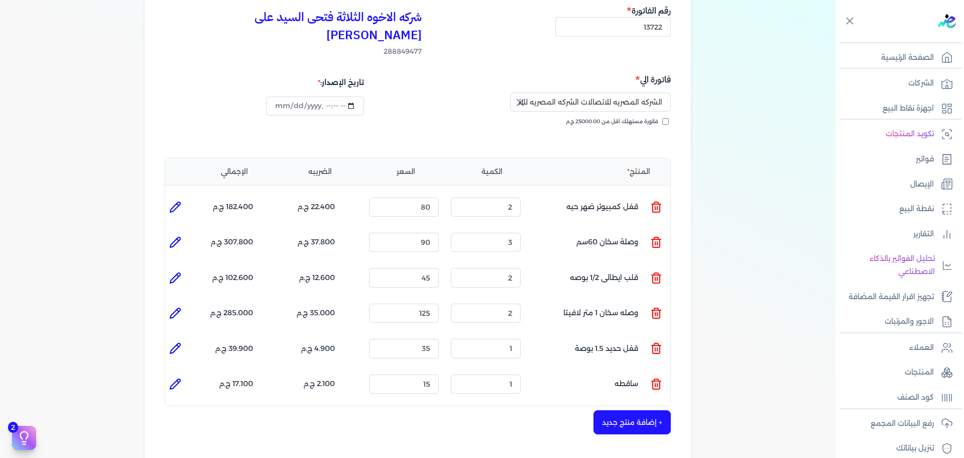
click at [633, 410] on button "+ إضافة منتج جديد" at bounding box center [632, 422] width 77 height 24
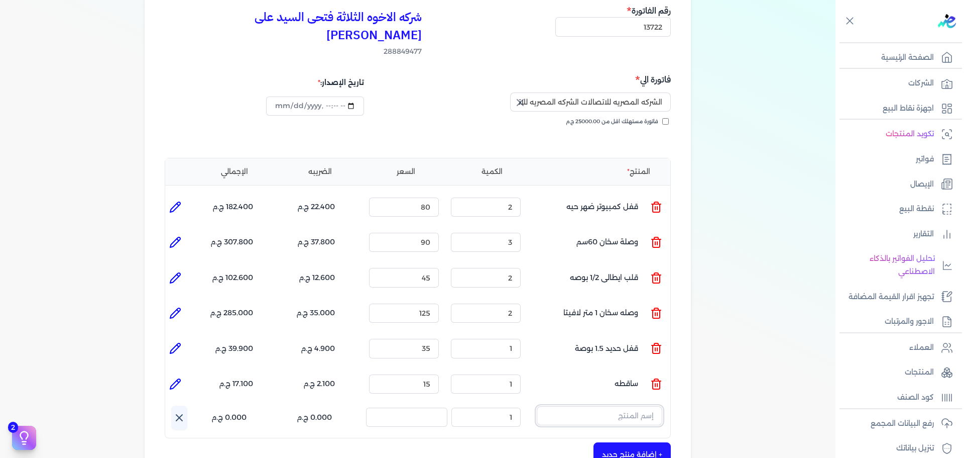
click at [593, 406] on input "text" at bounding box center [600, 415] width 126 height 19
click at [537, 406] on button "كالون" at bounding box center [600, 417] width 126 height 23
type input "كالون"
click at [622, 454] on span "[PERSON_NAME] اهرام" at bounding box center [593, 458] width 123 height 9
drag, startPoint x: 519, startPoint y: 403, endPoint x: 662, endPoint y: 410, distance: 142.8
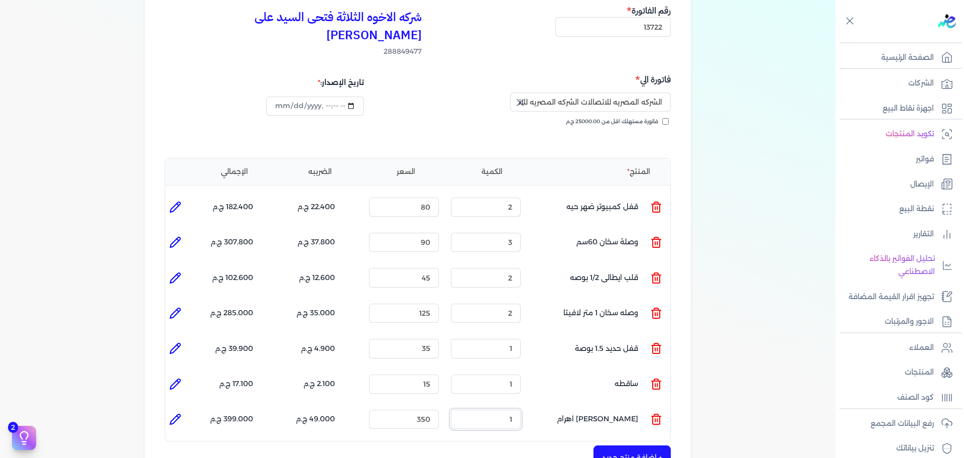
click at [639, 405] on ul "المنتج : [PERSON_NAME] اهرام الكمية : 1 السعر : 350 الضريبه : 49.000 ج.م الإجما…" at bounding box center [417, 418] width 505 height 27
type input "2"
drag, startPoint x: 177, startPoint y: 398, endPoint x: 199, endPoint y: 401, distance: 22.2
click at [177, 413] on icon at bounding box center [175, 419] width 12 height 12
type input "[PERSON_NAME] اهرام"
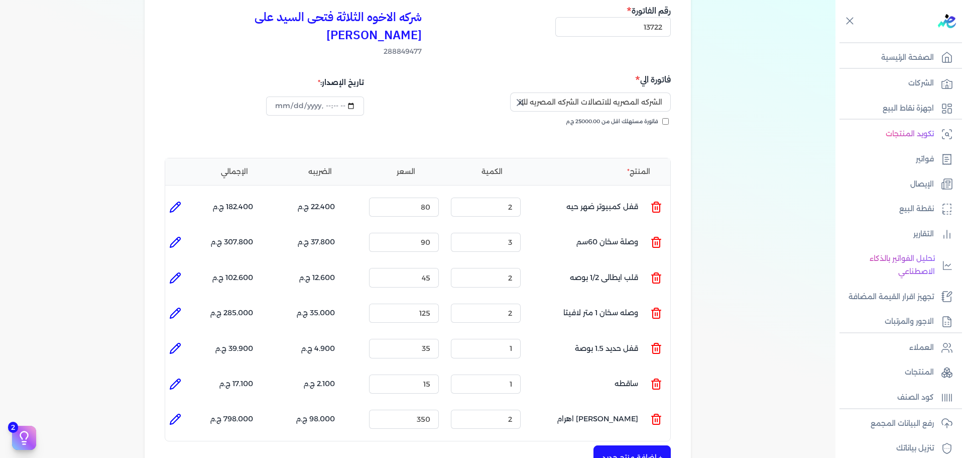
type input "350"
type input "2"
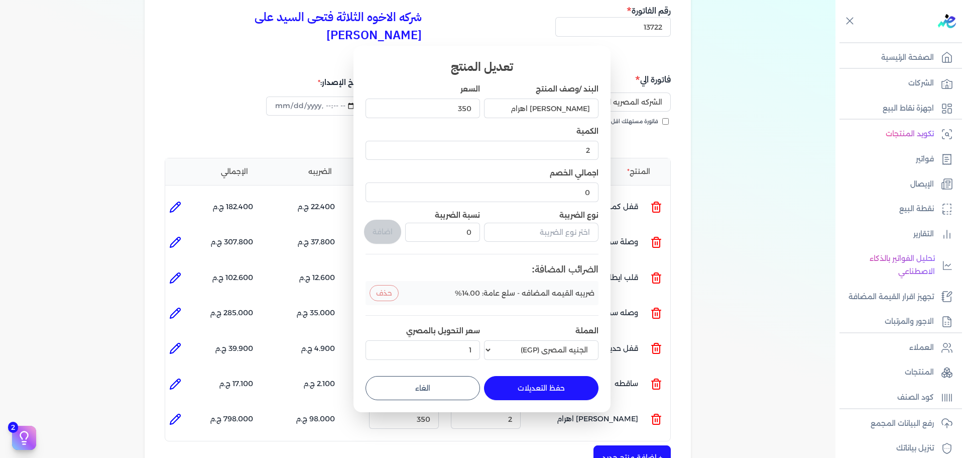
click at [440, 388] on button "الغاء" at bounding box center [423, 388] width 115 height 24
type input "0"
type input "1"
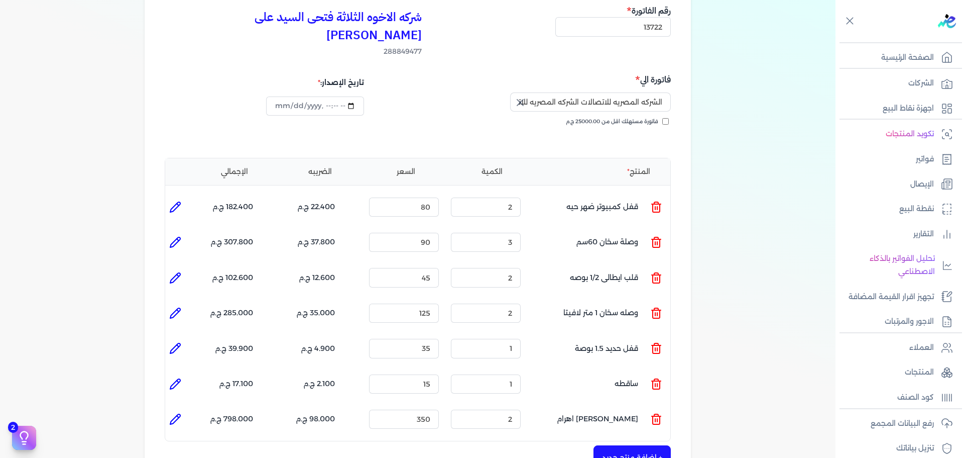
drag, startPoint x: 176, startPoint y: 398, endPoint x: 368, endPoint y: 397, distance: 191.9
click at [177, 413] on icon at bounding box center [175, 419] width 12 height 12
type input "[PERSON_NAME] اهرام"
type input "350"
type input "2"
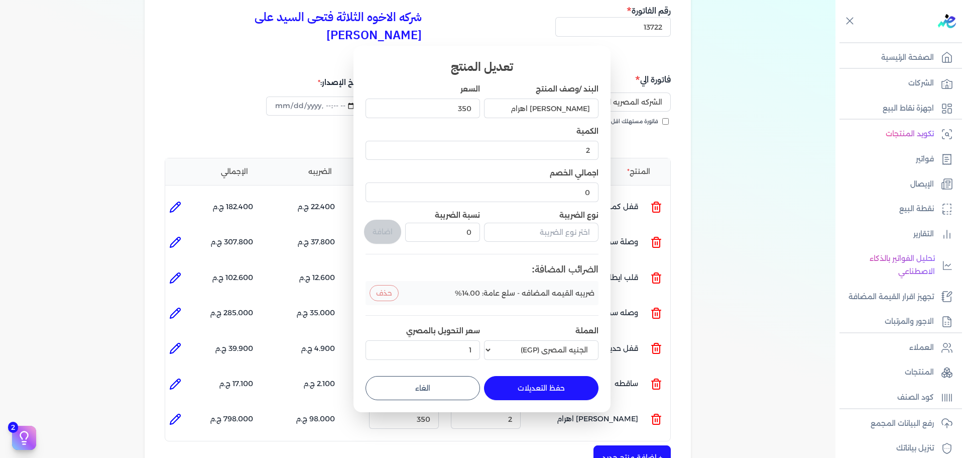
drag, startPoint x: 410, startPoint y: 388, endPoint x: 459, endPoint y: 386, distance: 48.8
click at [411, 388] on button "الغاء" at bounding box center [423, 388] width 115 height 24
type input "0"
type input "1"
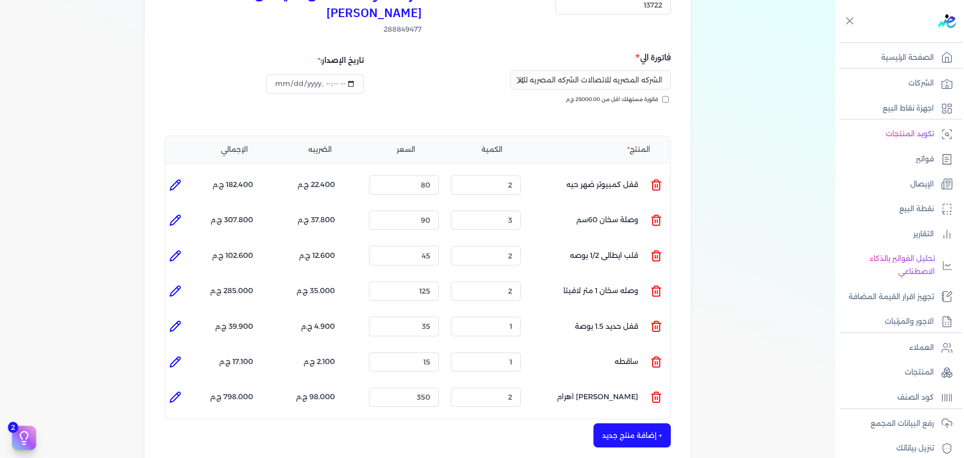
scroll to position [151, 0]
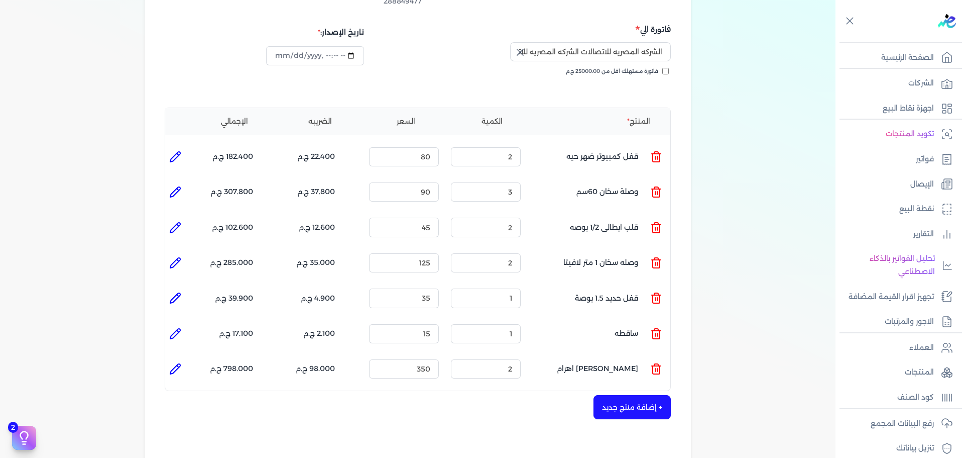
click at [628, 395] on button "+ إضافة منتج جديد" at bounding box center [632, 407] width 77 height 24
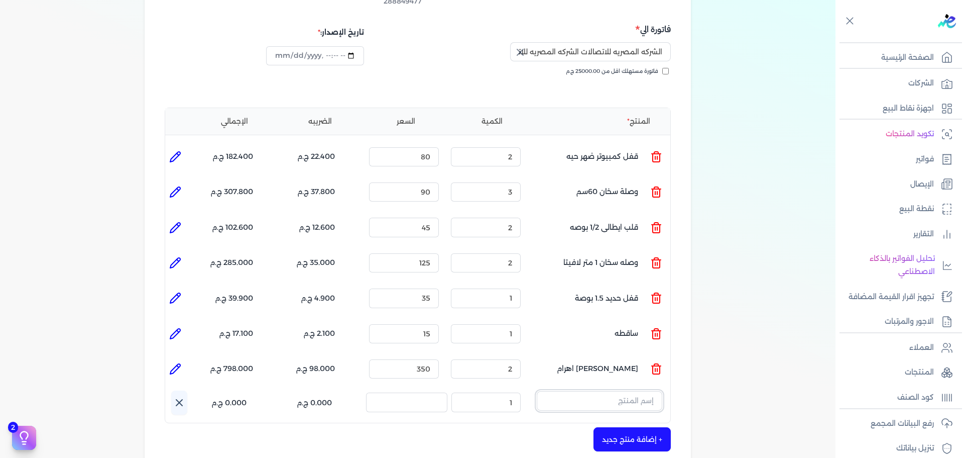
click at [629, 391] on input "text" at bounding box center [600, 400] width 126 height 19
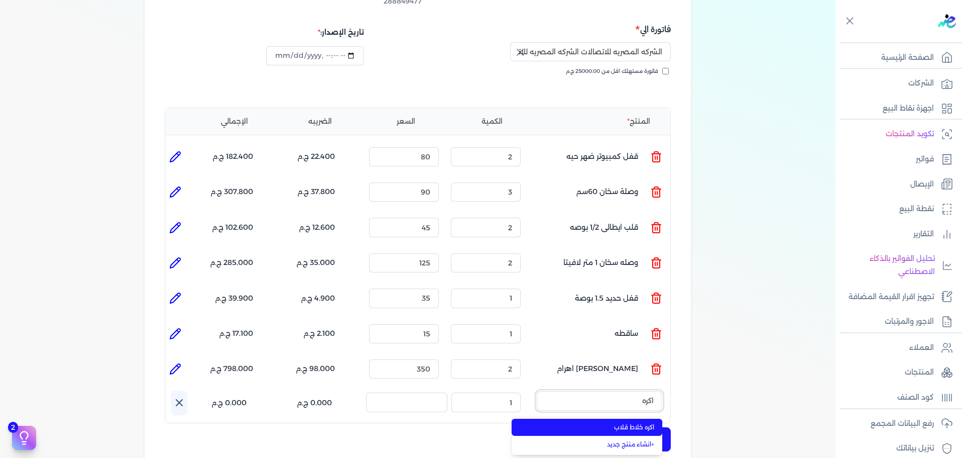
click at [537, 391] on button "اكره" at bounding box center [600, 402] width 126 height 23
type input "اكره"
drag, startPoint x: 600, startPoint y: 412, endPoint x: 532, endPoint y: 404, distance: 68.2
click at [600, 422] on span "اكره خلاط قلاب" at bounding box center [593, 426] width 123 height 9
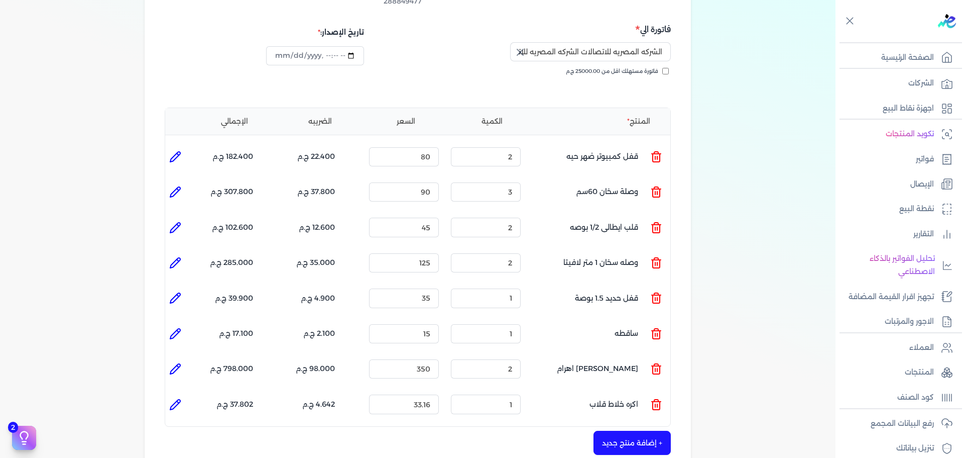
drag, startPoint x: 179, startPoint y: 389, endPoint x: 233, endPoint y: 393, distance: 54.4
click at [179, 398] on icon at bounding box center [175, 404] width 12 height 12
type input "اكره خلاط قلاب"
type input "33.16"
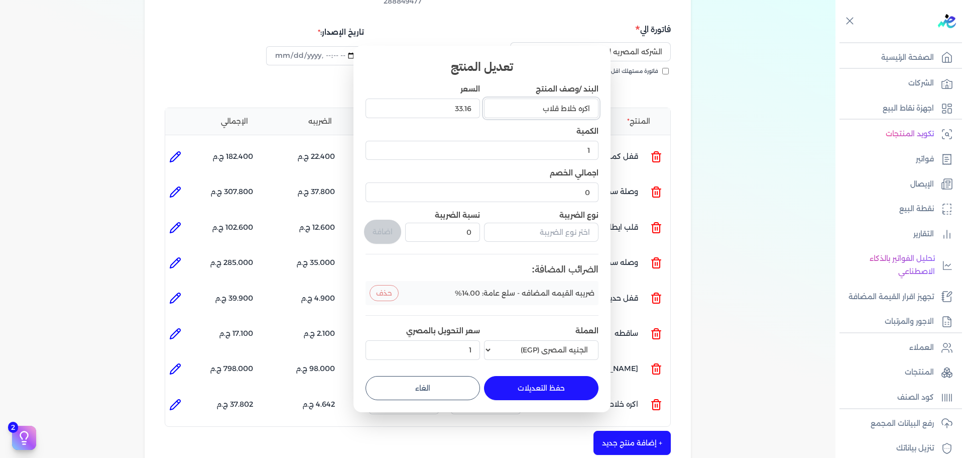
drag, startPoint x: 542, startPoint y: 111, endPoint x: 576, endPoint y: 111, distance: 34.2
click at [576, 111] on input "اكره خلاط قلاب" at bounding box center [541, 107] width 115 height 19
type input "اكره شطاف قاعده"
drag, startPoint x: 435, startPoint y: 108, endPoint x: 660, endPoint y: 110, distance: 224.6
click at [601, 110] on div "تعديل المنتج البند /وصف المنتج اكره شطاف قاعده السعر 33.16 الكمية 1 اجمالي الخص…" at bounding box center [482, 229] width 257 height 366
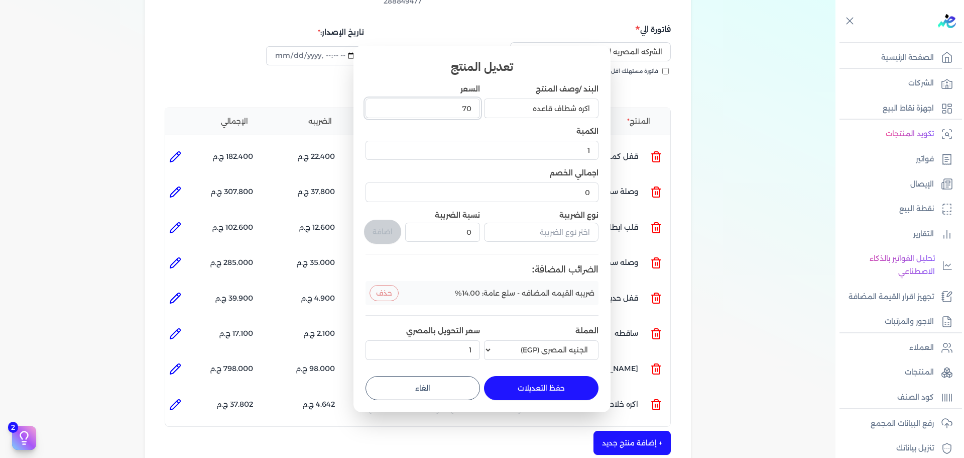
type input "70"
drag, startPoint x: 566, startPoint y: 376, endPoint x: 526, endPoint y: 390, distance: 42.1
click at [565, 376] on button "حفظ التعديلات" at bounding box center [541, 388] width 115 height 24
type input "0"
type input "70"
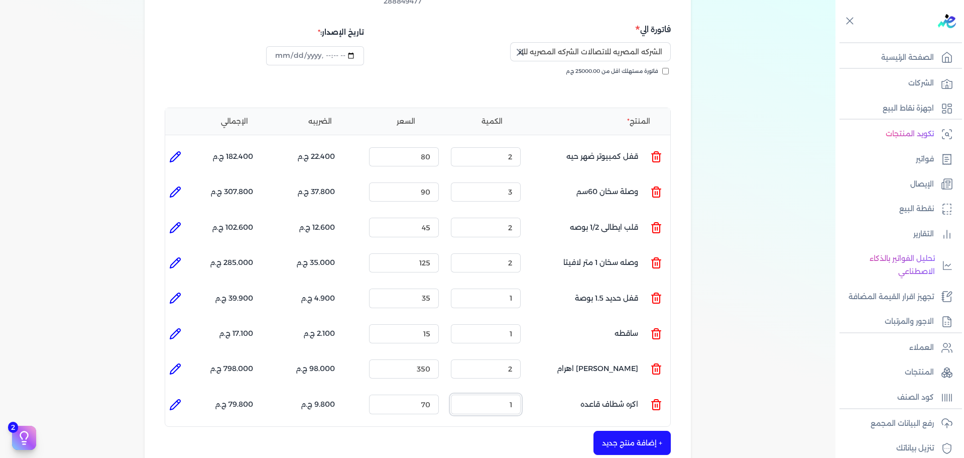
drag, startPoint x: 522, startPoint y: 386, endPoint x: 549, endPoint y: 370, distance: 31.1
click at [546, 390] on ul "المنتج : اكره شطاف قاعده الكمية : 1 السعر : 70 الضريبه : 9.800 ج.م الإجمالي : 7…" at bounding box center [417, 403] width 505 height 27
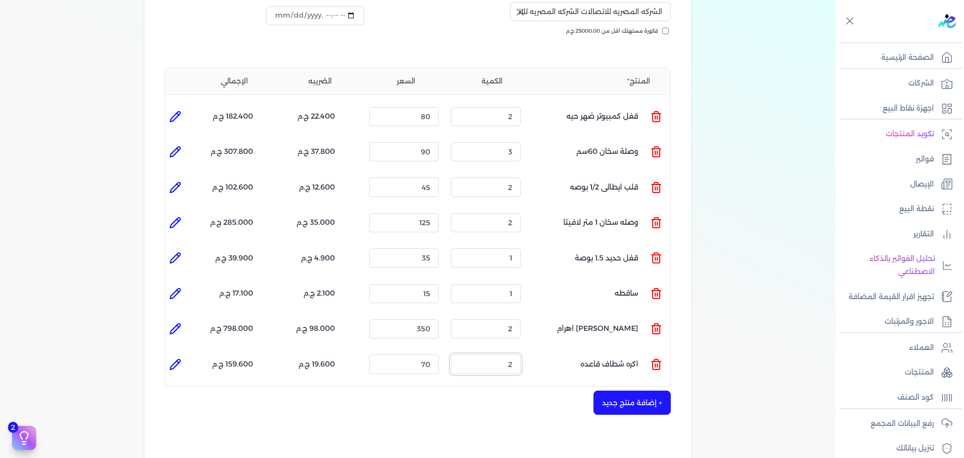
scroll to position [251, 0]
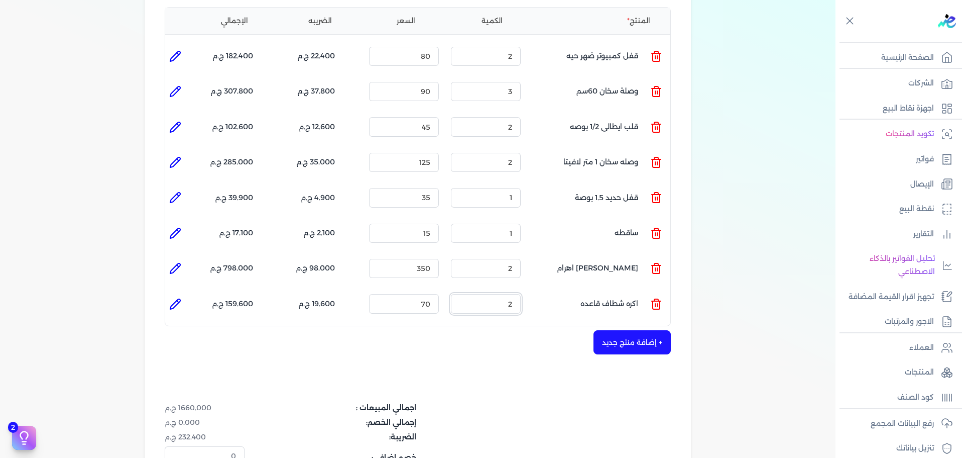
type input "2"
click at [420, 330] on div "+ إضافة منتج جديد" at bounding box center [418, 342] width 506 height 24
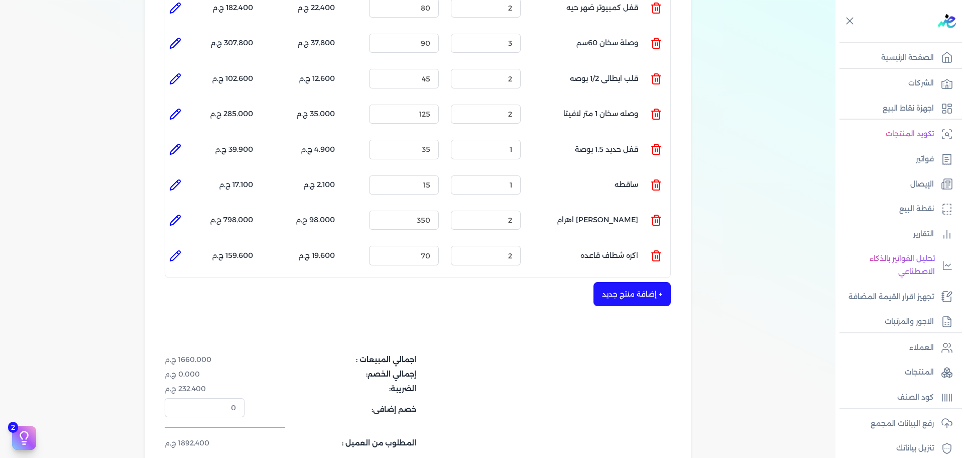
scroll to position [352, 0]
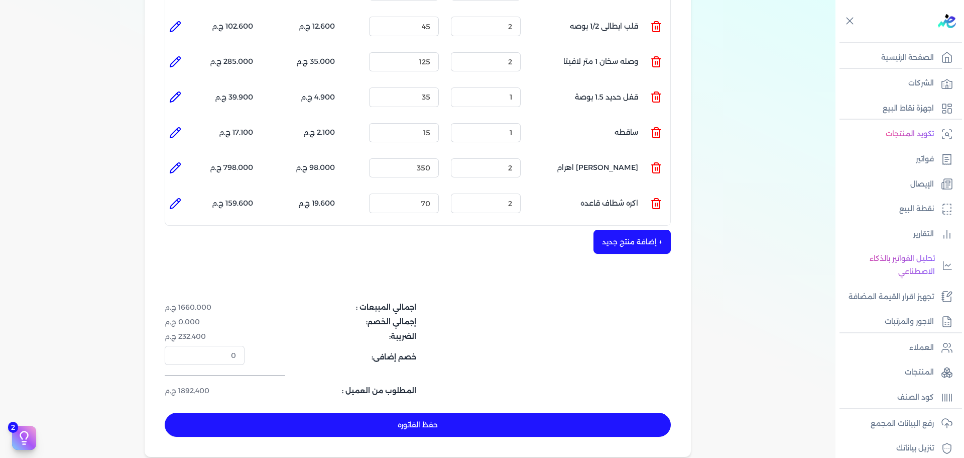
click at [482, 412] on button "حفظ الفاتوره" at bounding box center [418, 424] width 506 height 24
type input "[DATE]"
